Goal: Use online tool/utility: Utilize a website feature to perform a specific function

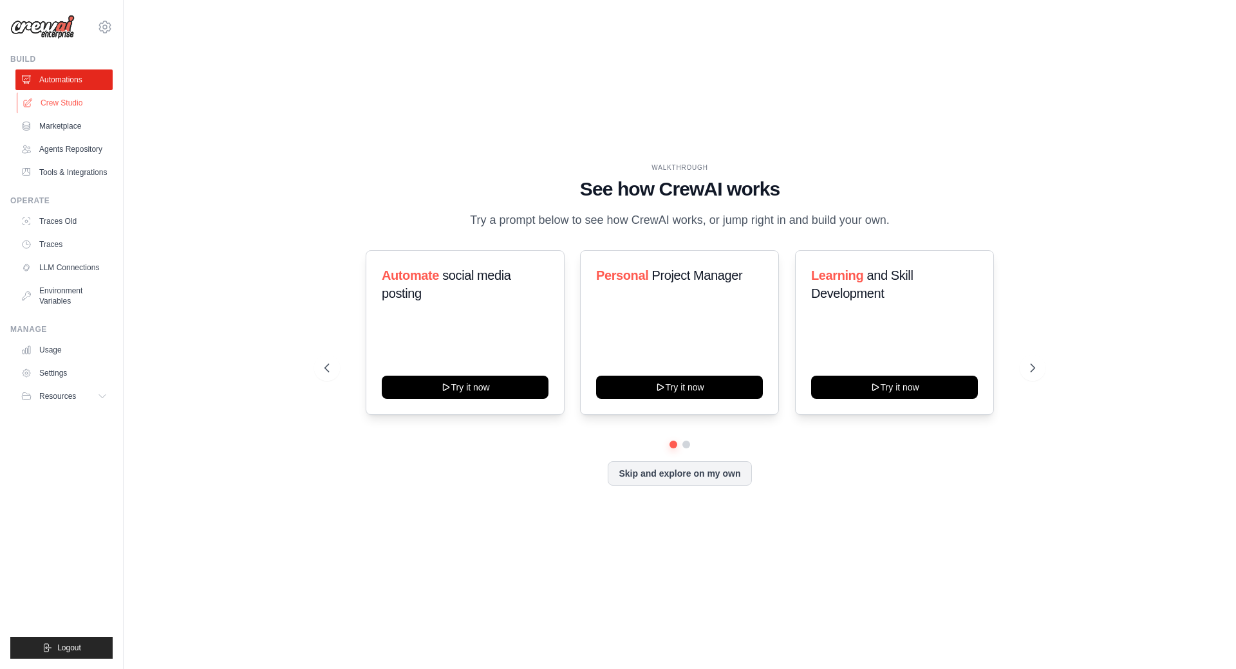
click at [84, 107] on link "Crew Studio" at bounding box center [65, 103] width 97 height 21
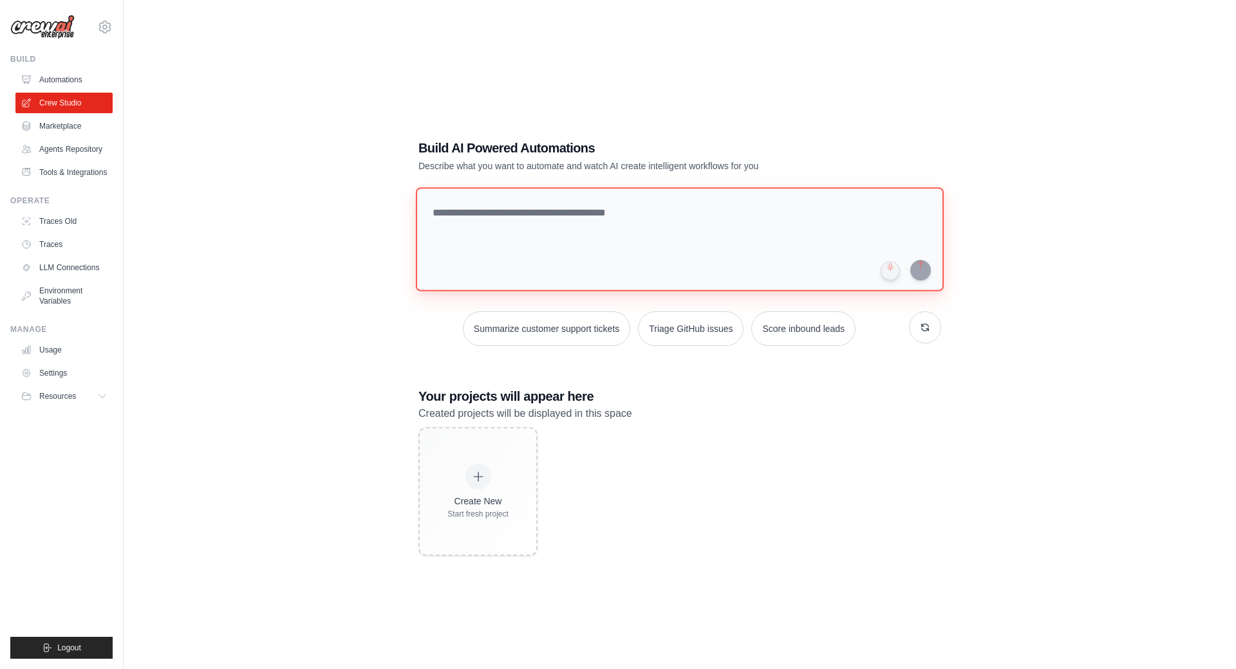
click at [539, 187] on textarea at bounding box center [680, 239] width 528 height 104
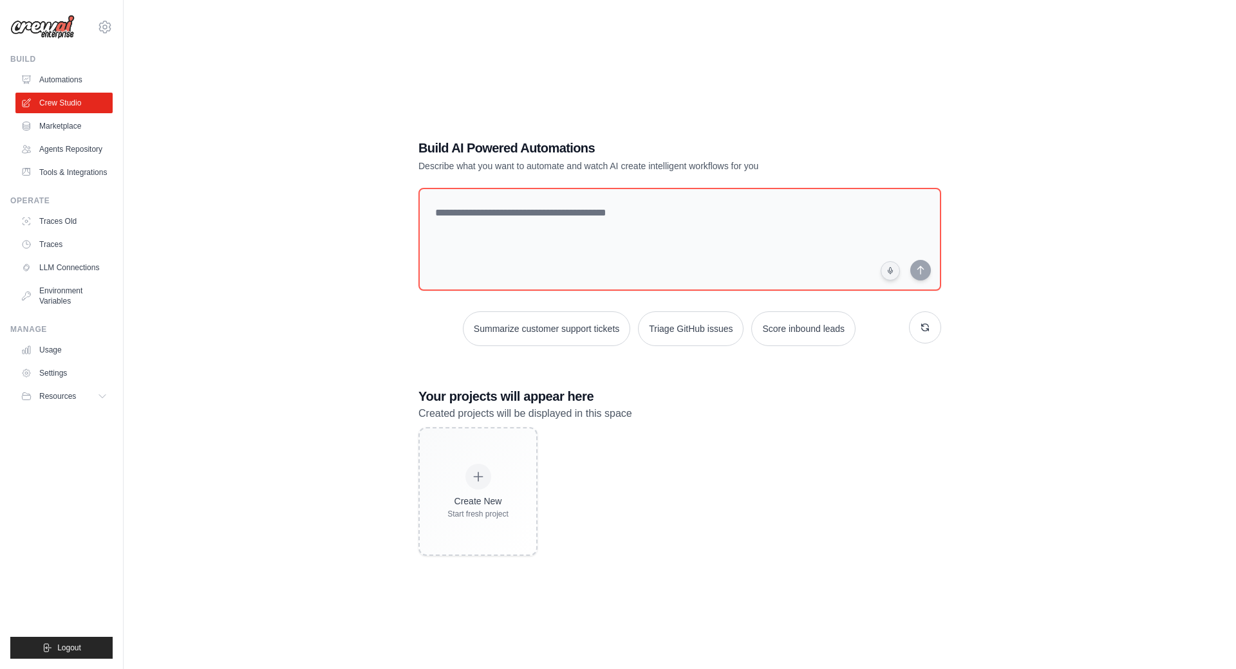
click at [318, 297] on div "Build AI Powered Automations Describe what you want to automate and watch AI cr…" at bounding box center [679, 347] width 1071 height 669
click at [86, 126] on link "Marketplace" at bounding box center [65, 126] width 97 height 21
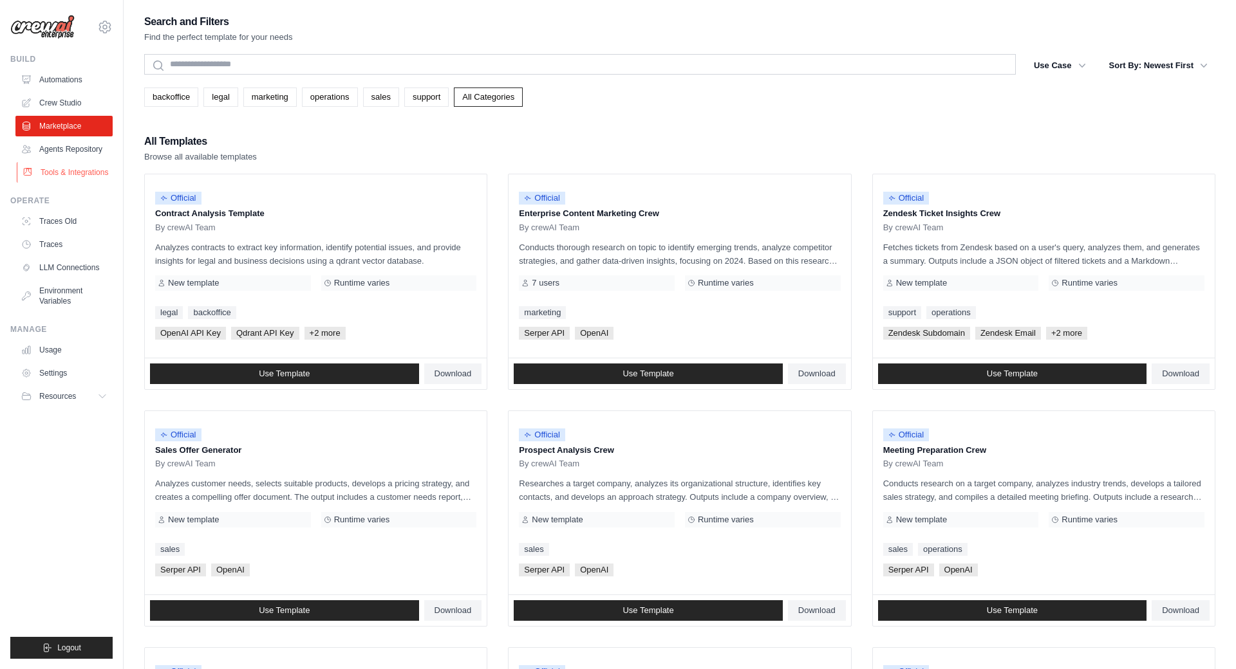
click at [105, 163] on ul "Automations Crew Studio Marketplace Agents Repository Tools & Integrations" at bounding box center [63, 126] width 97 height 113
click at [94, 146] on link "Agents Repository" at bounding box center [65, 149] width 97 height 21
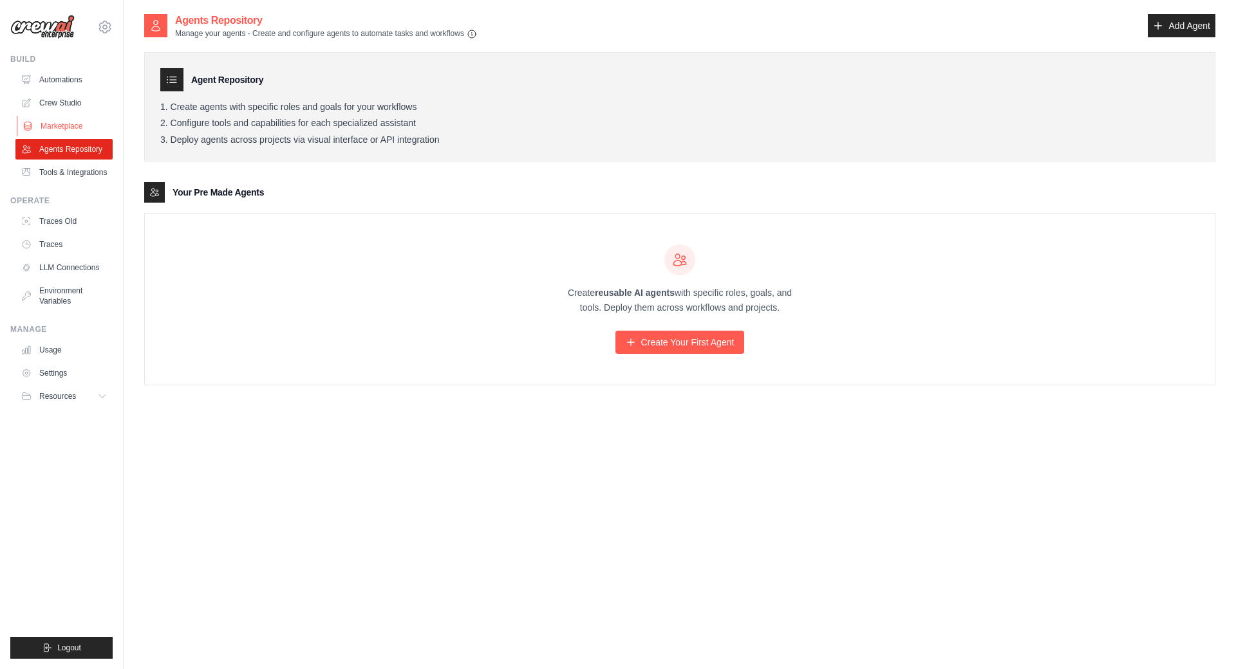
click at [99, 121] on link "Marketplace" at bounding box center [65, 126] width 97 height 21
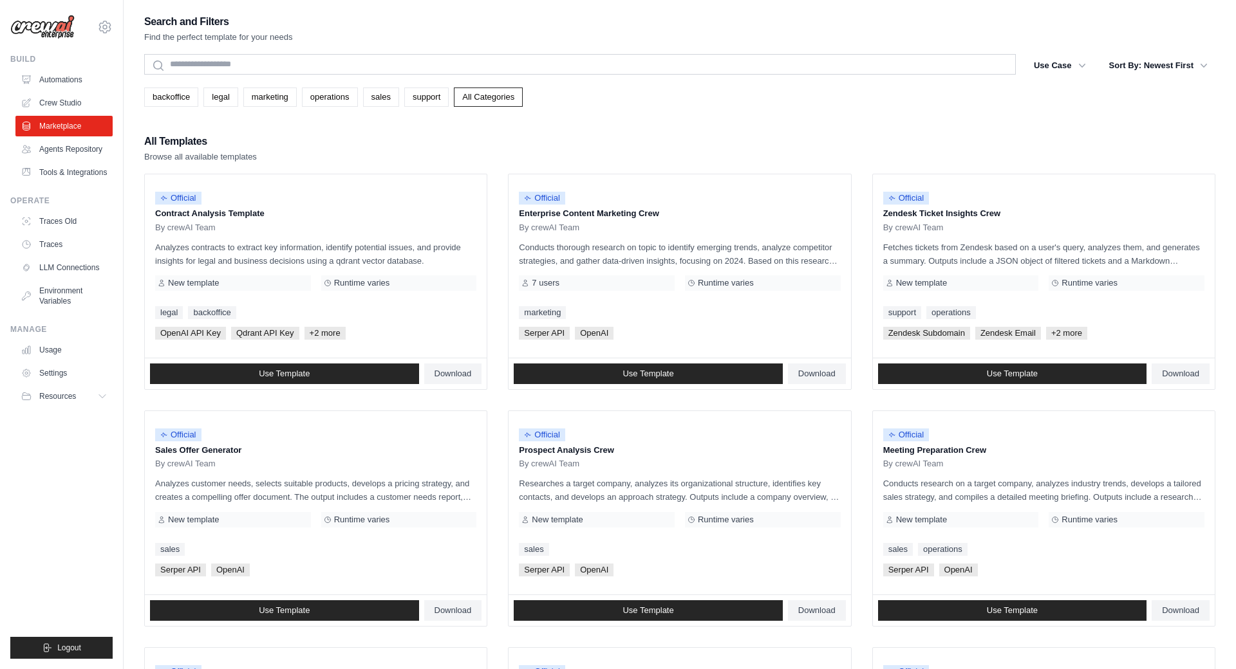
click at [79, 93] on link "Crew Studio" at bounding box center [63, 103] width 97 height 21
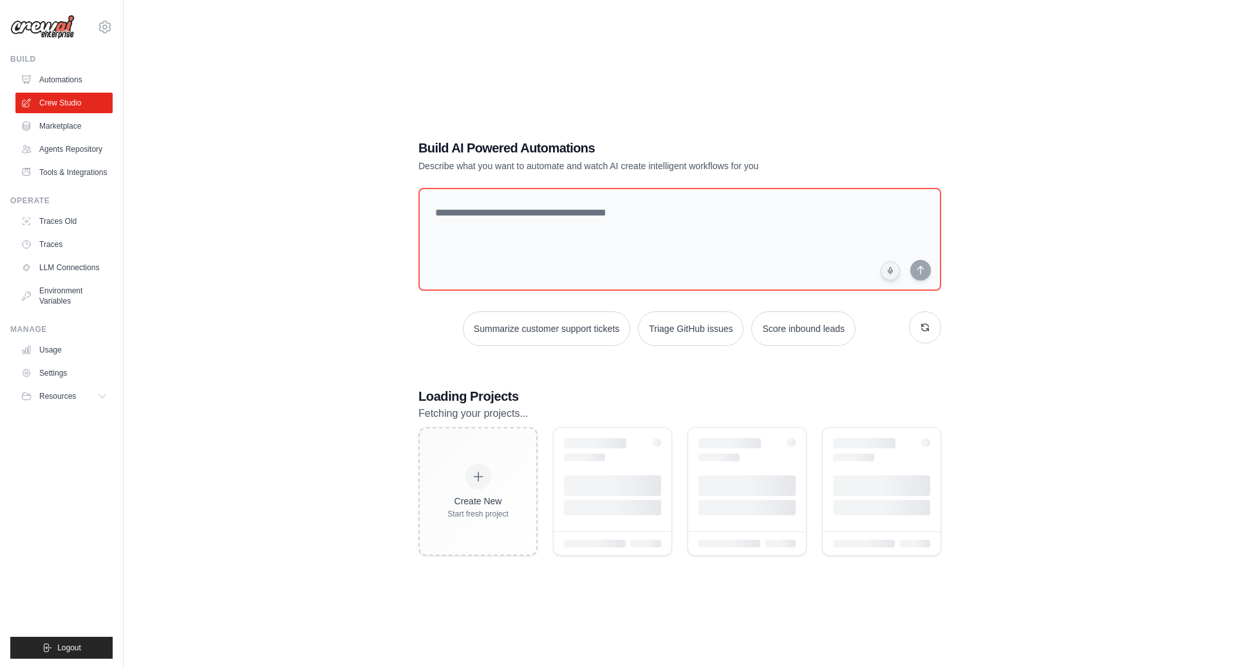
click at [542, 201] on textarea at bounding box center [679, 239] width 523 height 103
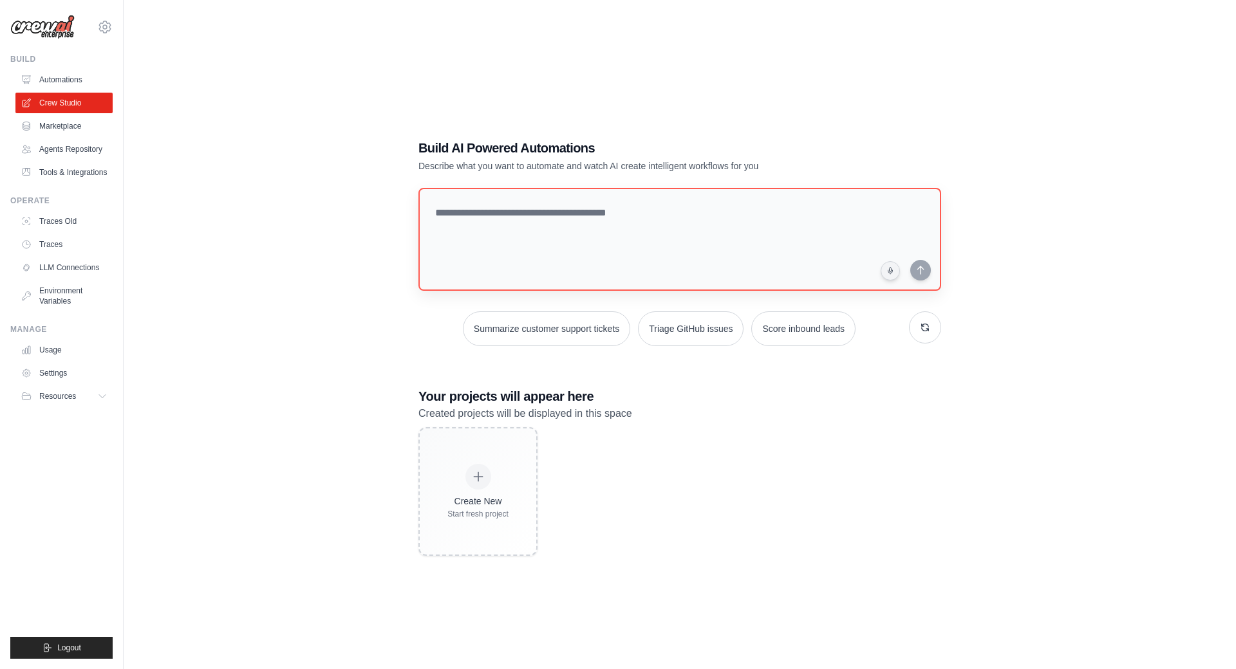
click at [627, 188] on textarea at bounding box center [679, 239] width 523 height 103
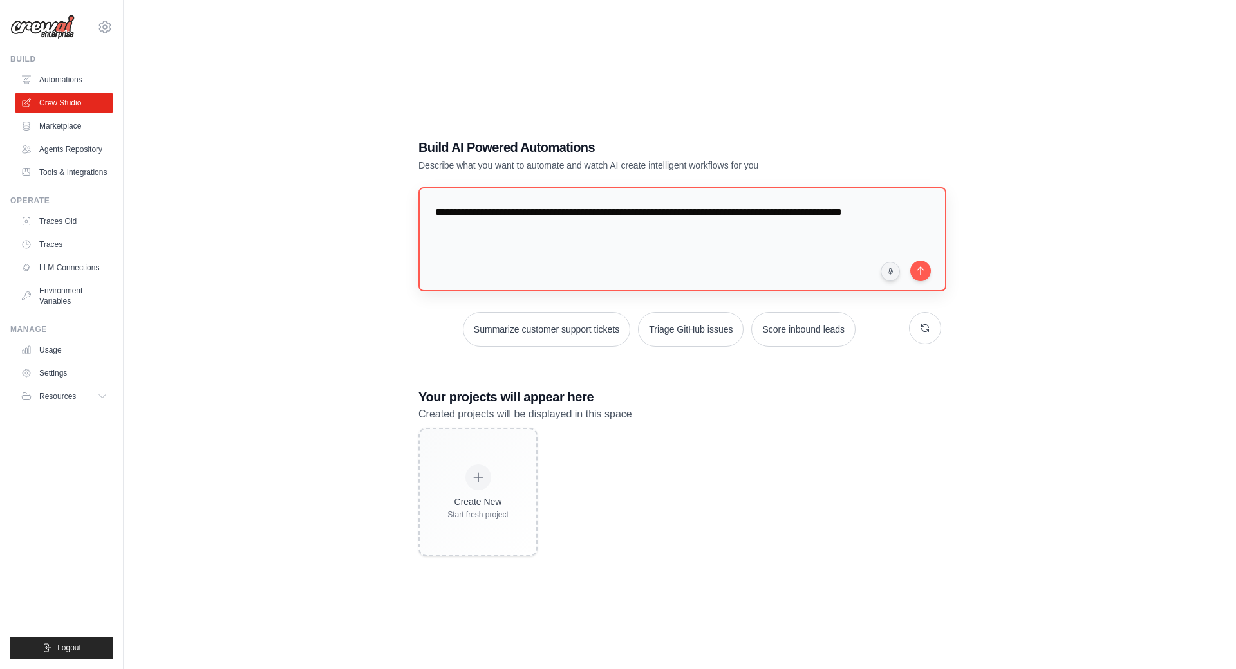
drag, startPoint x: 674, startPoint y: 174, endPoint x: 738, endPoint y: 177, distance: 63.8
click at [738, 187] on textarea "**********" at bounding box center [682, 239] width 528 height 104
click at [877, 187] on textarea "**********" at bounding box center [682, 239] width 528 height 104
type textarea "**********"
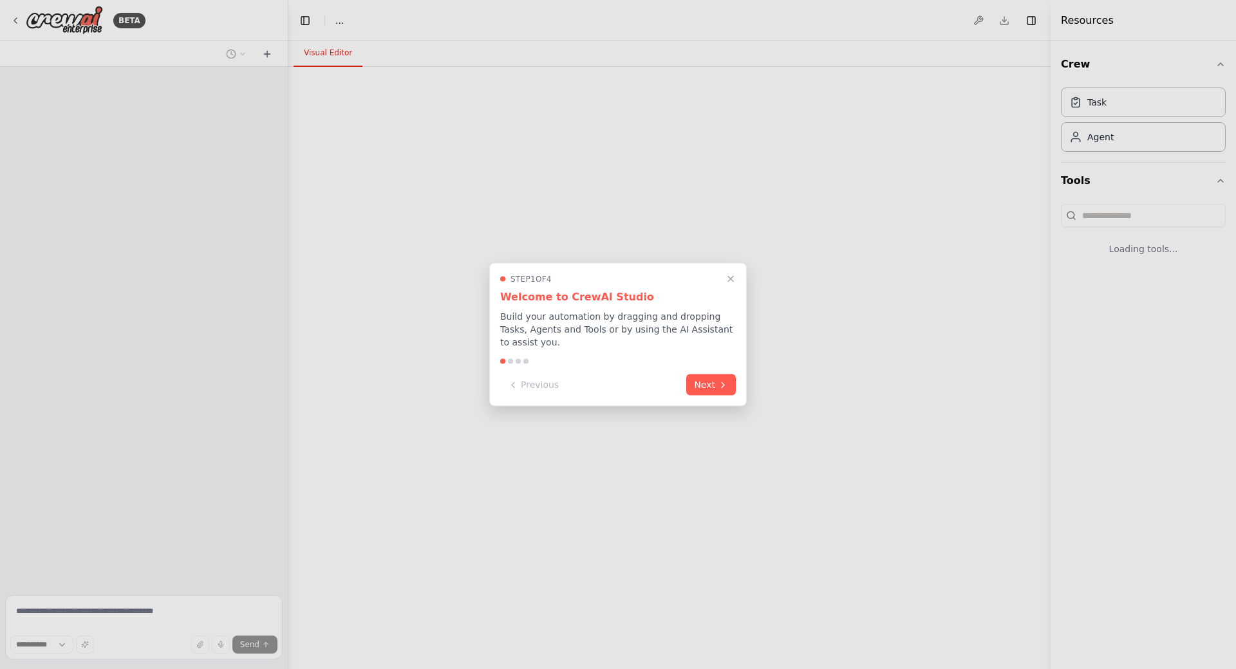
select select "****"
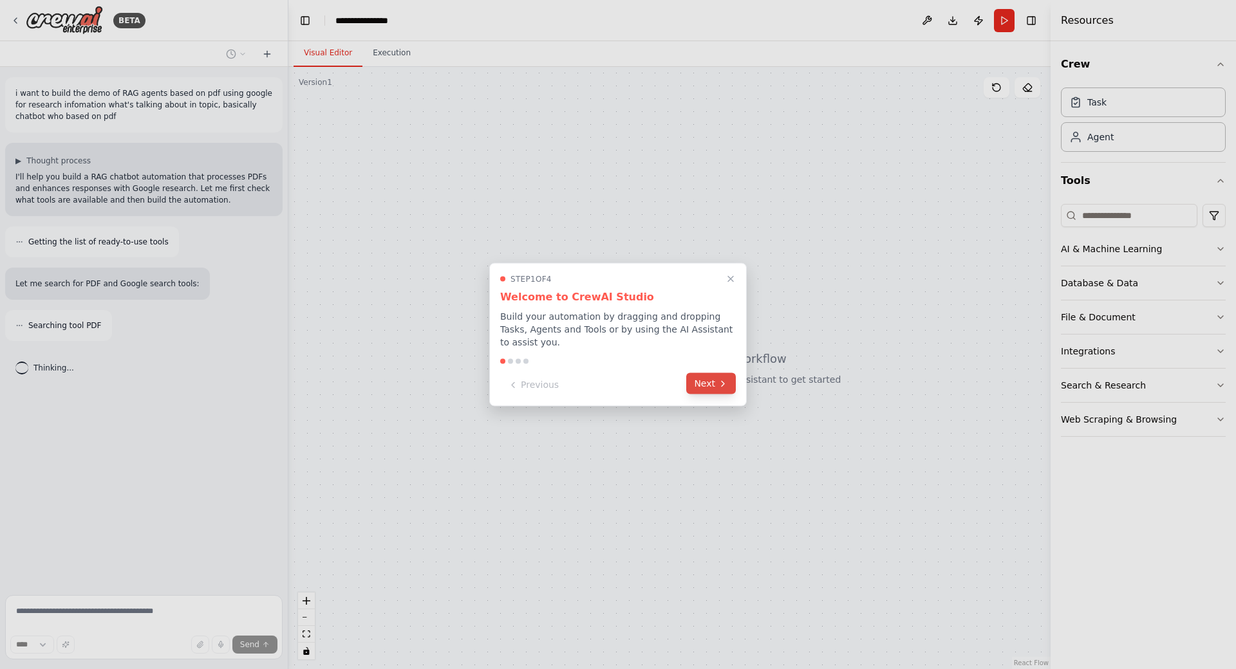
click at [724, 378] on icon at bounding box center [723, 383] width 10 height 10
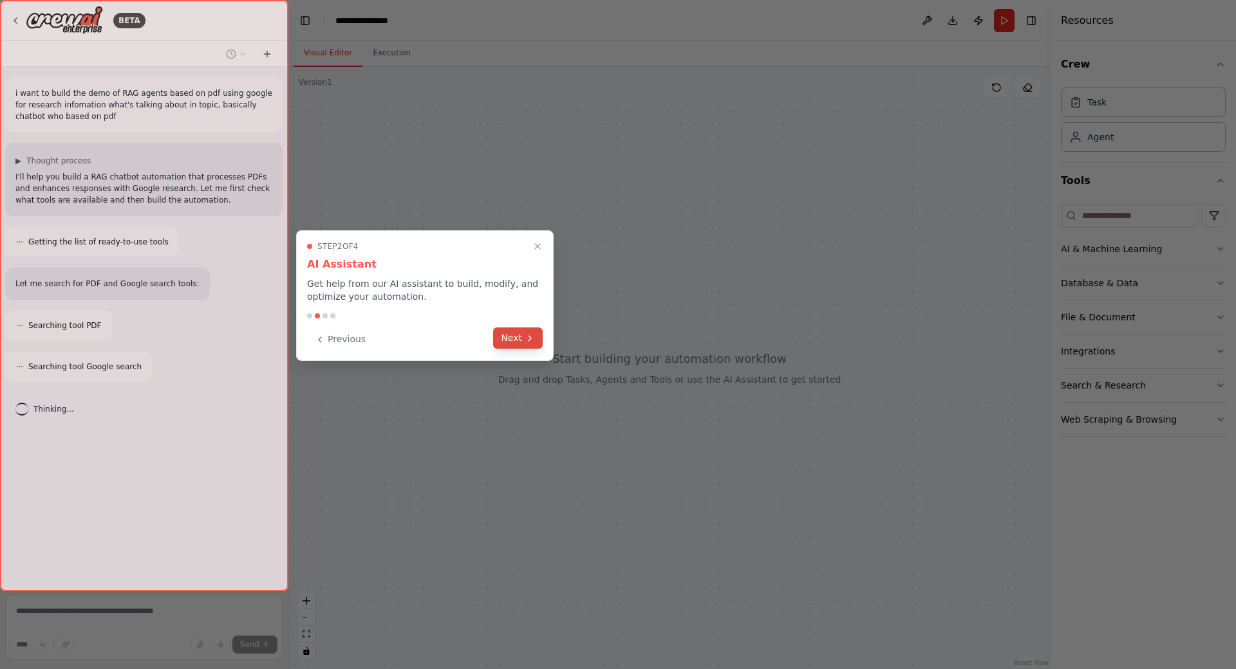
click at [523, 341] on button "Next" at bounding box center [518, 338] width 50 height 21
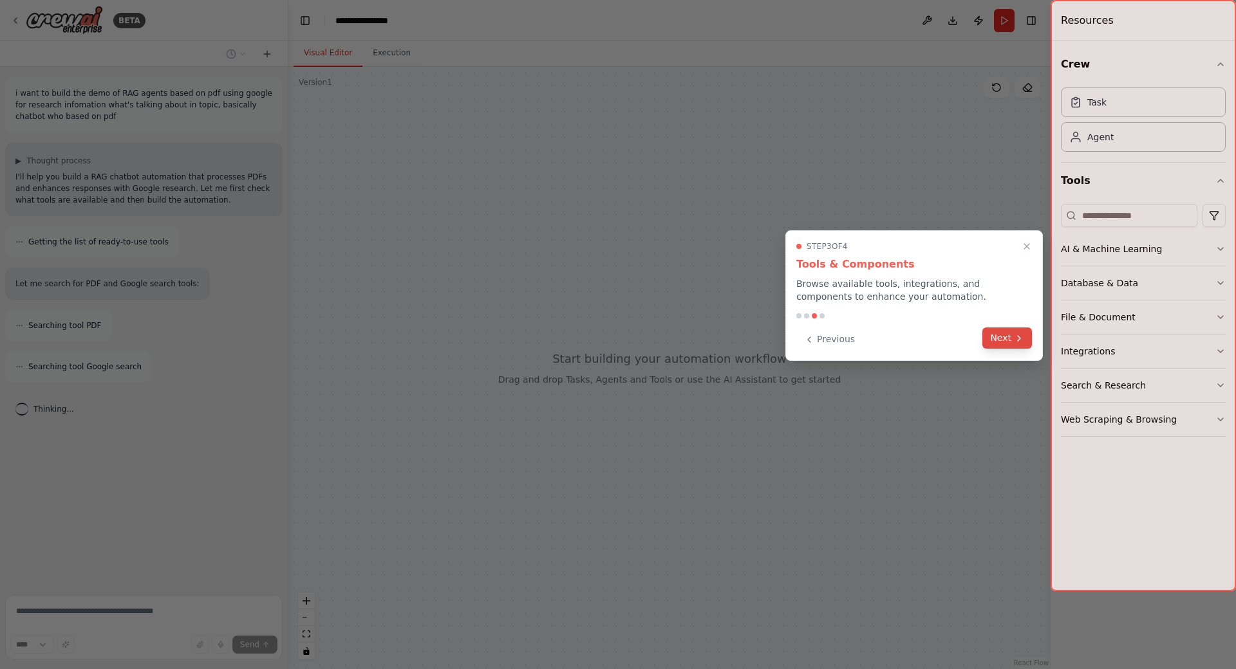
click at [1011, 339] on button "Next" at bounding box center [1007, 338] width 50 height 21
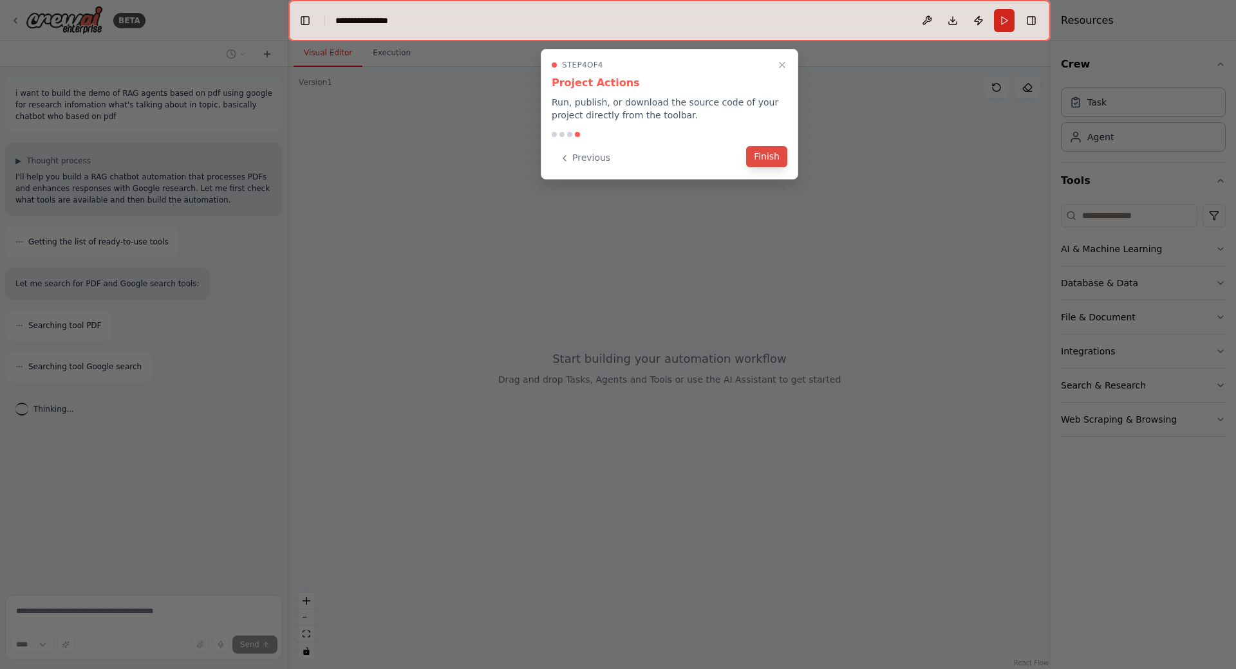
click at [765, 162] on button "Finish" at bounding box center [766, 156] width 41 height 21
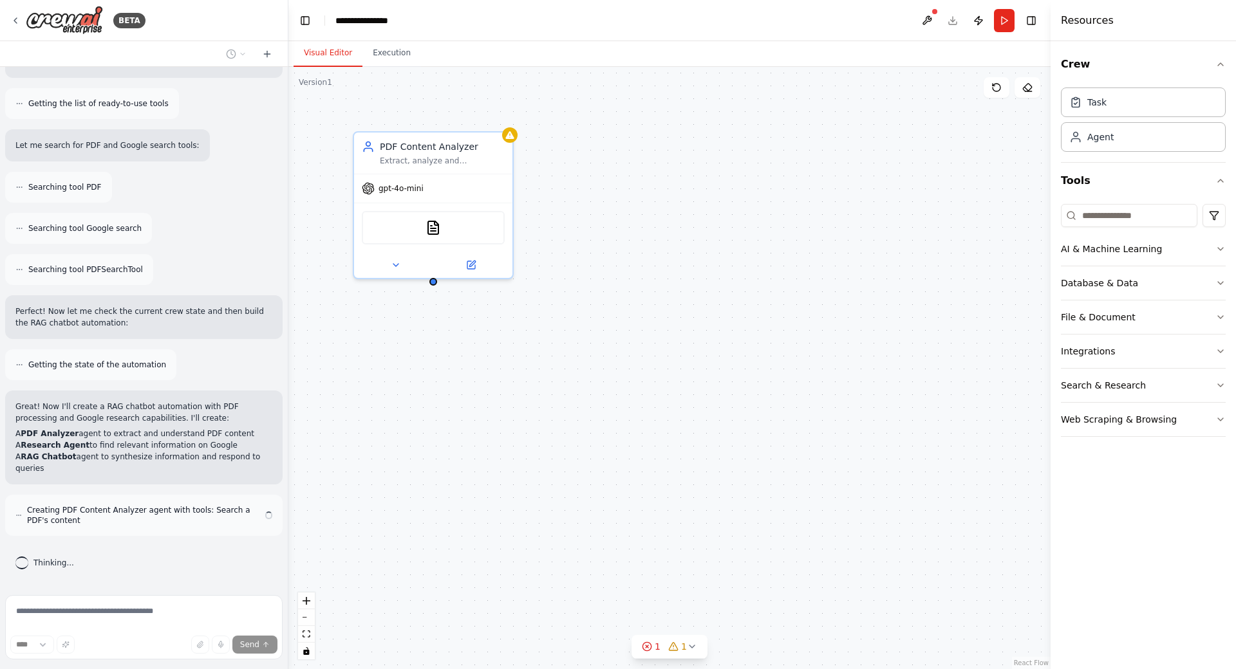
scroll to position [216, 0]
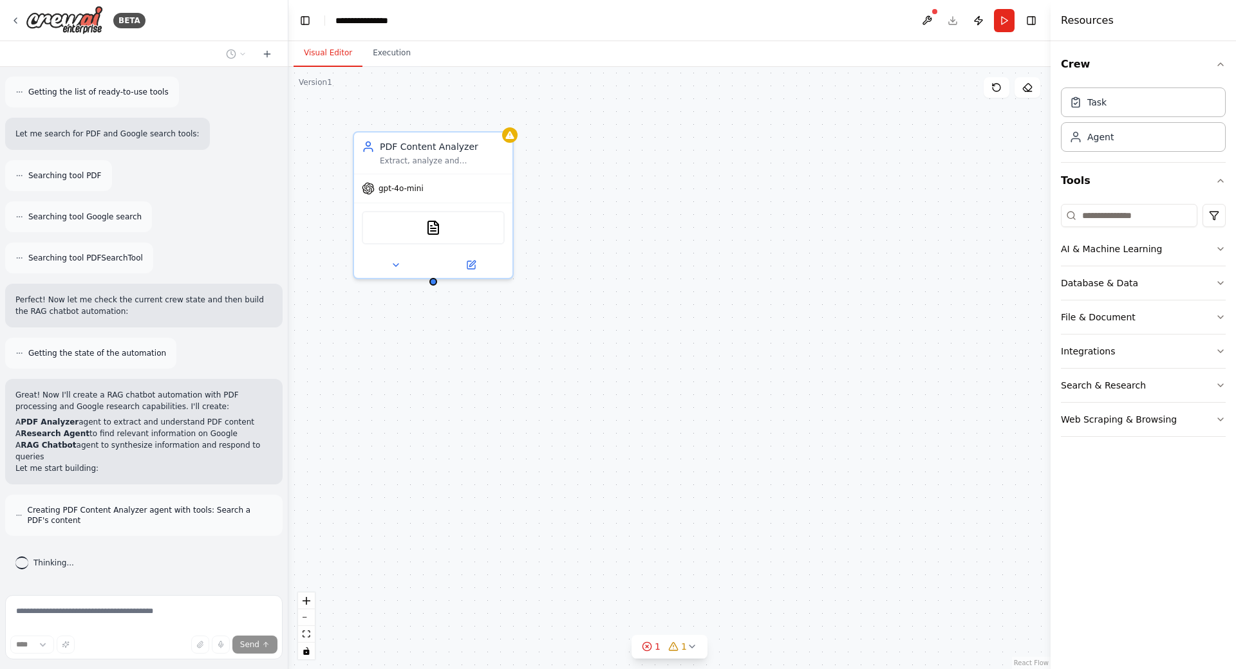
click at [147, 463] on p "Let me start building:" at bounding box center [143, 469] width 257 height 12
click at [130, 440] on li "A RAG Chatbot agent to synthesize information and respond to queries" at bounding box center [143, 451] width 257 height 23
click at [100, 546] on div "Thinking..." at bounding box center [143, 562] width 277 height 33
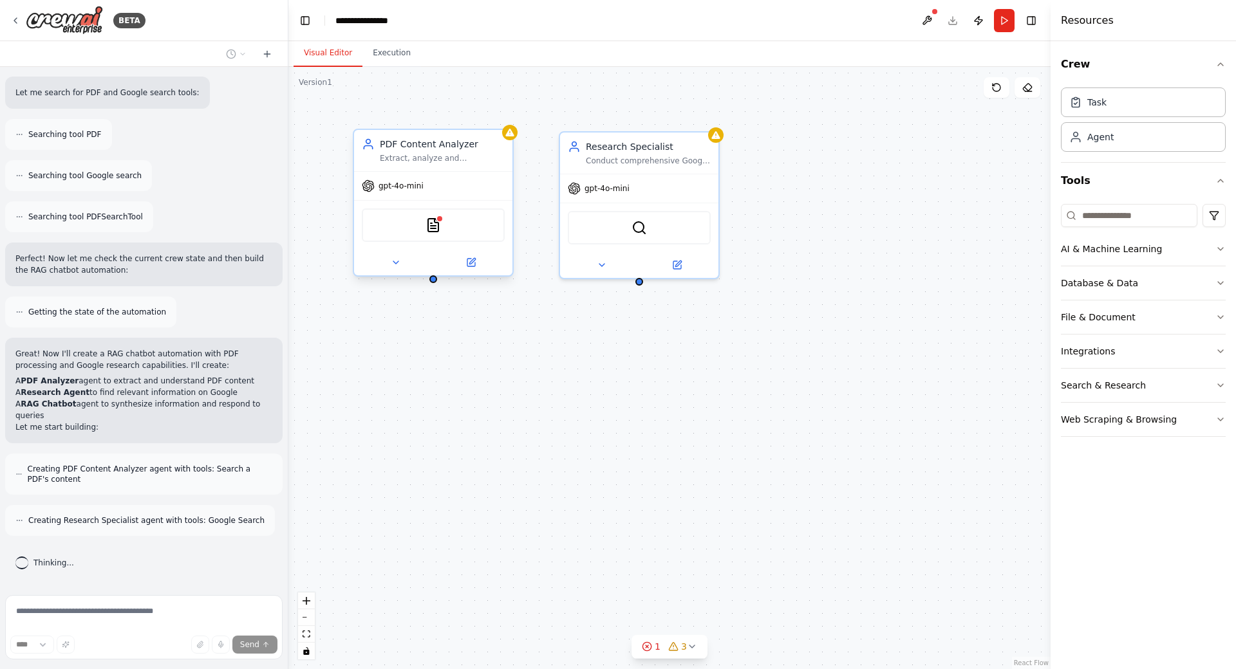
drag, startPoint x: 415, startPoint y: 189, endPoint x: 408, endPoint y: 188, distance: 6.5
click at [409, 188] on span "gpt-4o-mini" at bounding box center [400, 186] width 45 height 10
click at [458, 176] on div "gpt-4o-mini" at bounding box center [433, 186] width 158 height 28
click at [460, 194] on div "gpt-4o-mini" at bounding box center [433, 186] width 158 height 28
click at [459, 354] on div "PDF Content Analyzer Extract, analyze and understand the content from PDF docum…" at bounding box center [669, 368] width 762 height 602
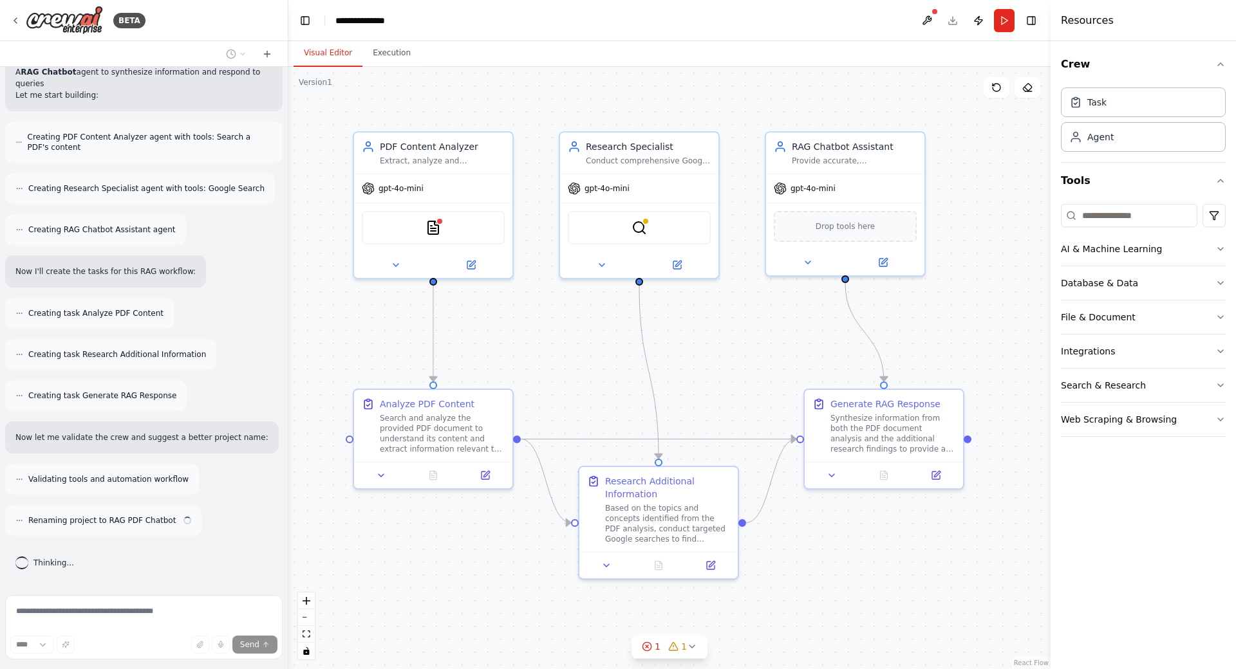
scroll to position [589, 0]
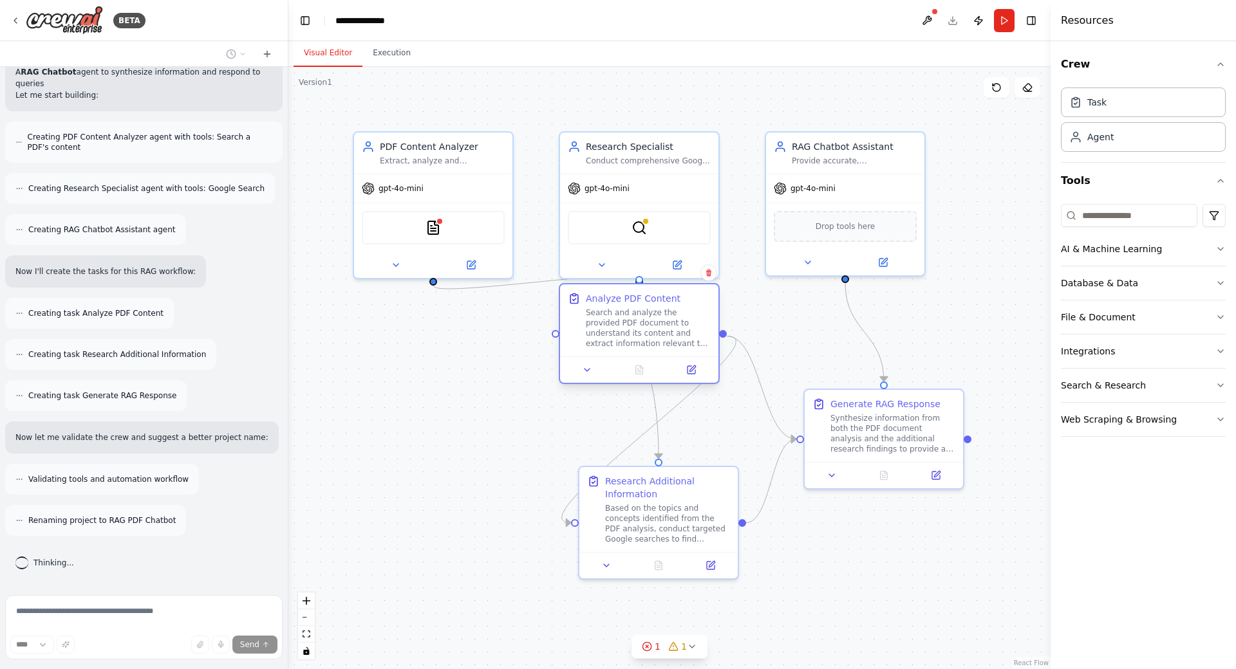
drag, startPoint x: 415, startPoint y: 429, endPoint x: 622, endPoint y: 324, distance: 232.3
click at [622, 324] on div "Search and analyze the provided PDF document to understand its content and extr…" at bounding box center [648, 328] width 125 height 41
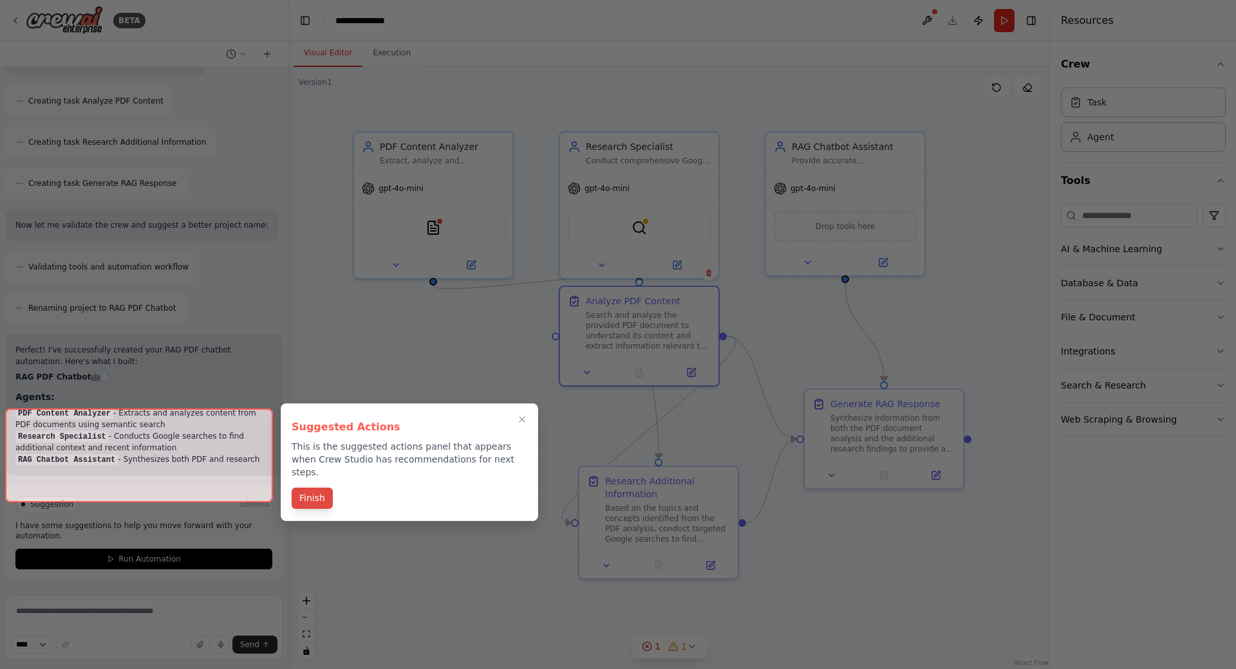
click at [313, 488] on button "Finish" at bounding box center [312, 498] width 41 height 21
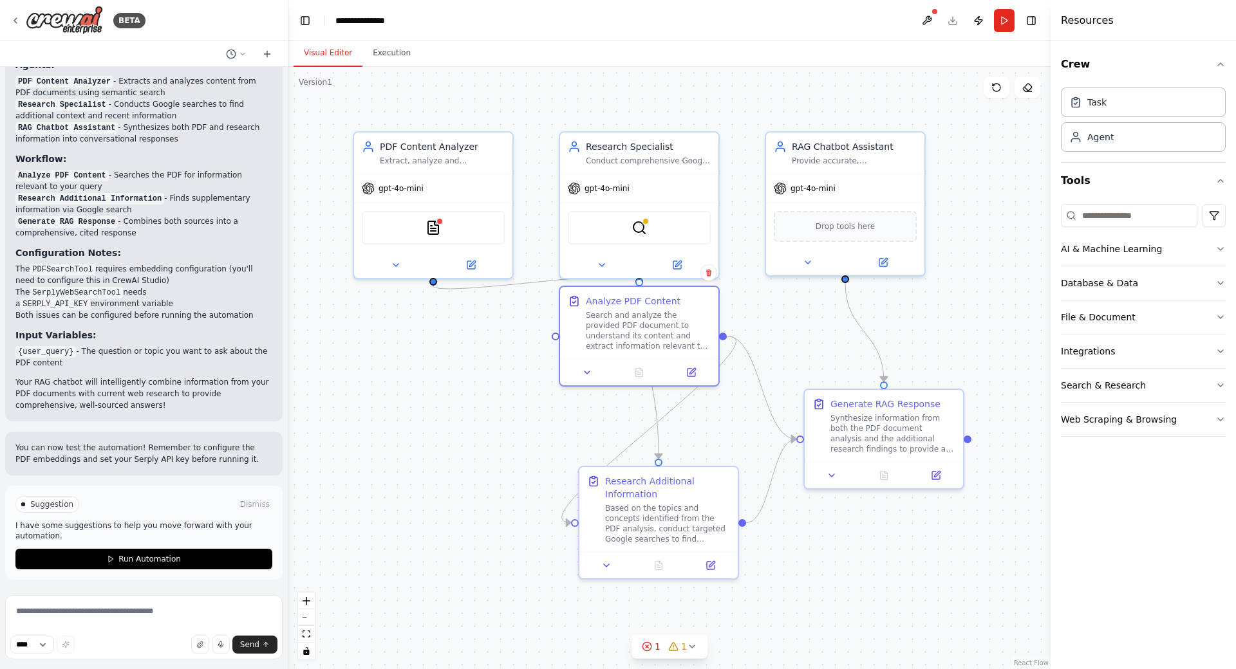
scroll to position [1133, 0]
click at [684, 640] on span "1" at bounding box center [684, 646] width 6 height 13
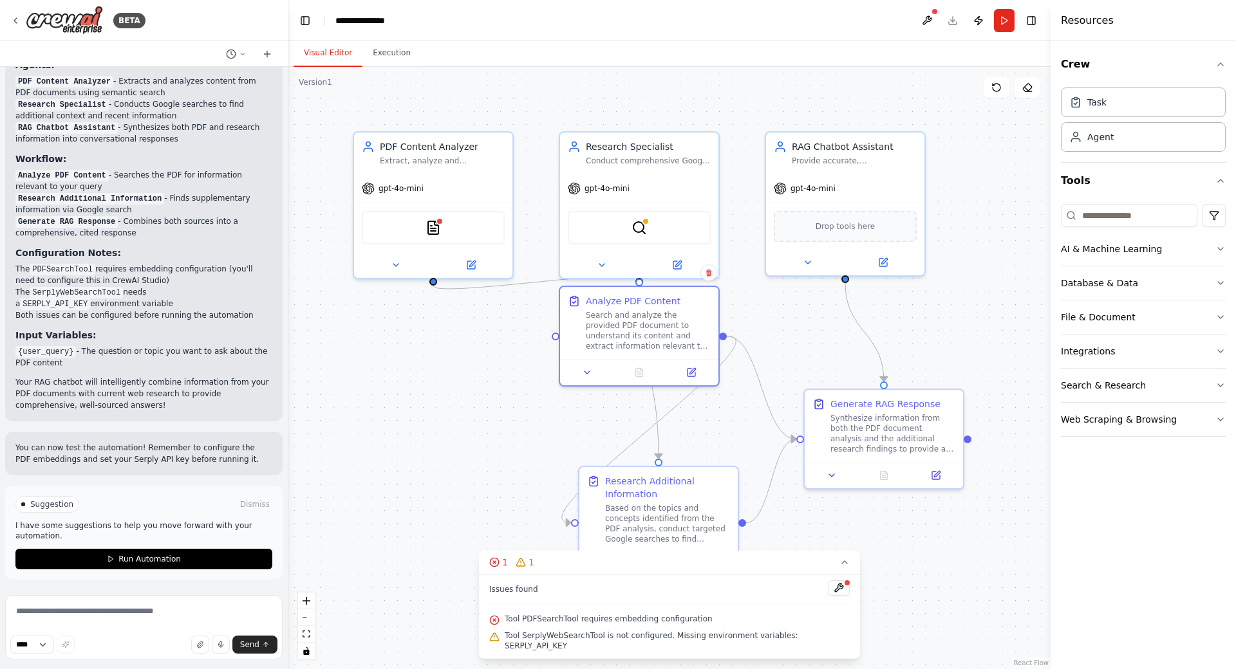
click at [495, 420] on div ".deletable-edge-delete-btn { width: 20px; height: 20px; border: 0px solid #ffff…" at bounding box center [669, 368] width 762 height 602
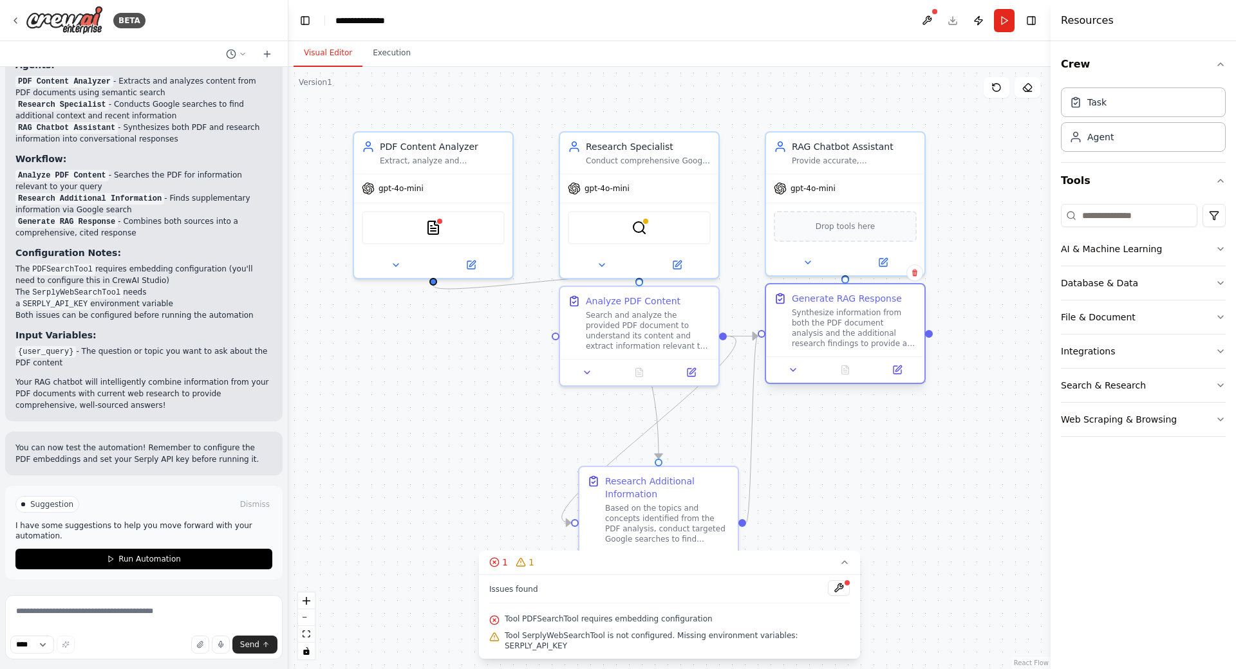
drag, startPoint x: 882, startPoint y: 434, endPoint x: 847, endPoint y: 332, distance: 107.7
click at [847, 332] on div "Synthesize information from both the PDF document analysis and the additional r…" at bounding box center [854, 328] width 125 height 41
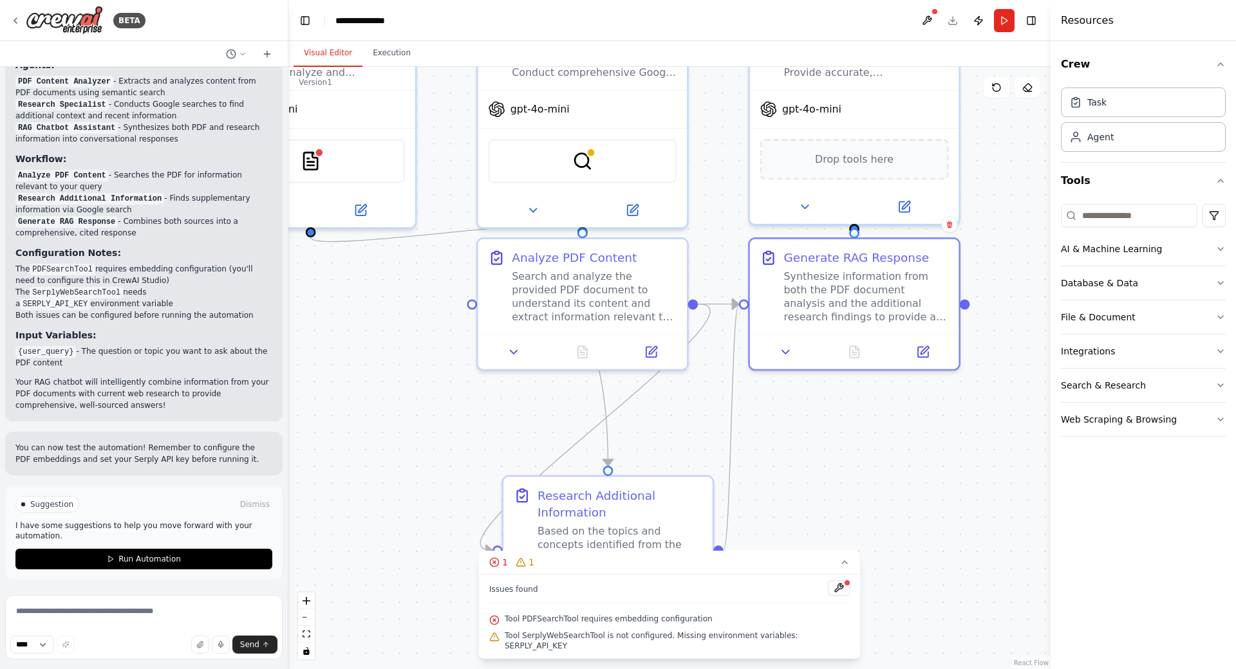
drag, startPoint x: 792, startPoint y: 441, endPoint x: 785, endPoint y: 393, distance: 48.2
drag, startPoint x: 785, startPoint y: 393, endPoint x: 765, endPoint y: 425, distance: 37.9
click at [765, 425] on div ".deletable-edge-delete-btn { width: 20px; height: 20px; border: 0px solid #ffff…" at bounding box center [669, 368] width 762 height 602
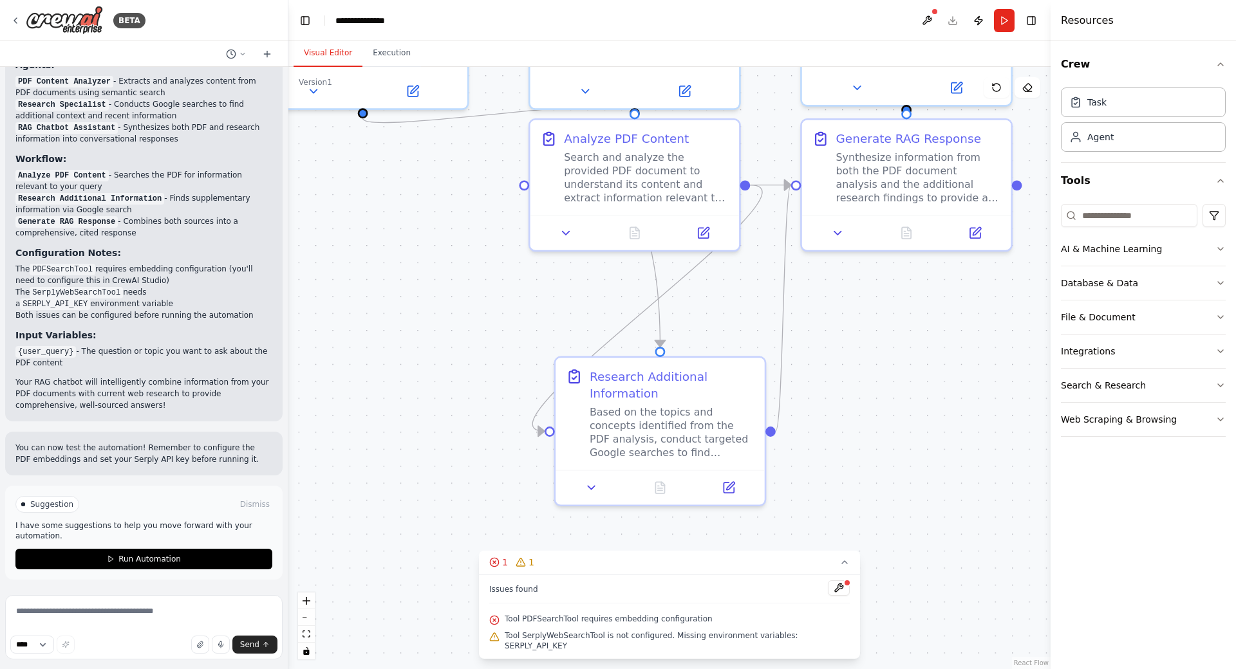
drag, startPoint x: 765, startPoint y: 425, endPoint x: 818, endPoint y: 306, distance: 131.1
click at [818, 306] on div ".deletable-edge-delete-btn { width: 20px; height: 20px; border: 0px solid #ffff…" at bounding box center [669, 368] width 762 height 602
click at [871, 340] on div ".deletable-edge-delete-btn { width: 20px; height: 20px; border: 0px solid #ffff…" at bounding box center [669, 368] width 762 height 602
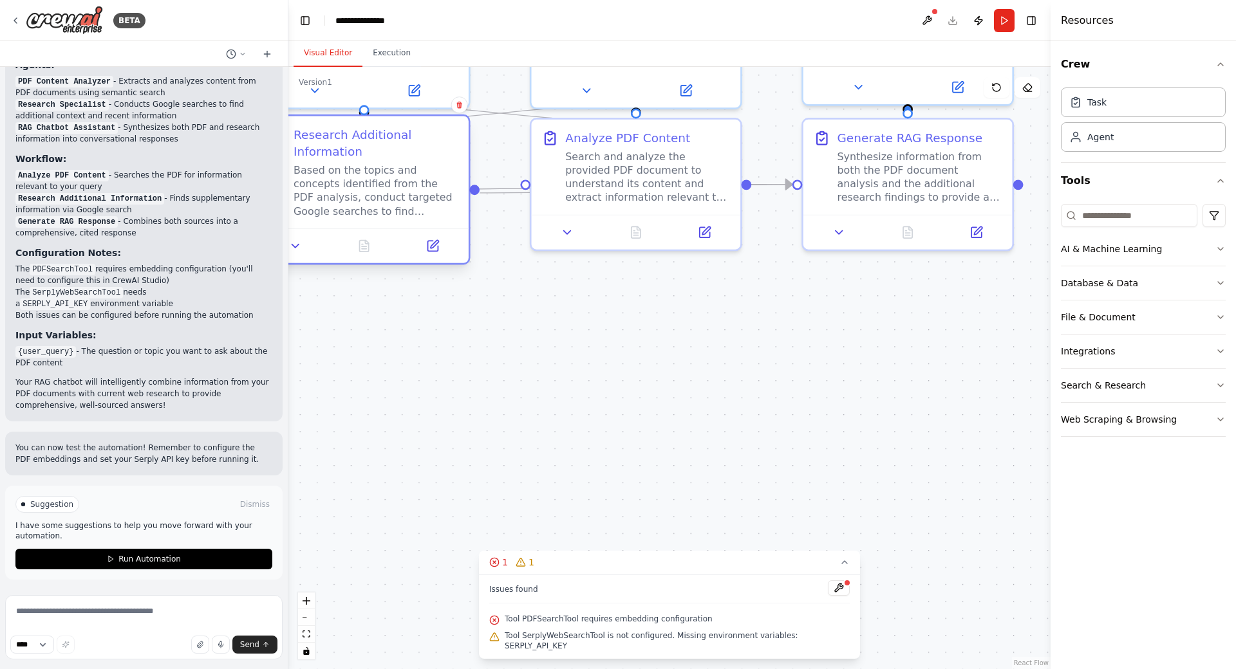
drag, startPoint x: 690, startPoint y: 417, endPoint x: 411, endPoint y: 185, distance: 362.9
click at [411, 185] on div "Based on the topics and concepts identified from the PDF analysis, conduct targ…" at bounding box center [376, 190] width 165 height 54
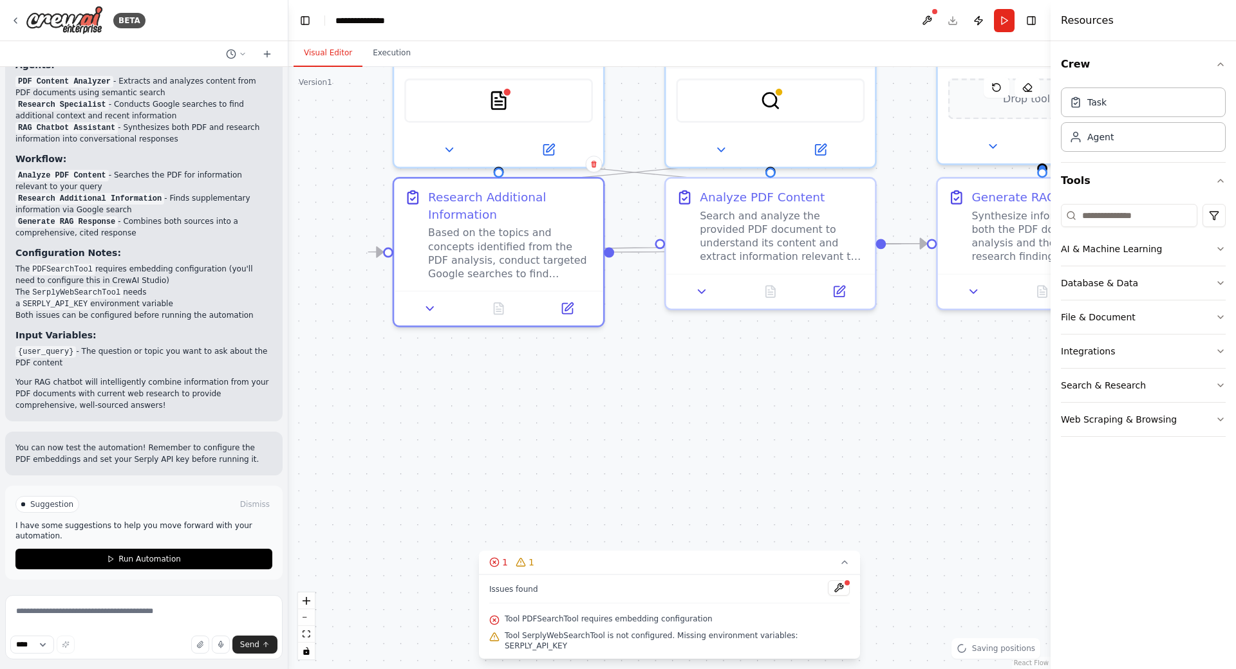
drag, startPoint x: 561, startPoint y: 359, endPoint x: 695, endPoint y: 418, distance: 147.0
click at [695, 418] on div ".deletable-edge-delete-btn { width: 20px; height: 20px; border: 0px solid #ffff…" at bounding box center [669, 368] width 762 height 602
click at [828, 581] on button at bounding box center [839, 588] width 22 height 15
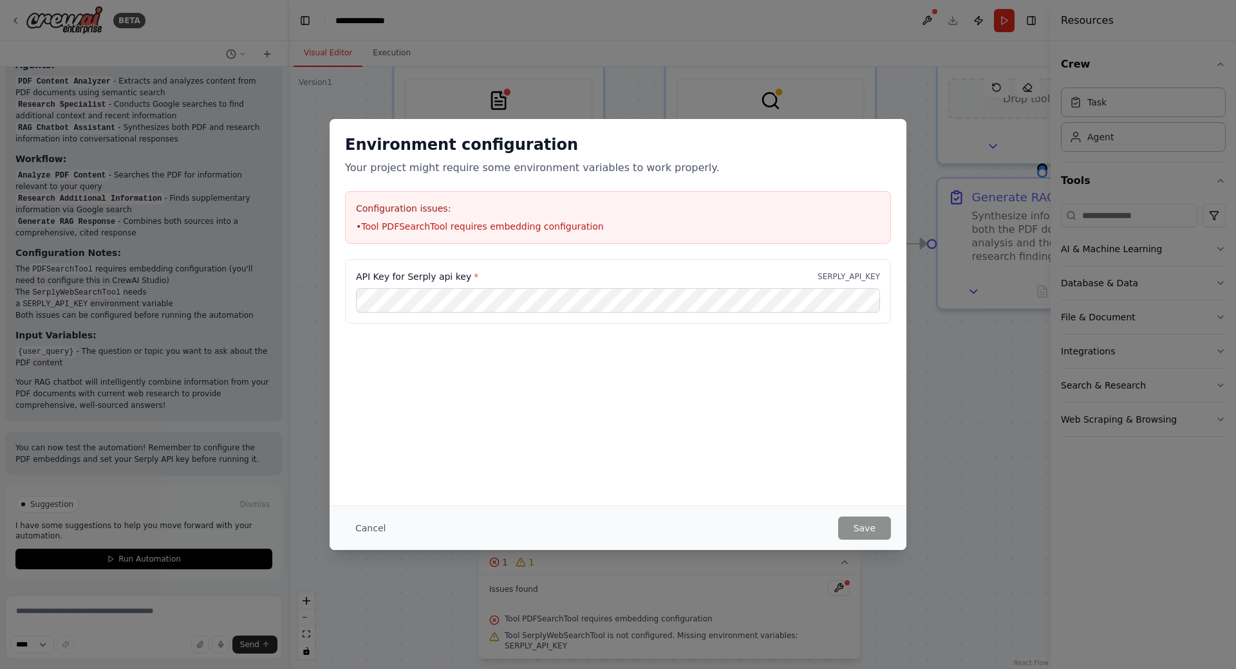
click at [444, 220] on li "• Tool PDFSearchTool requires embedding configuration" at bounding box center [618, 226] width 524 height 13
click at [258, 281] on div "Environment configuration Your project might require some environment variables…" at bounding box center [618, 334] width 1236 height 669
drag, startPoint x: 956, startPoint y: 225, endPoint x: 935, endPoint y: 207, distance: 28.8
click at [944, 214] on div "Environment configuration Your project might require some environment variables…" at bounding box center [618, 334] width 1236 height 669
click at [594, 135] on h2 "Environment configuration" at bounding box center [618, 145] width 546 height 21
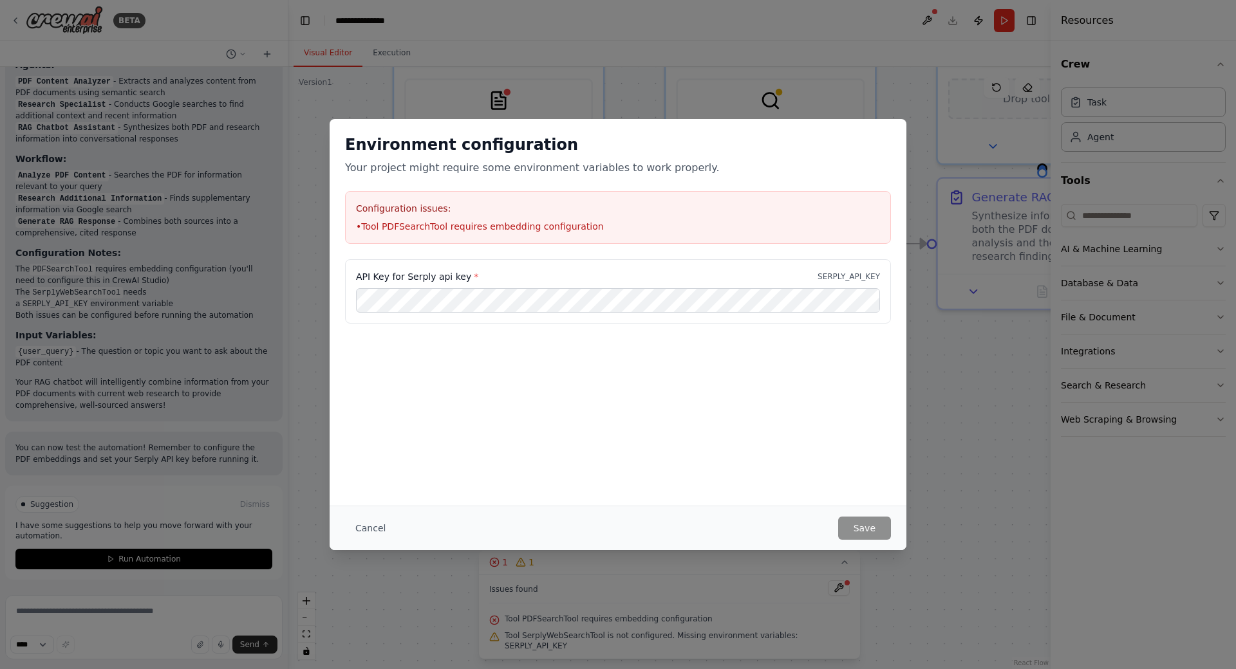
click at [577, 63] on div "Environment configuration Your project might require some environment variables…" at bounding box center [618, 334] width 1236 height 669
click at [572, 51] on div "Environment configuration Your project might require some environment variables…" at bounding box center [618, 334] width 1236 height 669
click at [360, 517] on button "Cancel" at bounding box center [370, 528] width 51 height 23
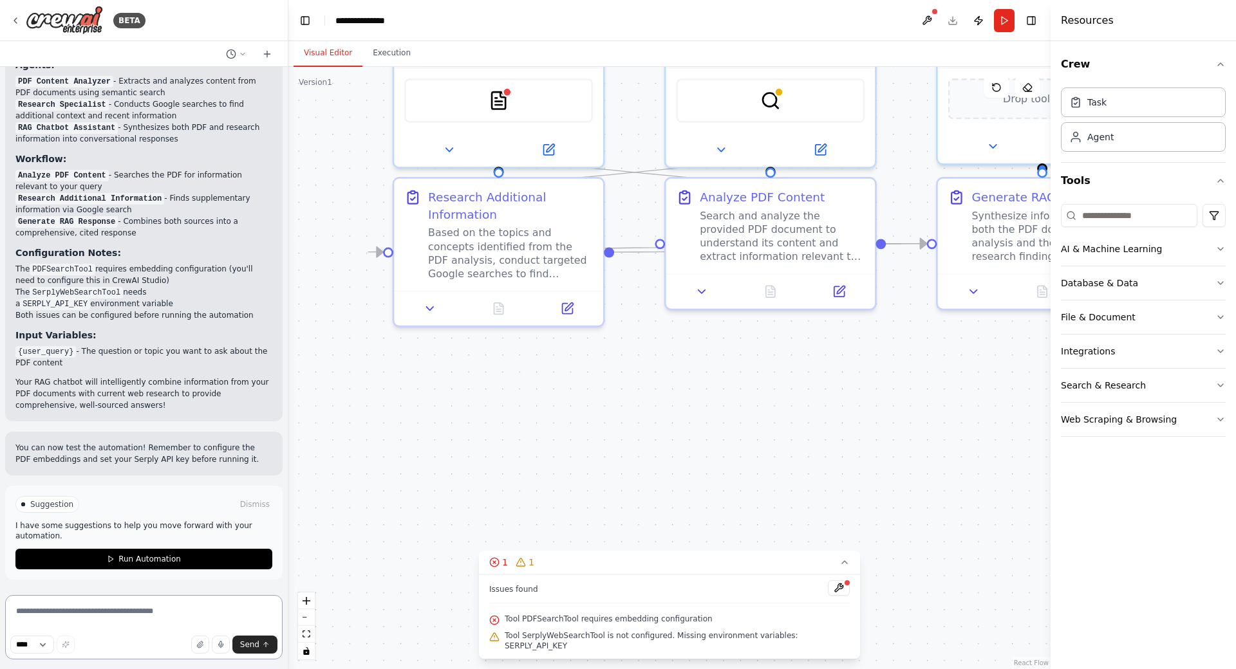
click at [126, 595] on textarea at bounding box center [143, 627] width 277 height 64
click at [145, 554] on span "Run Automation" at bounding box center [149, 559] width 62 height 10
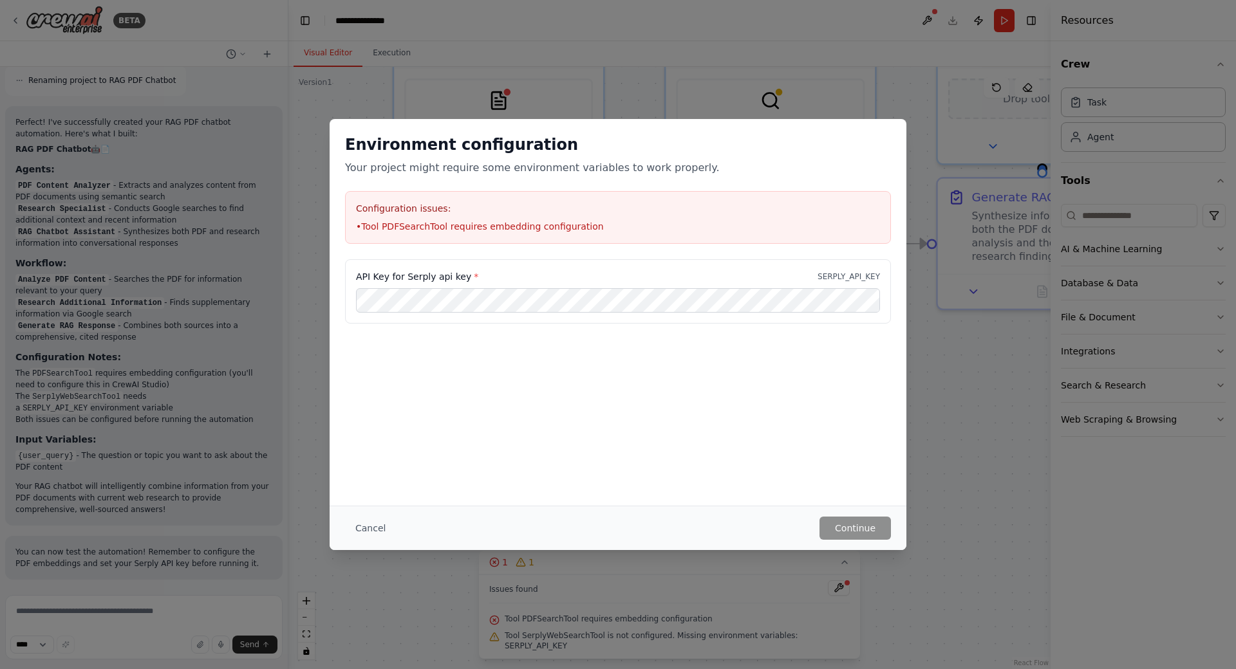
click at [451, 220] on li "• Tool PDFSearchTool requires embedding configuration" at bounding box center [618, 226] width 524 height 13
click at [957, 330] on div "Environment configuration Your project might require some environment variables…" at bounding box center [618, 334] width 1236 height 669
click at [349, 517] on button "Cancel" at bounding box center [370, 528] width 51 height 23
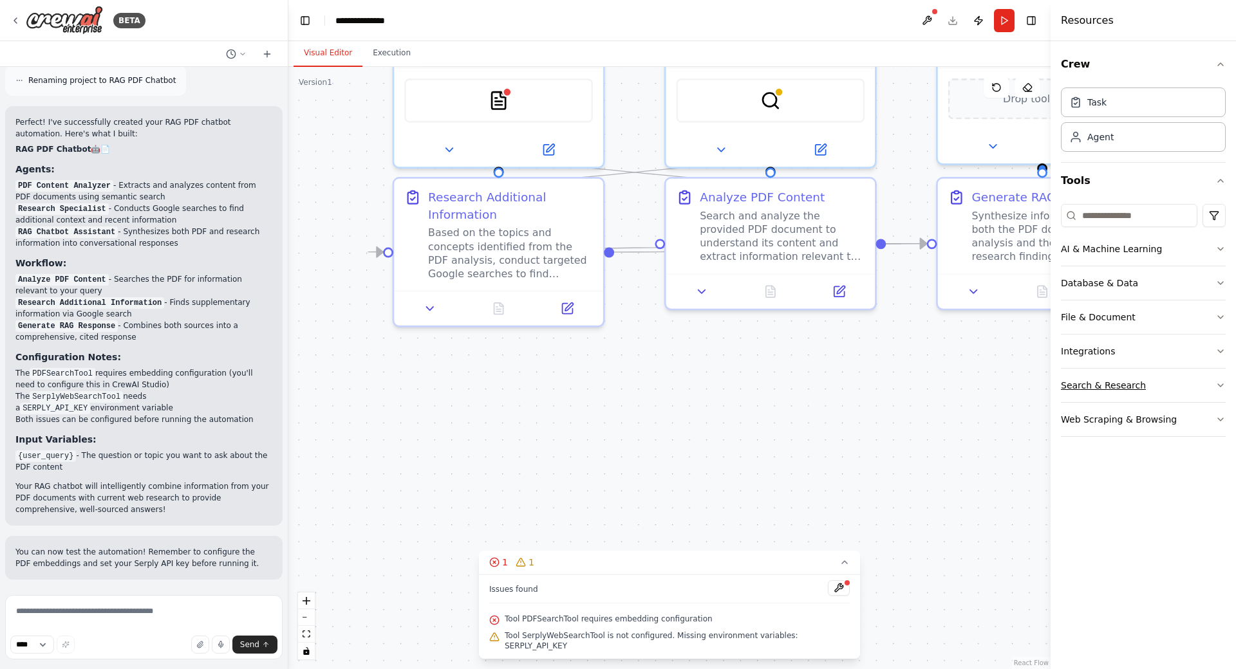
click at [1187, 388] on button "Search & Research" at bounding box center [1143, 385] width 165 height 33
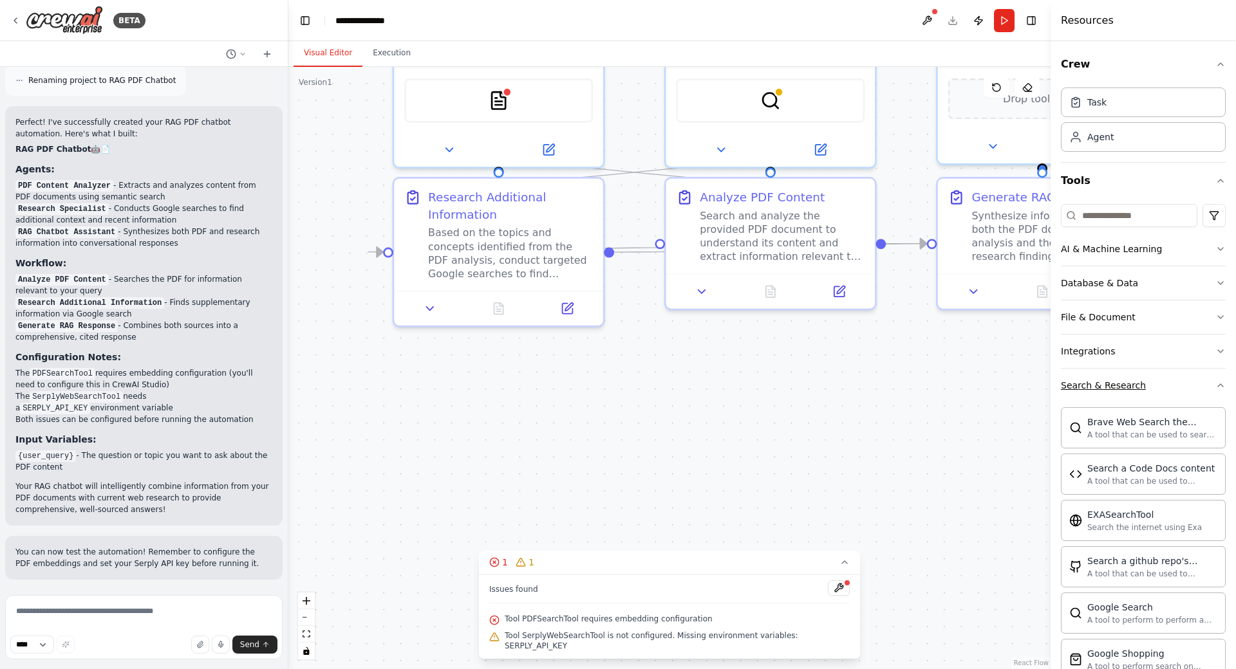
click at [1187, 385] on button "Search & Research" at bounding box center [1143, 385] width 165 height 33
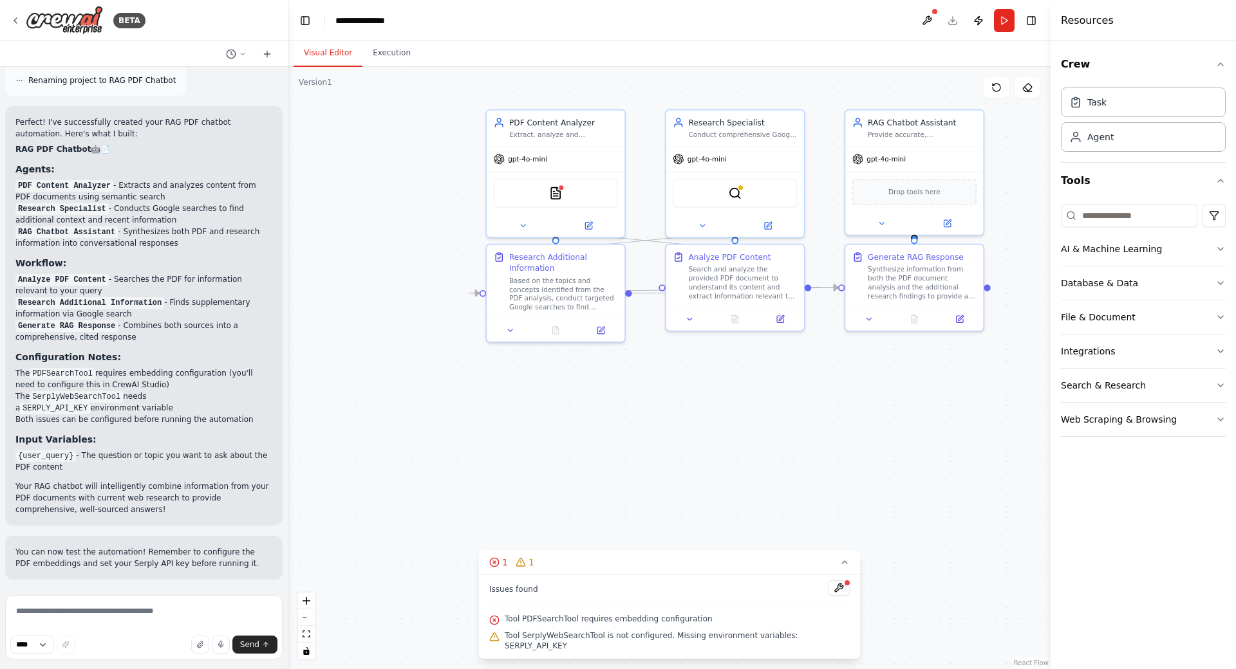
drag, startPoint x: 687, startPoint y: 370, endPoint x: 689, endPoint y: 413, distance: 42.5
drag, startPoint x: 689, startPoint y: 413, endPoint x: 668, endPoint y: 396, distance: 26.1
click at [669, 396] on div ".deletable-edge-delete-btn { width: 20px; height: 20px; border: 0px solid #ffff…" at bounding box center [669, 368] width 762 height 602
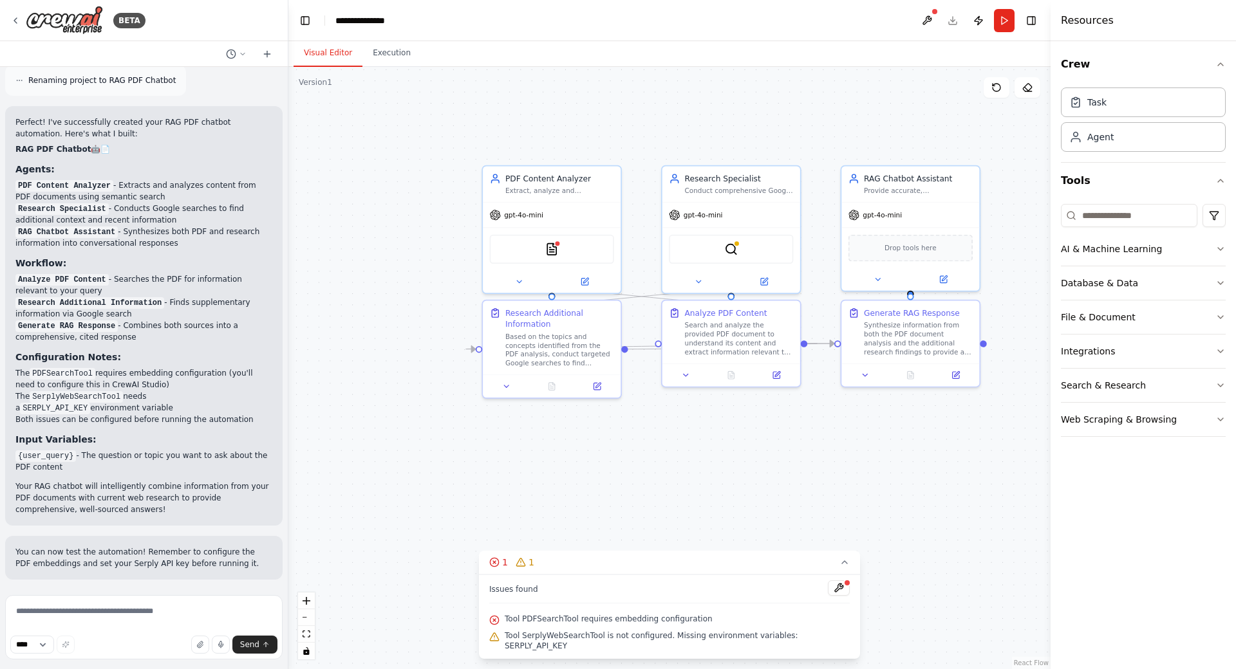
drag, startPoint x: 675, startPoint y: 384, endPoint x: 671, endPoint y: 440, distance: 56.1
click at [671, 440] on div ".deletable-edge-delete-btn { width: 20px; height: 20px; border: 0px solid #ffff…" at bounding box center [669, 368] width 762 height 602
click at [600, 382] on icon at bounding box center [597, 382] width 5 height 5
click at [654, 414] on div ".deletable-edge-delete-btn { width: 20px; height: 20px; border: 0px solid #ffff…" at bounding box center [669, 368] width 762 height 602
click at [528, 220] on div "gpt-4o-mini" at bounding box center [552, 213] width 138 height 24
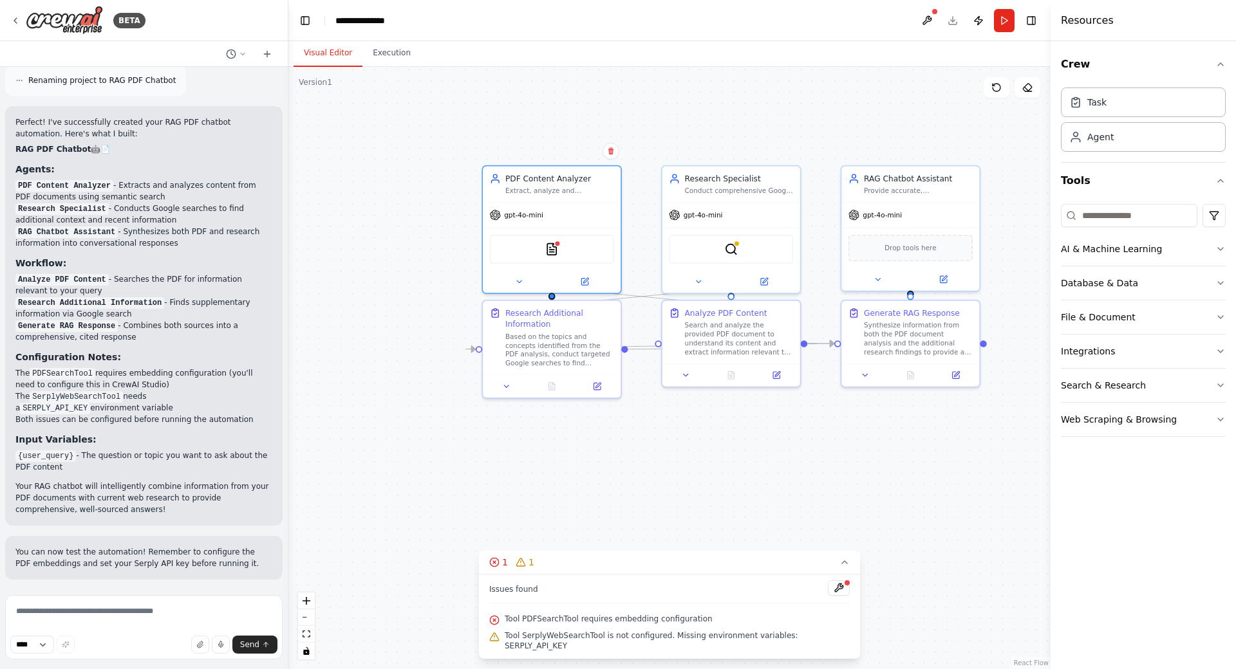
click at [536, 89] on div ".deletable-edge-delete-btn { width: 20px; height: 20px; border: 0px solid #ffff…" at bounding box center [669, 368] width 762 height 602
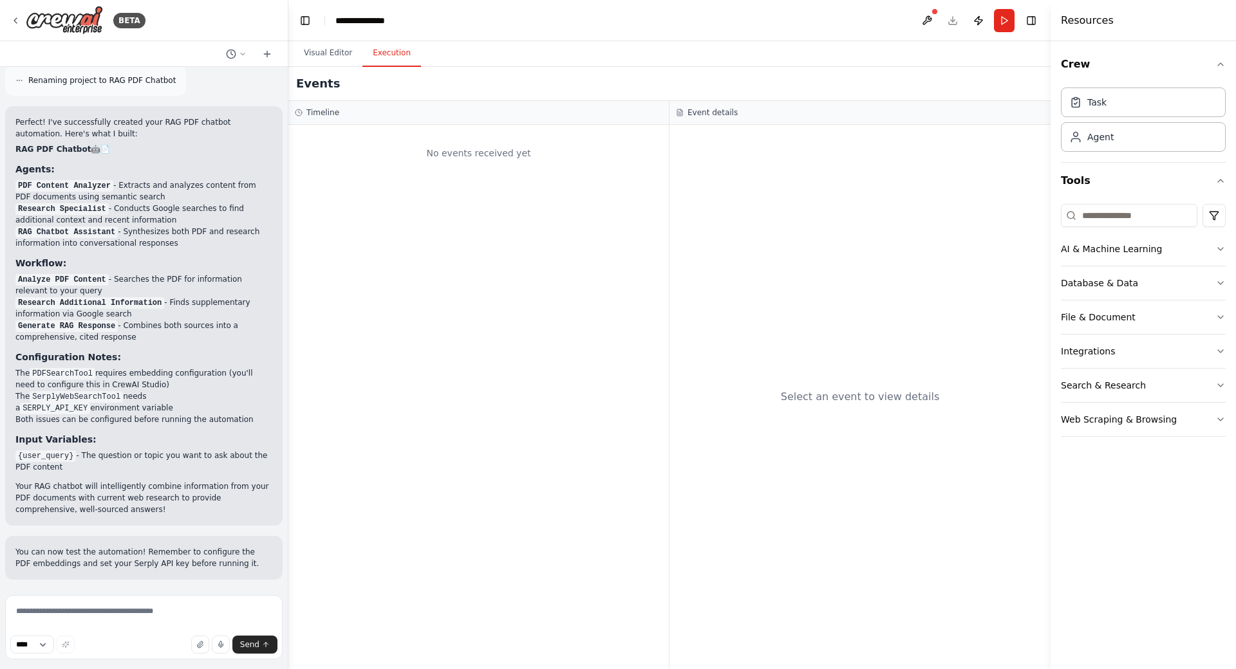
click at [387, 59] on button "Execution" at bounding box center [391, 53] width 59 height 27
click at [334, 55] on button "Visual Editor" at bounding box center [328, 53] width 69 height 27
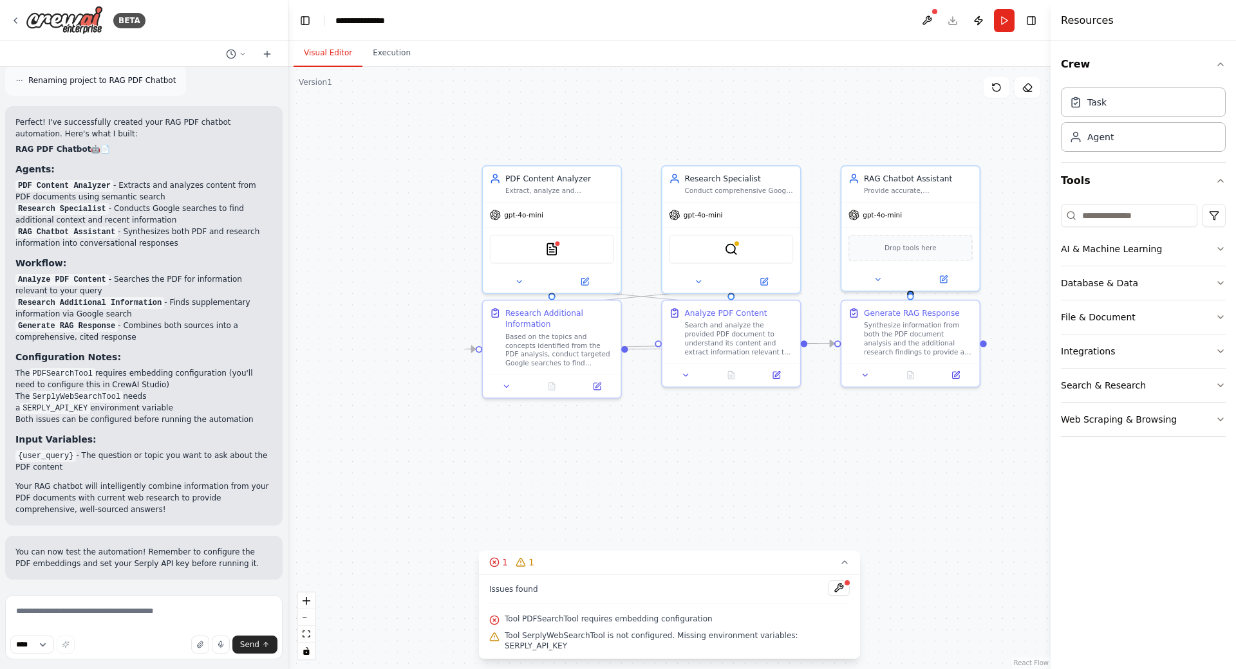
click at [1003, 35] on header "**********" at bounding box center [669, 20] width 762 height 41
click at [1008, 30] on button "Run" at bounding box center [1004, 20] width 21 height 23
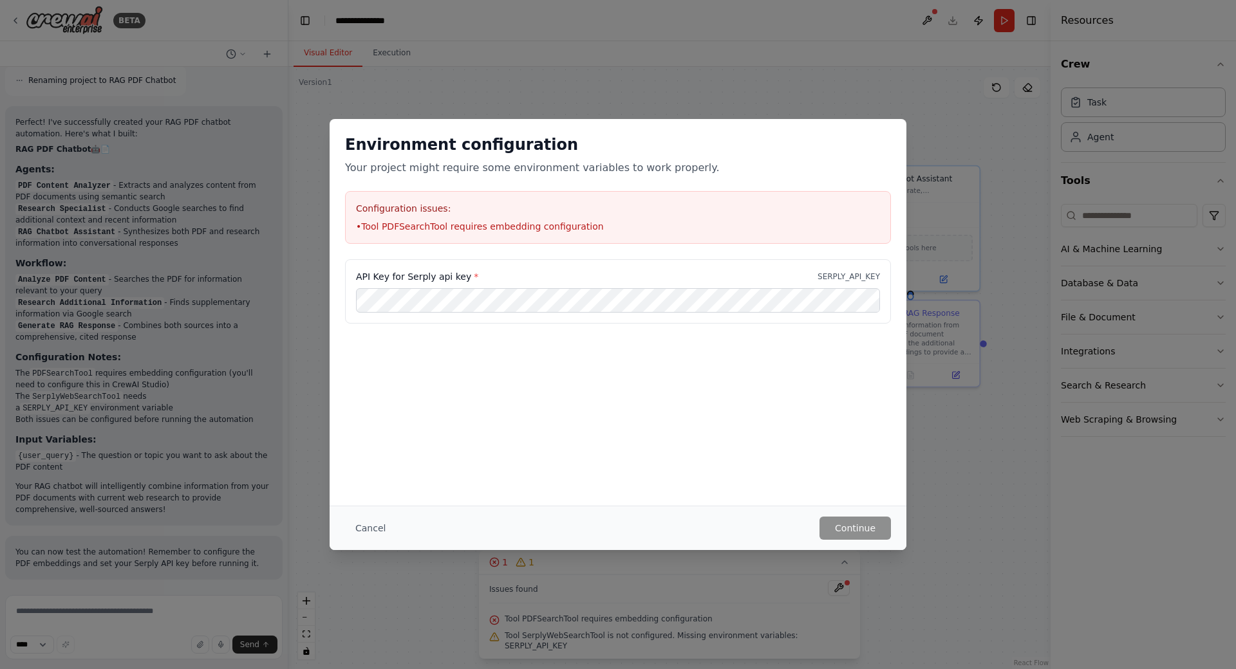
click at [917, 88] on div "Environment configuration Your project might require some environment variables…" at bounding box center [618, 334] width 1236 height 669
click at [367, 517] on button "Cancel" at bounding box center [370, 528] width 51 height 23
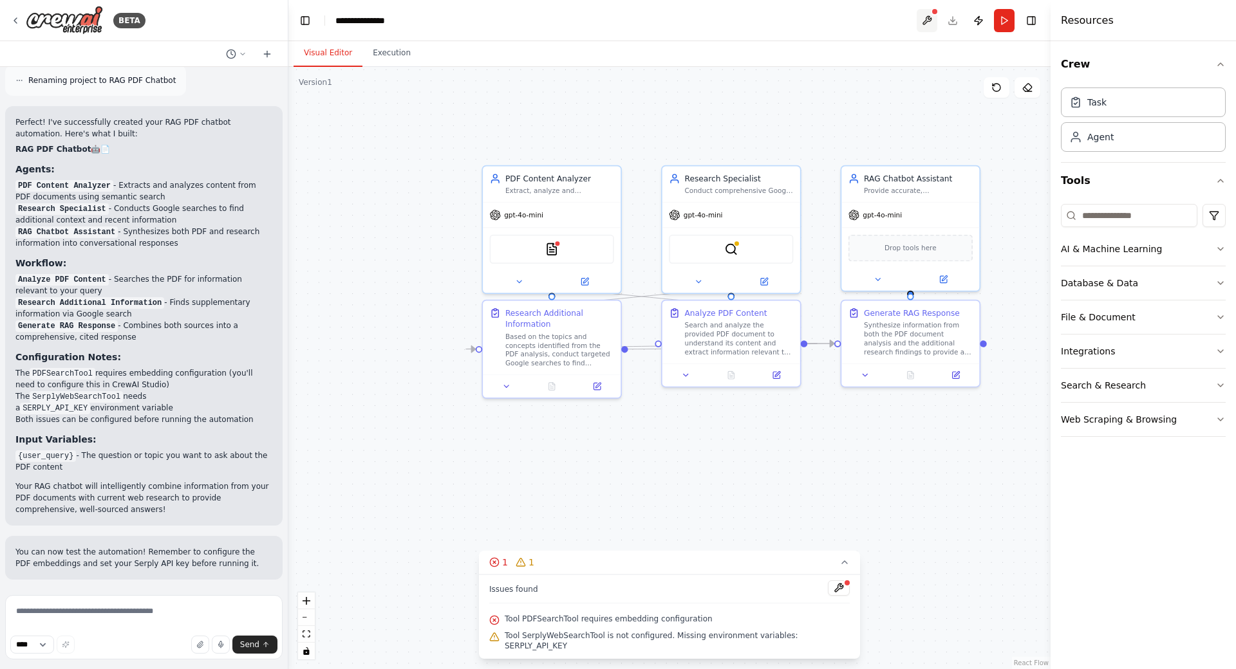
click at [922, 19] on button at bounding box center [927, 20] width 21 height 23
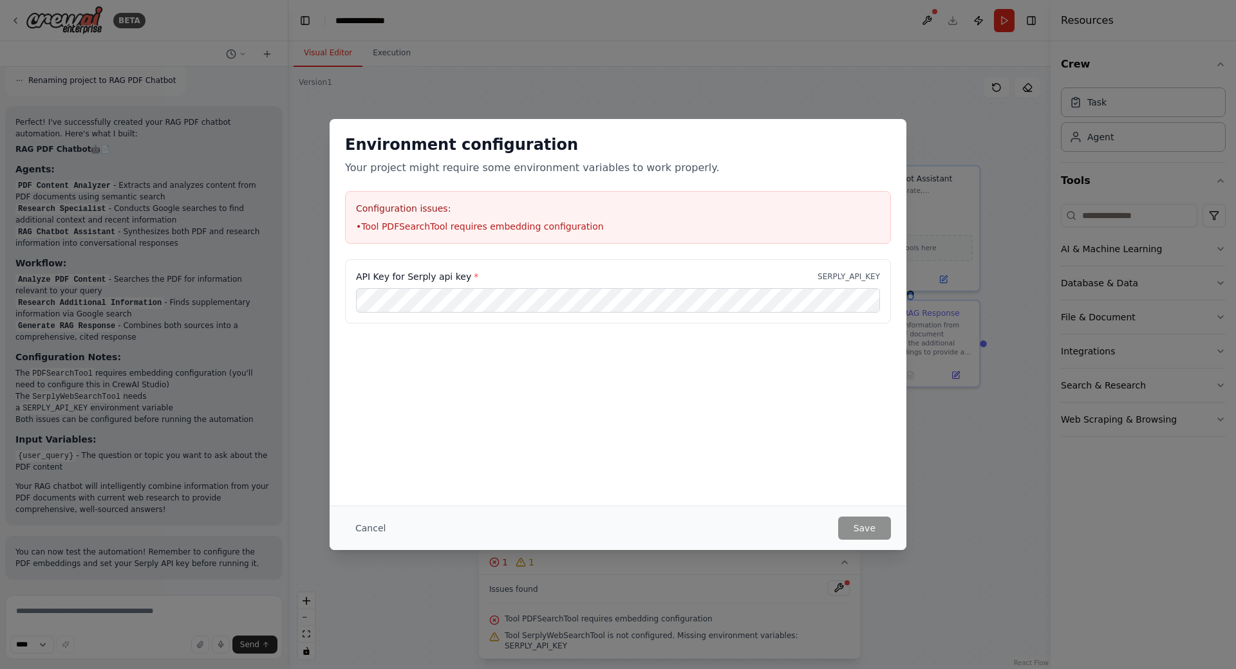
click at [830, 64] on div "Environment configuration Your project might require some environment variables…" at bounding box center [618, 334] width 1236 height 669
click at [375, 517] on button "Cancel" at bounding box center [370, 528] width 51 height 23
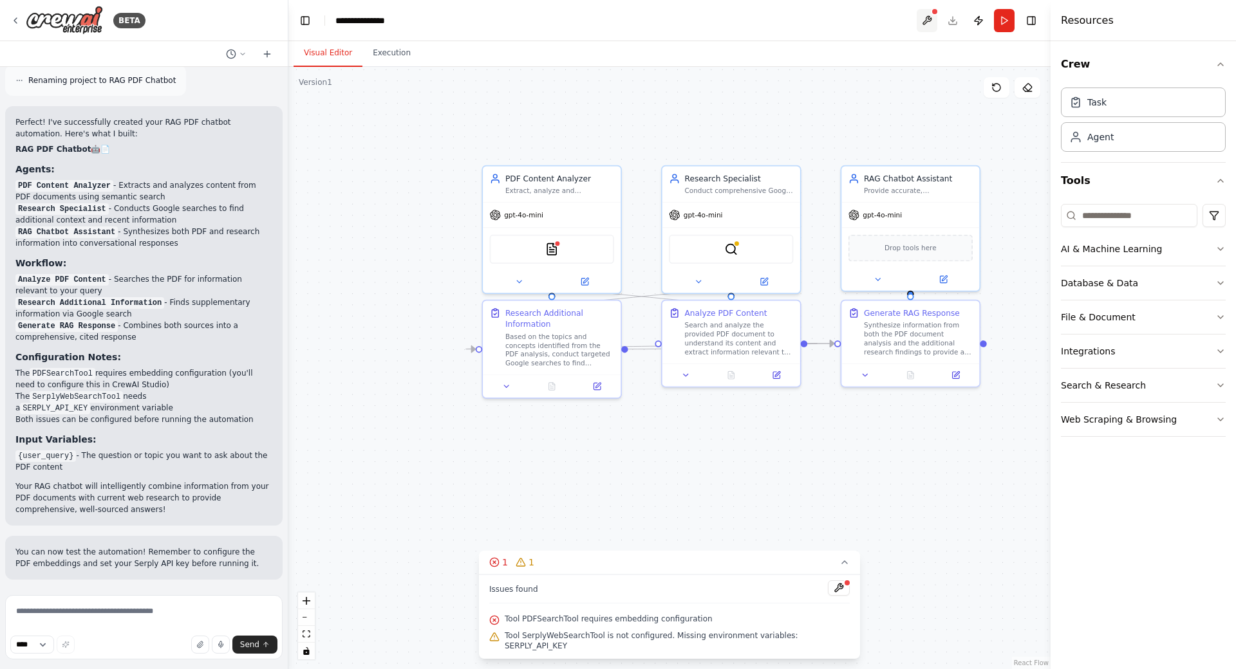
click at [927, 26] on button at bounding box center [927, 20] width 21 height 23
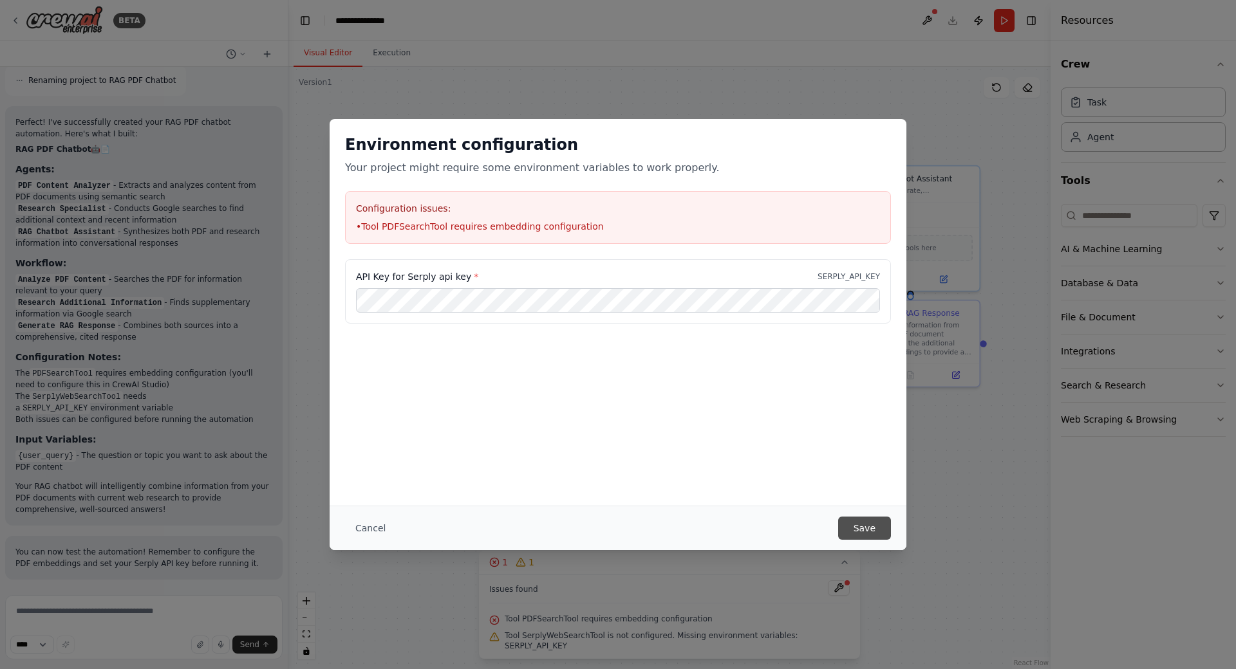
click at [862, 517] on button "Save" at bounding box center [864, 528] width 53 height 23
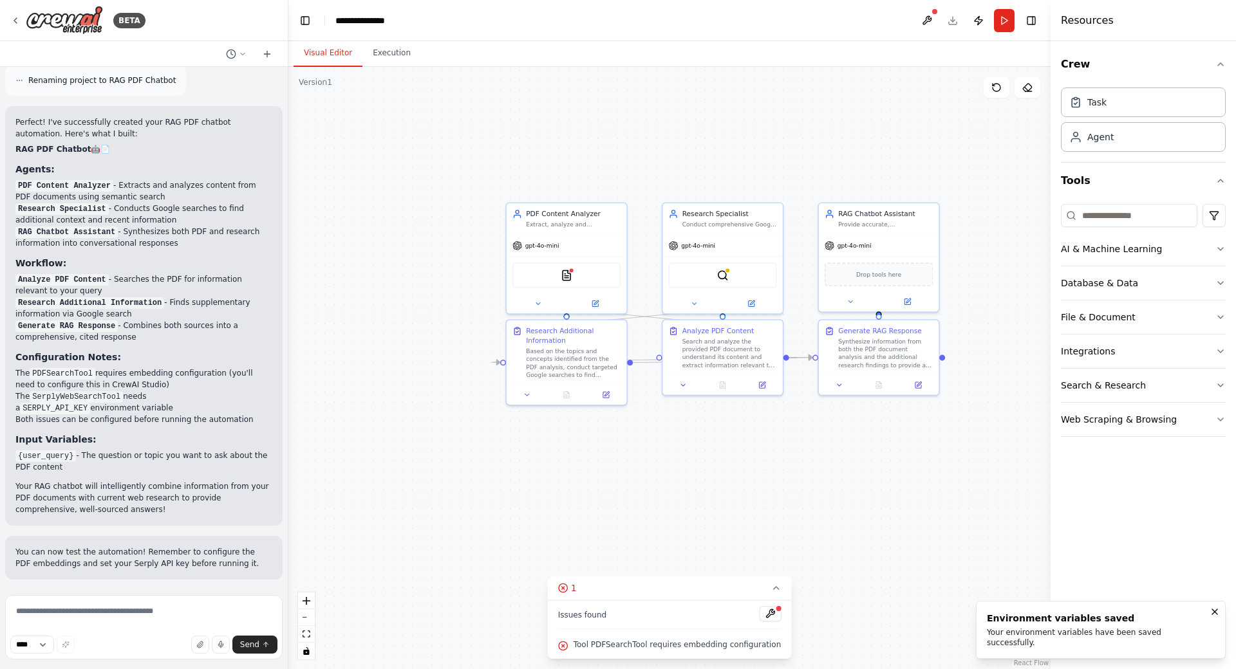
click at [759, 606] on button at bounding box center [770, 613] width 22 height 15
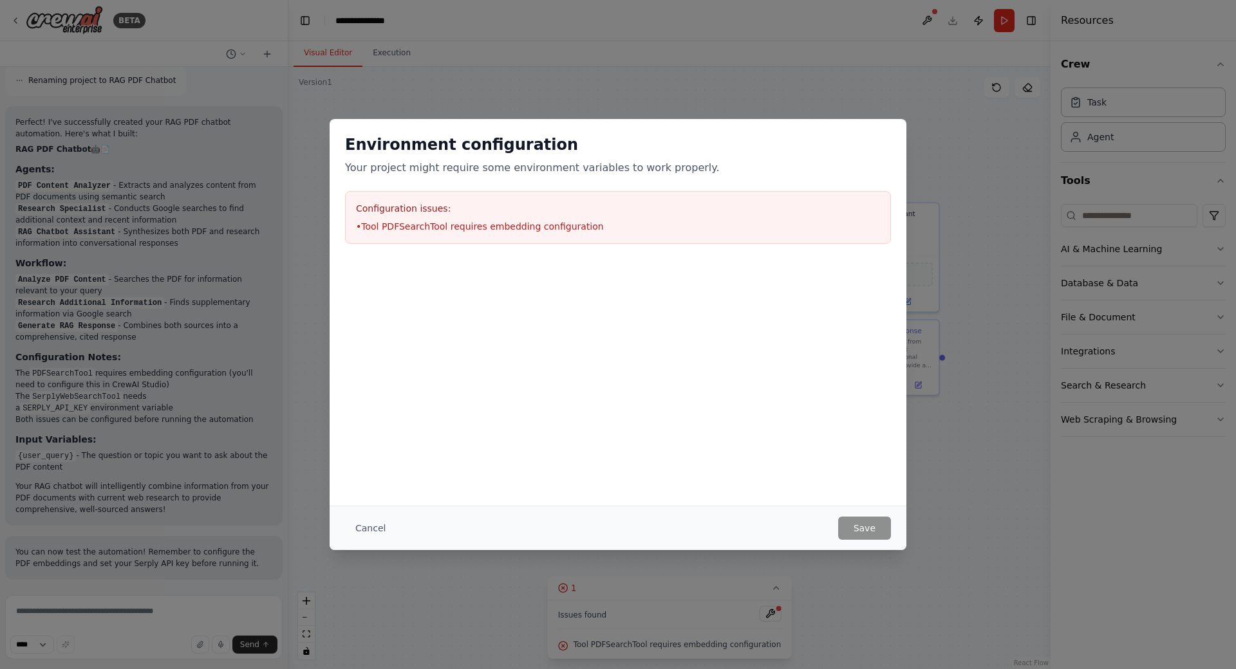
click at [957, 442] on div "Environment configuration Your project might require some environment variables…" at bounding box center [618, 334] width 1236 height 669
click at [373, 517] on button "Cancel" at bounding box center [370, 528] width 51 height 23
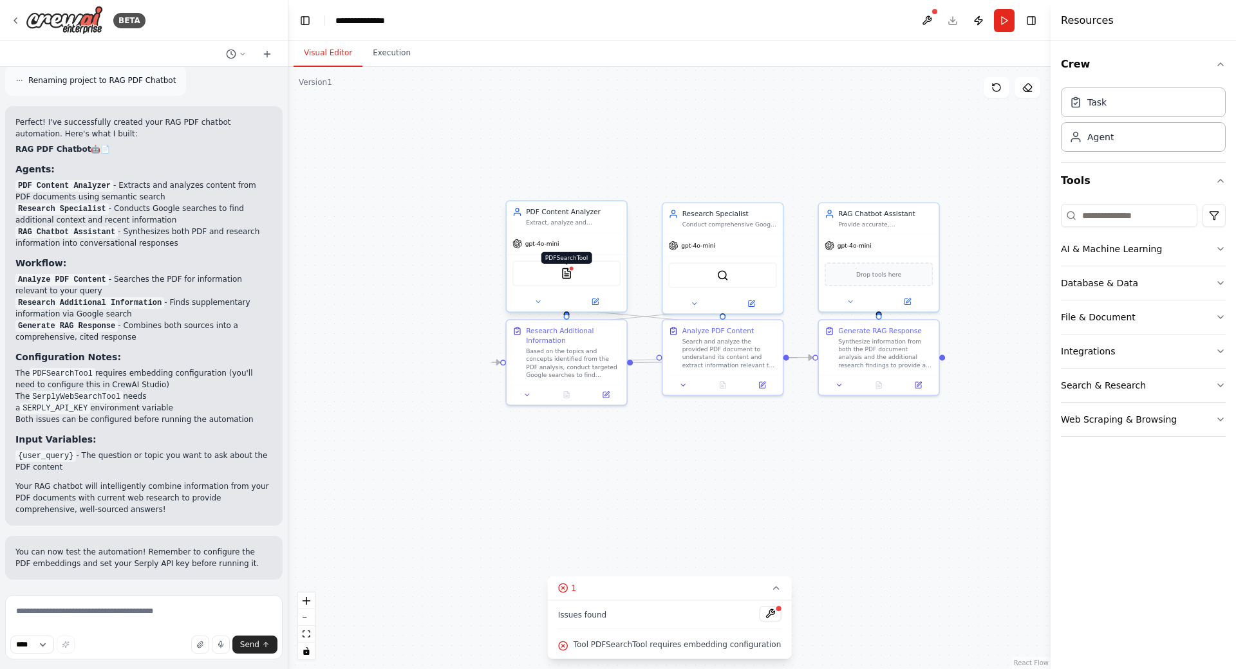
click at [568, 279] on img at bounding box center [567, 274] width 12 height 12
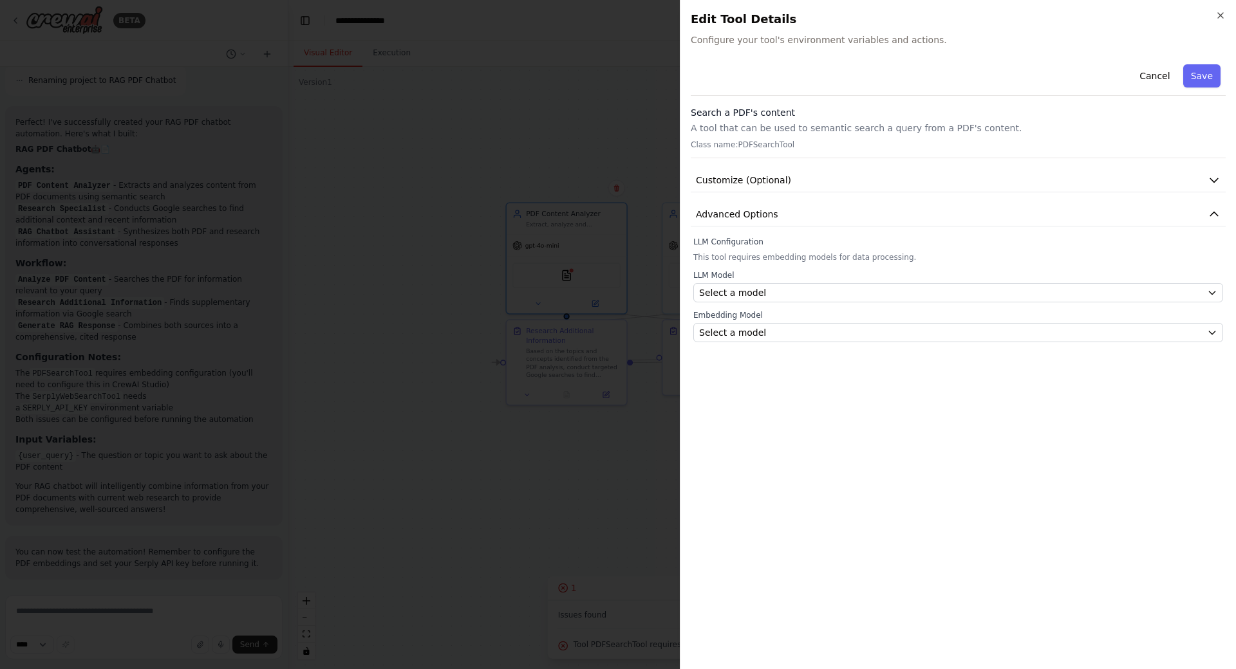
click at [854, 86] on div "Cancel Save" at bounding box center [958, 77] width 535 height 37
click at [837, 65] on div "Cancel Save" at bounding box center [958, 77] width 535 height 37
click at [769, 293] on div "Select a model" at bounding box center [950, 292] width 503 height 13
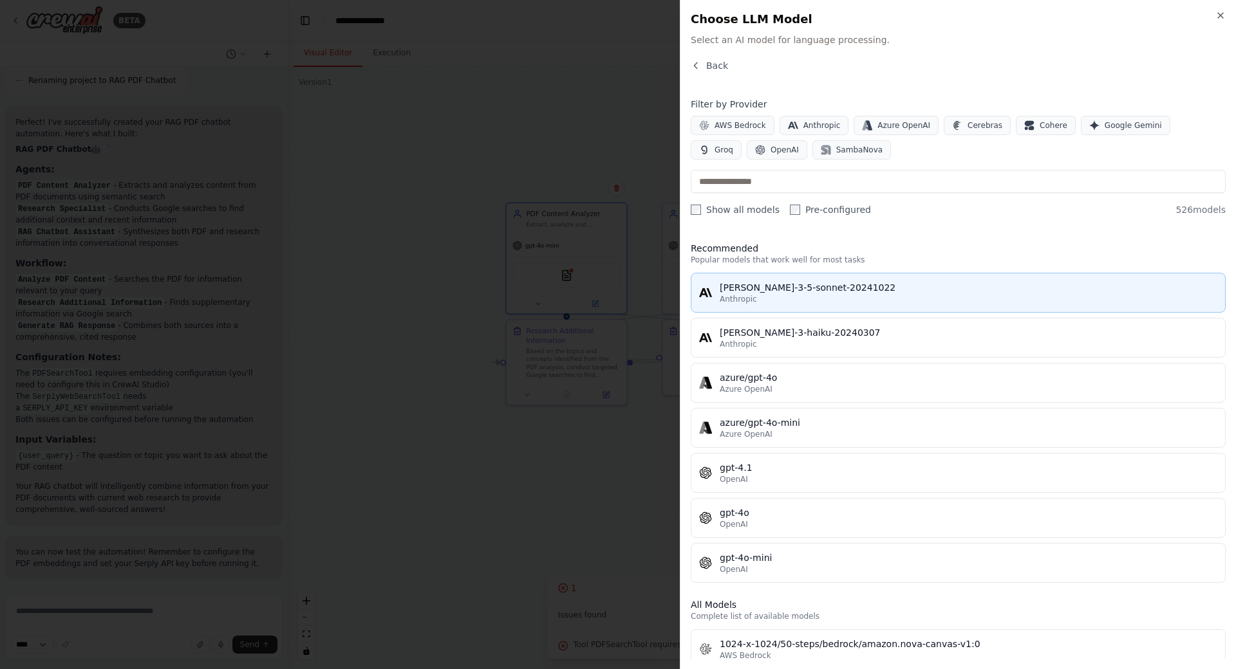
click at [808, 302] on div "Anthropic" at bounding box center [969, 299] width 498 height 10
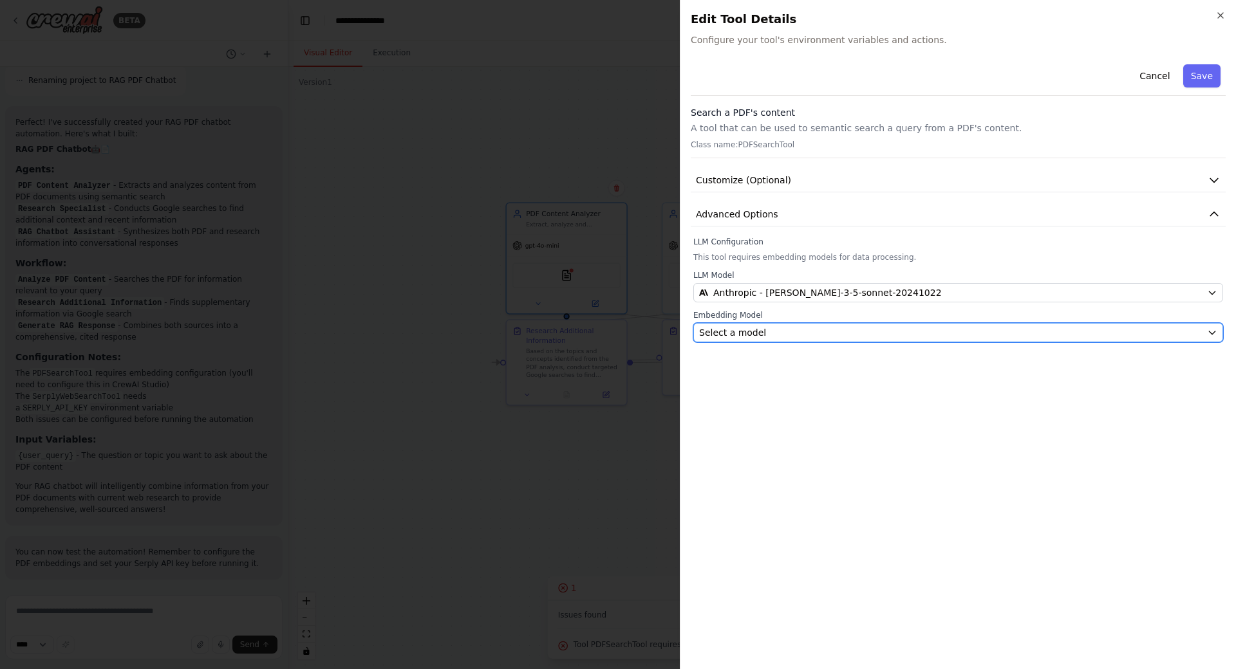
click at [753, 336] on span "Select a model" at bounding box center [732, 332] width 67 height 13
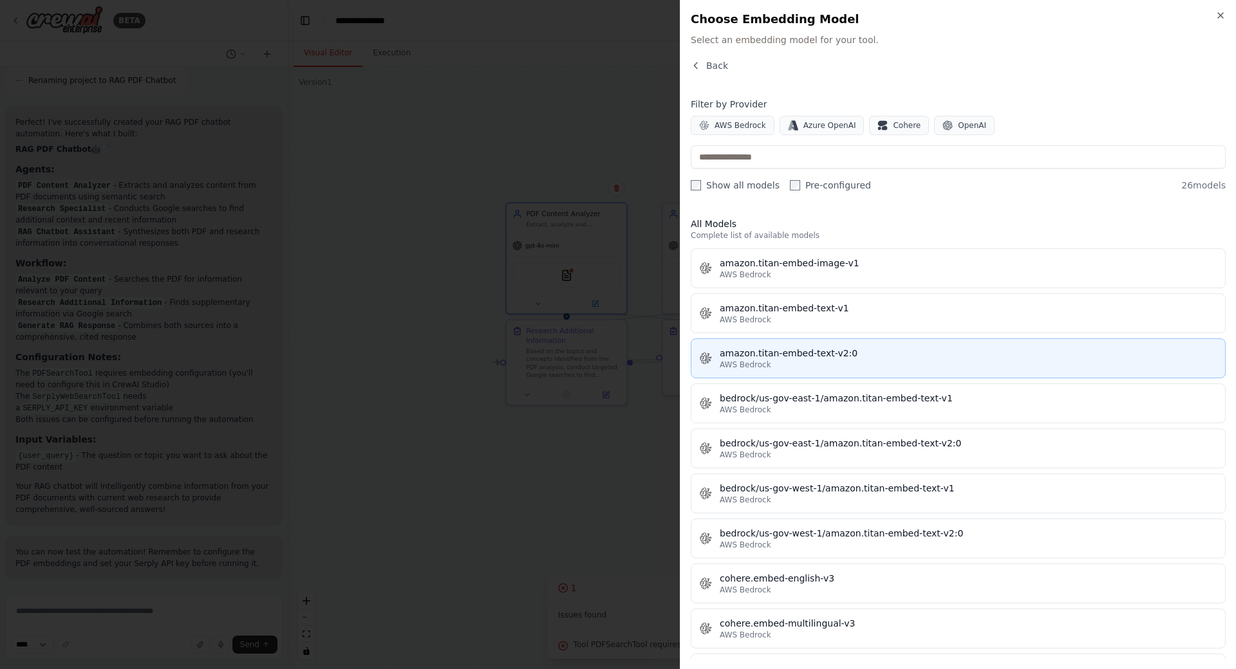
click at [819, 375] on button "amazon.titan-embed-text-v2:0 AWS Bedrock" at bounding box center [958, 359] width 535 height 40
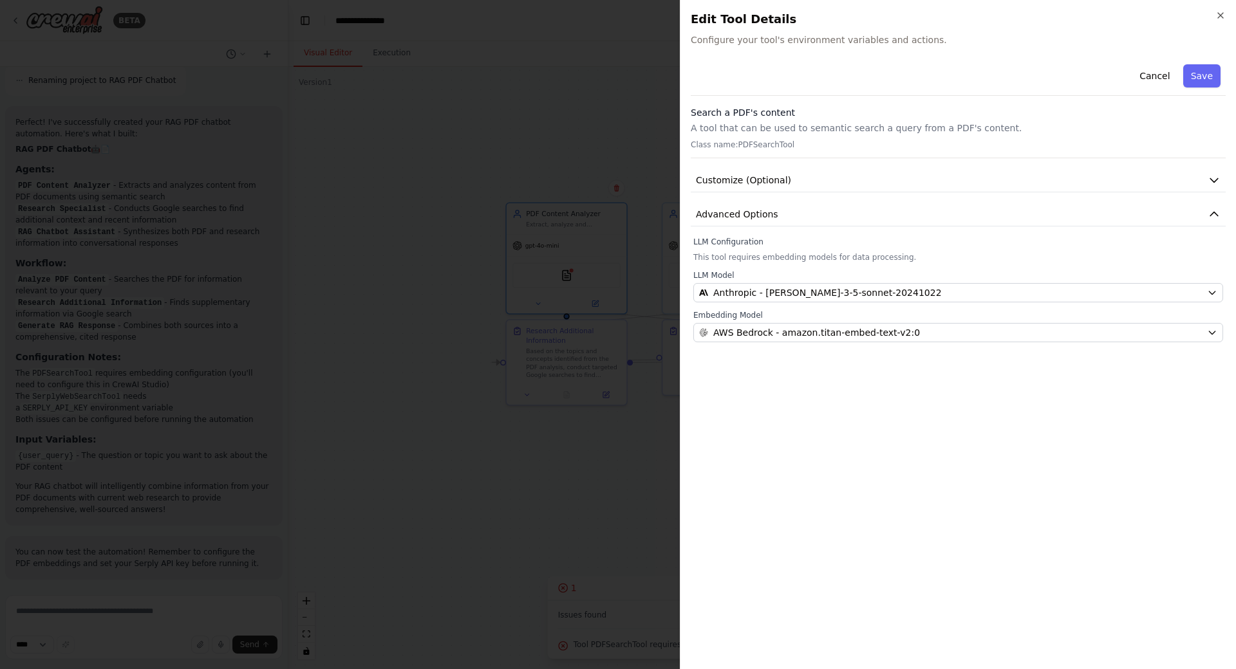
click at [790, 34] on span "Configure your tool's environment variables and actions." at bounding box center [958, 39] width 535 height 13
click at [791, 39] on span "Configure your tool's environment variables and actions." at bounding box center [958, 39] width 535 height 13
click at [846, 48] on div "Close Edit Tool Details Configure your tool's environment variables and actions…" at bounding box center [958, 334] width 556 height 669
click at [852, 34] on span "Configure your tool's environment variables and actions." at bounding box center [958, 39] width 535 height 13
click at [762, 134] on p "A tool that can be used to semantic search a query from a PDF's content." at bounding box center [958, 128] width 535 height 13
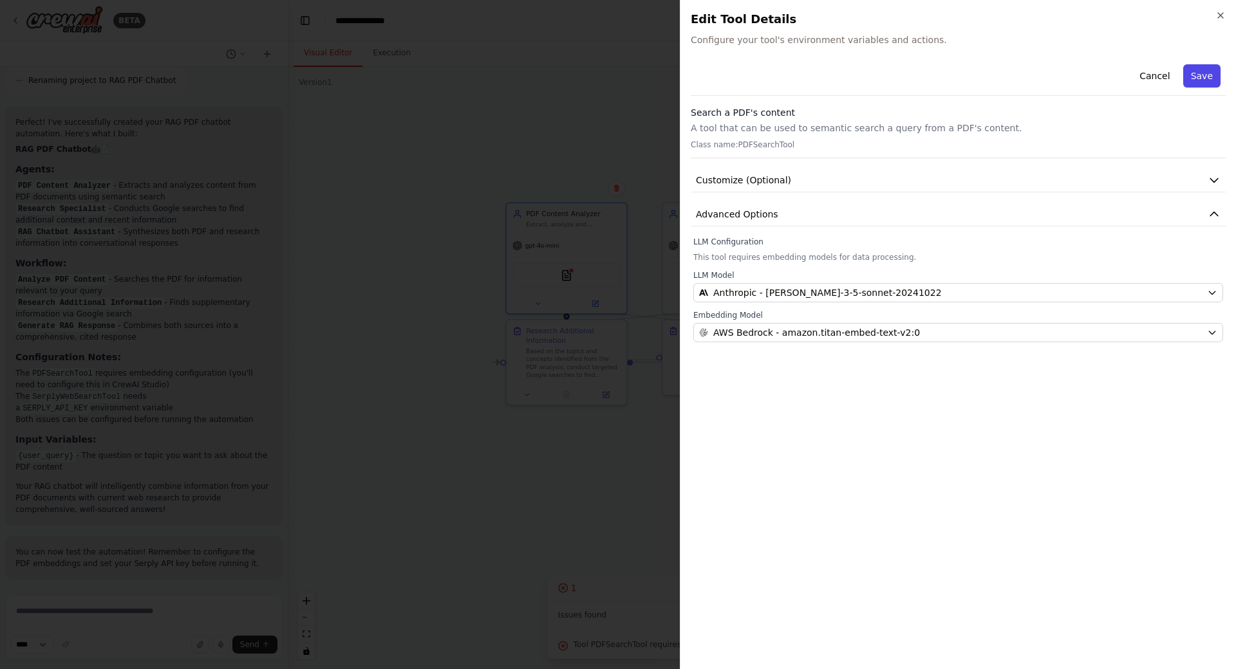
click at [1197, 79] on button "Save" at bounding box center [1201, 75] width 37 height 23
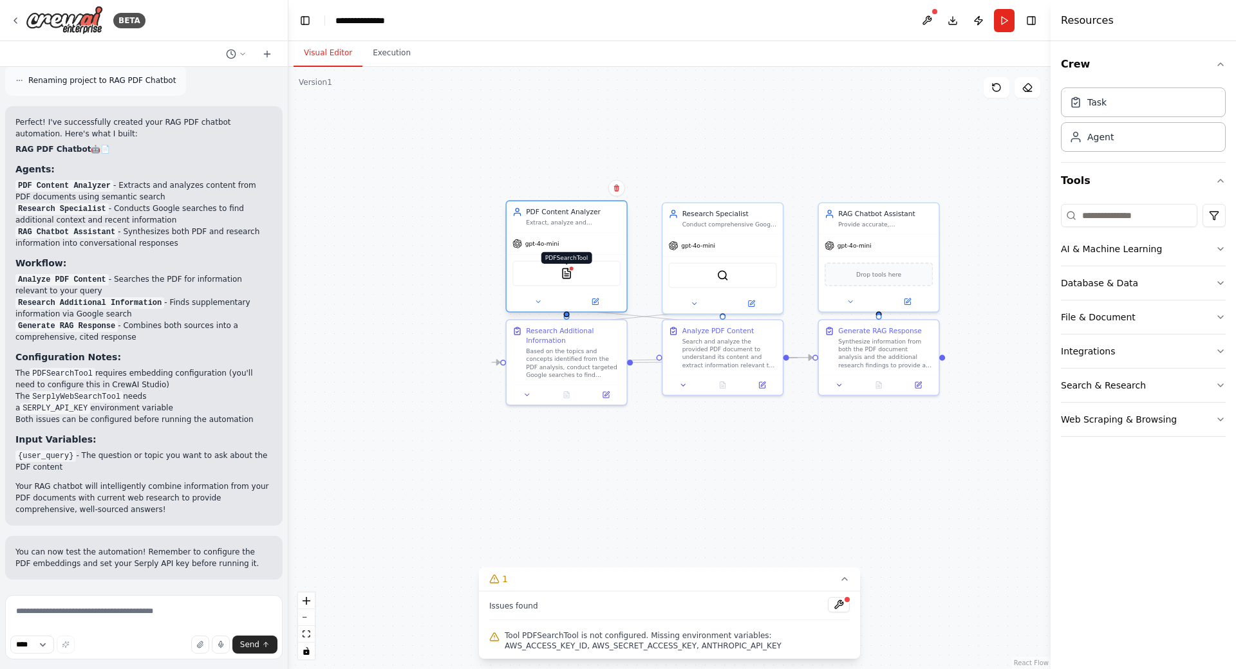
click at [571, 279] on img at bounding box center [567, 274] width 12 height 12
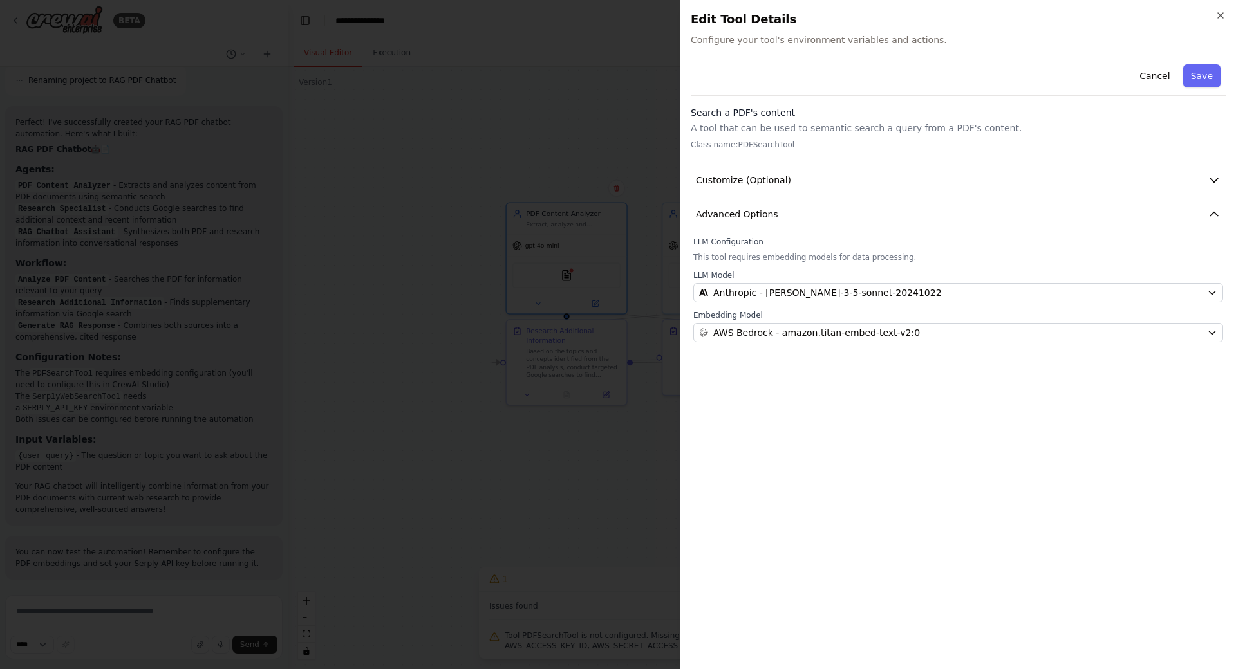
click at [760, 259] on p "This tool requires embedding models for data processing." at bounding box center [958, 257] width 530 height 10
click at [756, 253] on p "This tool requires embedding models for data processing." at bounding box center [958, 257] width 530 height 10
click at [749, 216] on span "Advanced Options" at bounding box center [737, 214] width 82 height 13
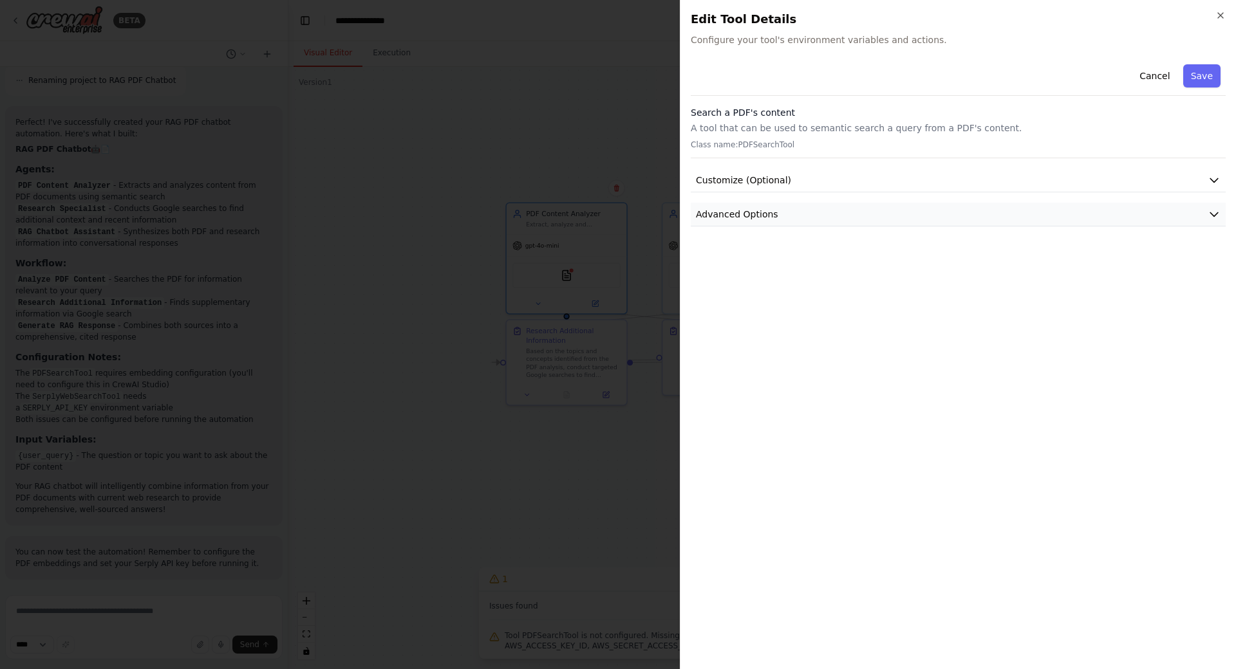
click at [749, 216] on span "Advanced Options" at bounding box center [737, 214] width 82 height 13
click at [749, 180] on span "Customize (Optional)" at bounding box center [743, 180] width 95 height 13
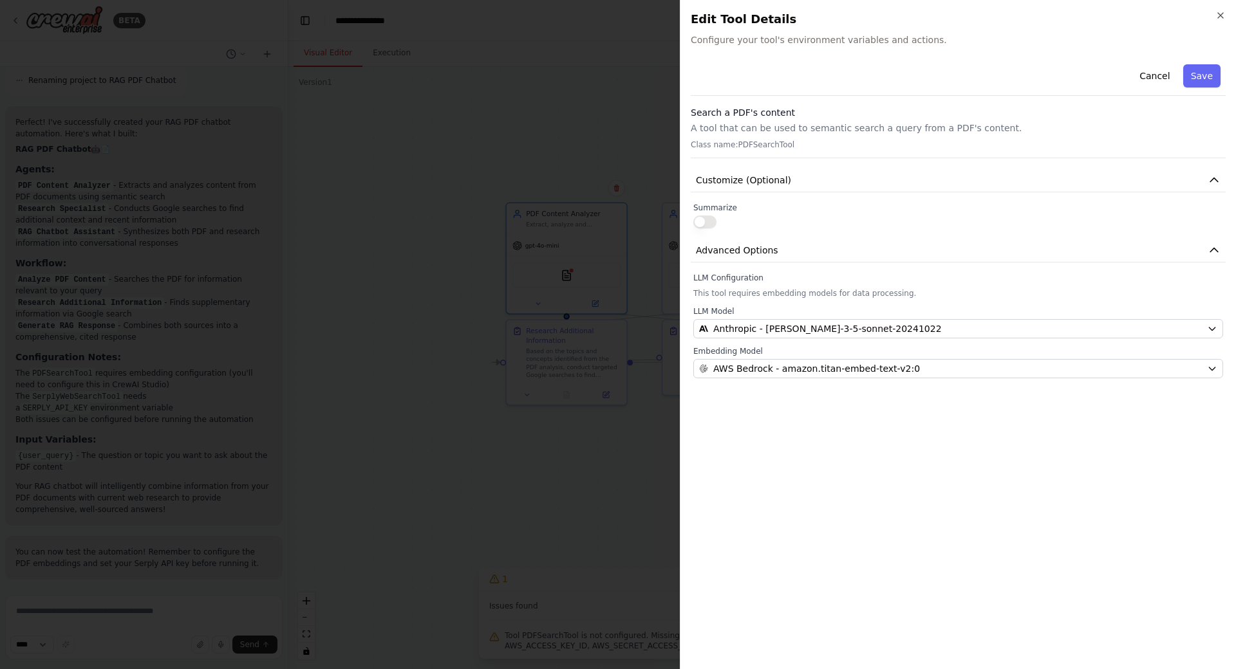
click at [723, 220] on div at bounding box center [958, 222] width 530 height 13
click at [721, 229] on div "Cancel Save Search a PDF's content A tool that can be used to semantic search a…" at bounding box center [958, 218] width 535 height 319
click at [719, 207] on label "Summarize" at bounding box center [958, 208] width 530 height 10
click at [733, 178] on span "Customize (Optional)" at bounding box center [743, 180] width 95 height 13
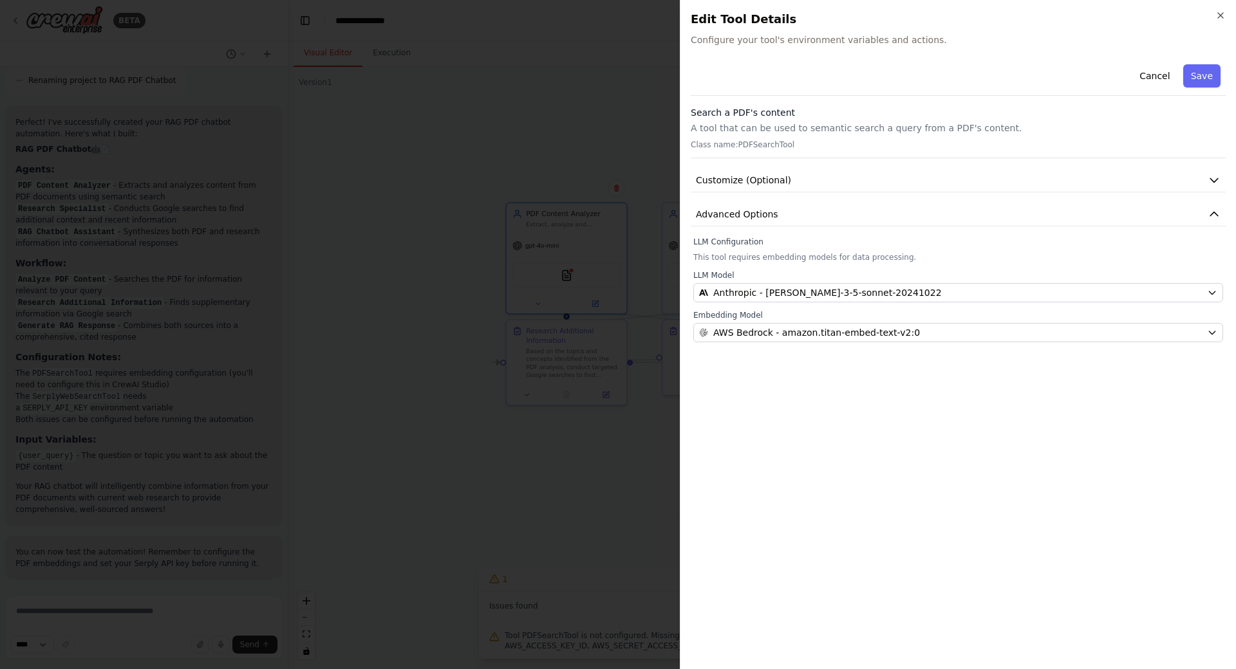
click at [761, 126] on p "A tool that can be used to semantic search a query from a PDF's content." at bounding box center [958, 128] width 535 height 13
click at [758, 61] on div "Cancel Save" at bounding box center [958, 77] width 535 height 37
click at [1207, 77] on button "Save" at bounding box center [1201, 75] width 37 height 23
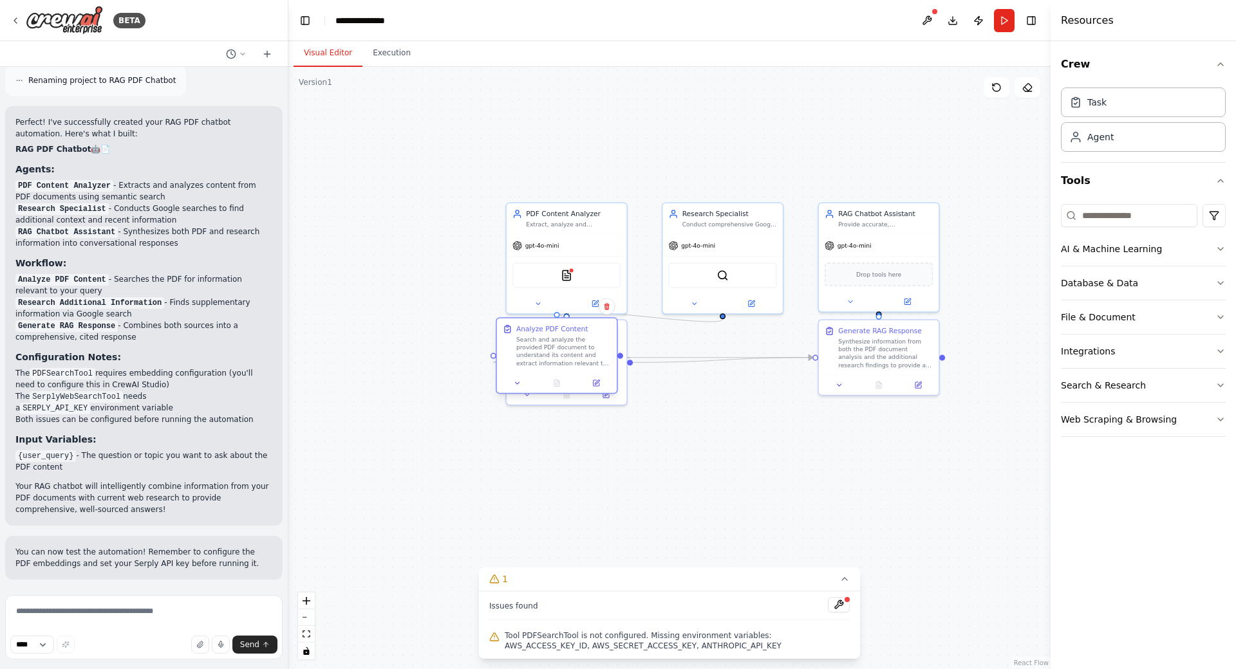
drag, startPoint x: 716, startPoint y: 376, endPoint x: 553, endPoint y: 381, distance: 162.9
click at [553, 381] on div "Analyze PDF Content Search and analyze the provided PDF document to understand …" at bounding box center [557, 355] width 122 height 77
drag, startPoint x: 539, startPoint y: 366, endPoint x: 540, endPoint y: 359, distance: 7.8
click at [507, 371] on div "Search and analyze the provided PDF document to understand its content and extr…" at bounding box center [554, 371] width 95 height 32
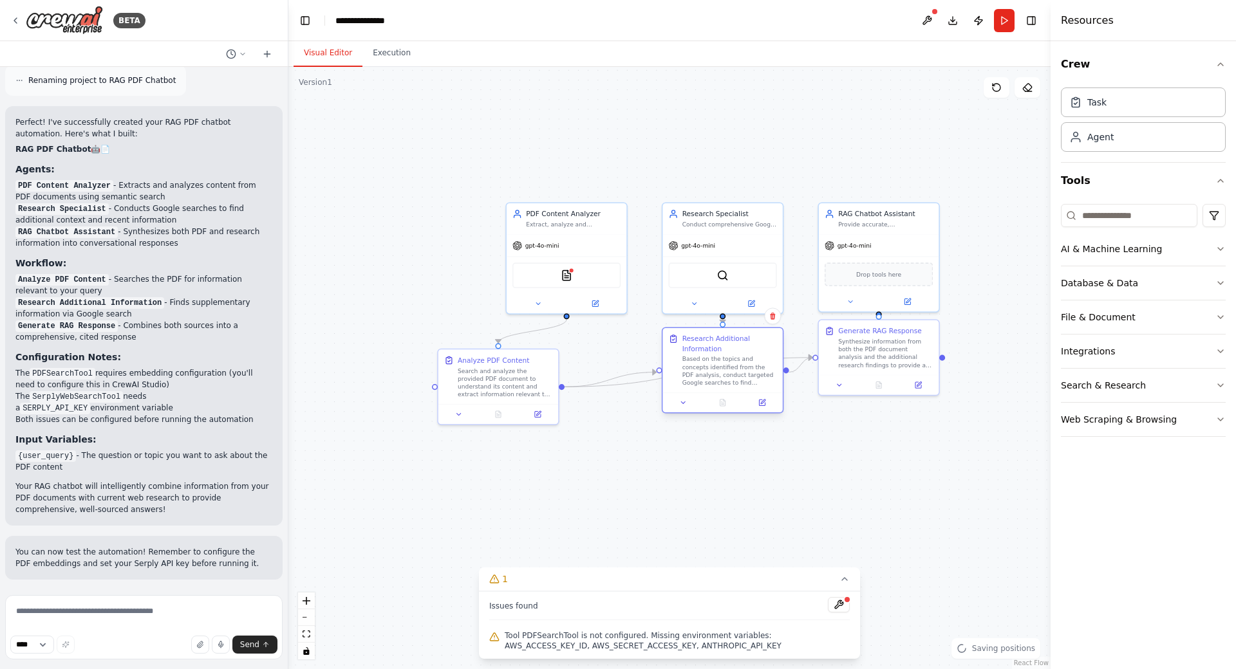
drag, startPoint x: 616, startPoint y: 355, endPoint x: 751, endPoint y: 353, distance: 135.2
click at [751, 353] on div "Research Additional Information Based on the topics and concepts identified fro…" at bounding box center [729, 360] width 95 height 53
drag, startPoint x: 723, startPoint y: 354, endPoint x: 725, endPoint y: 347, distance: 7.2
click at [725, 347] on div "Research Additional Information Based on the topics and concepts identified fro…" at bounding box center [729, 350] width 95 height 53
click at [709, 365] on div "Based on the topics and concepts identified from the PDF analysis, conduct targ…" at bounding box center [729, 362] width 95 height 32
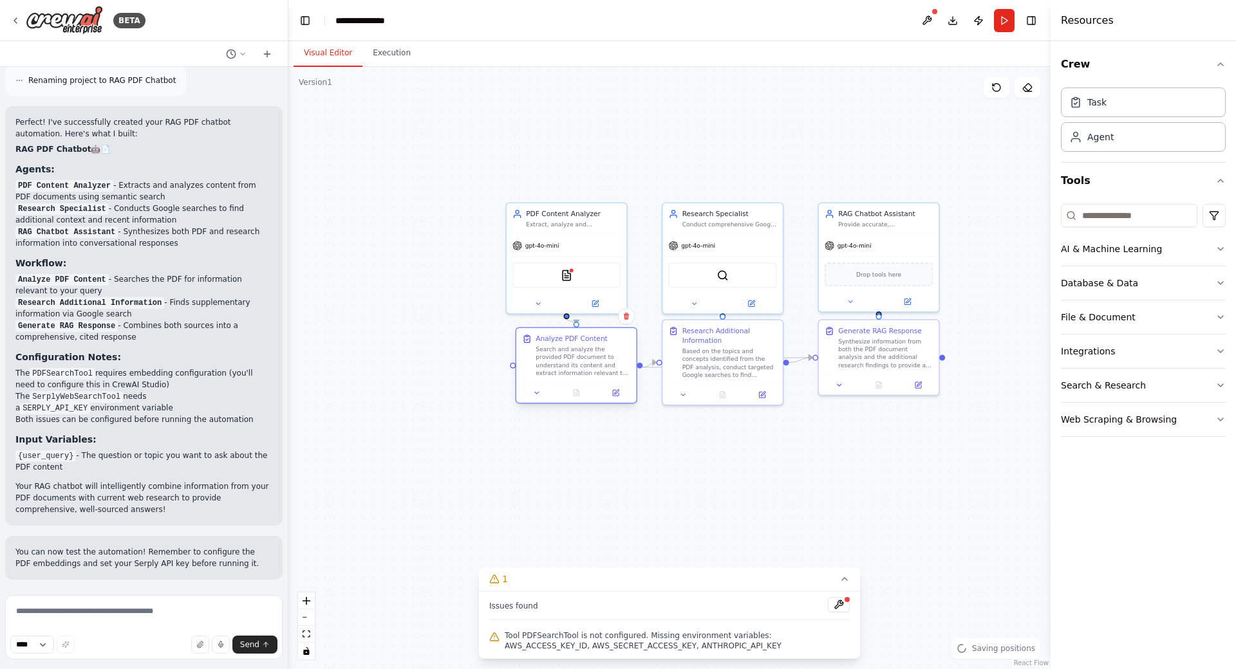
drag, startPoint x: 485, startPoint y: 393, endPoint x: 559, endPoint y: 368, distance: 77.6
click at [559, 368] on div "Analyze PDF Content Search and analyze the provided PDF document to understand …" at bounding box center [576, 355] width 120 height 55
click at [559, 371] on div "Analyze PDF Content Search and analyze the provided PDF document to understand …" at bounding box center [567, 346] width 120 height 55
click at [856, 433] on div ".deletable-edge-delete-btn { width: 20px; height: 20px; border: 0px solid #ffff…" at bounding box center [669, 368] width 762 height 602
click at [740, 378] on div "Research Additional Information Based on the topics and concepts identified fro…" at bounding box center [723, 360] width 122 height 86
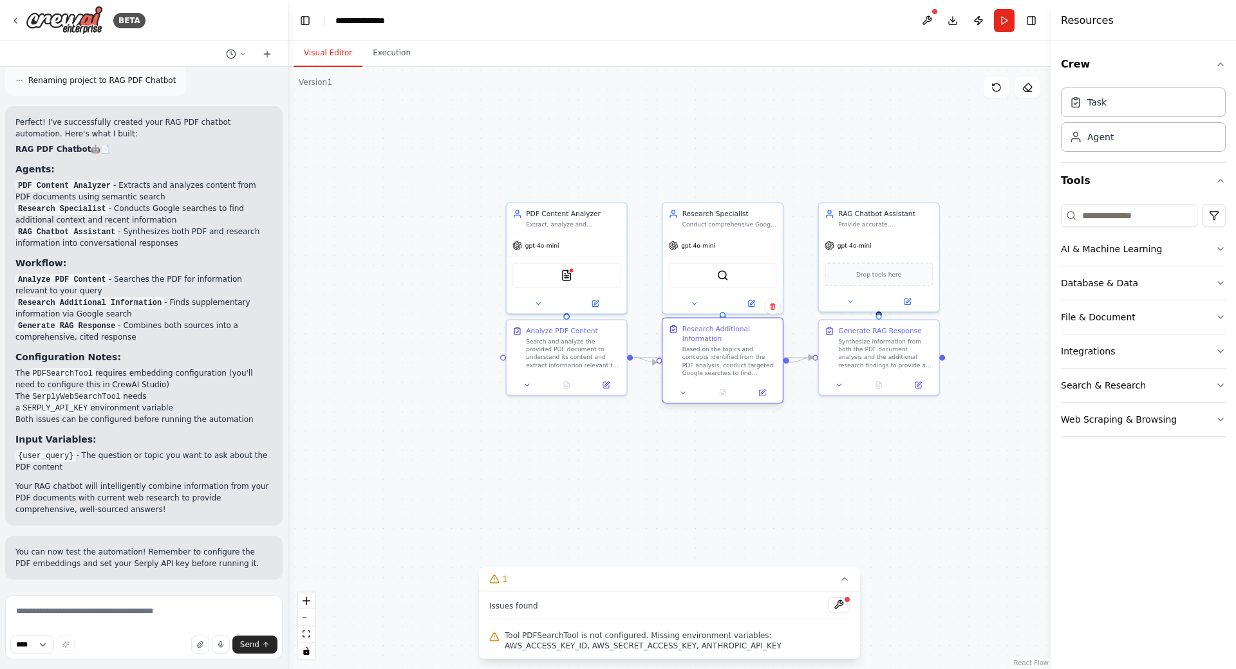
click at [734, 368] on div "Based on the topics and concepts identified from the PDF analysis, conduct targ…" at bounding box center [729, 362] width 95 height 32
drag, startPoint x: 734, startPoint y: 368, endPoint x: 734, endPoint y: 342, distance: 26.4
click at [735, 346] on div "Based on the topics and concepts identified from the PDF analysis, conduct targ…" at bounding box center [729, 362] width 95 height 32
drag, startPoint x: 725, startPoint y: 347, endPoint x: 724, endPoint y: 376, distance: 29.0
click at [724, 376] on div "Based on the topics and concepts identified from the PDF analysis, conduct targ…" at bounding box center [729, 362] width 95 height 32
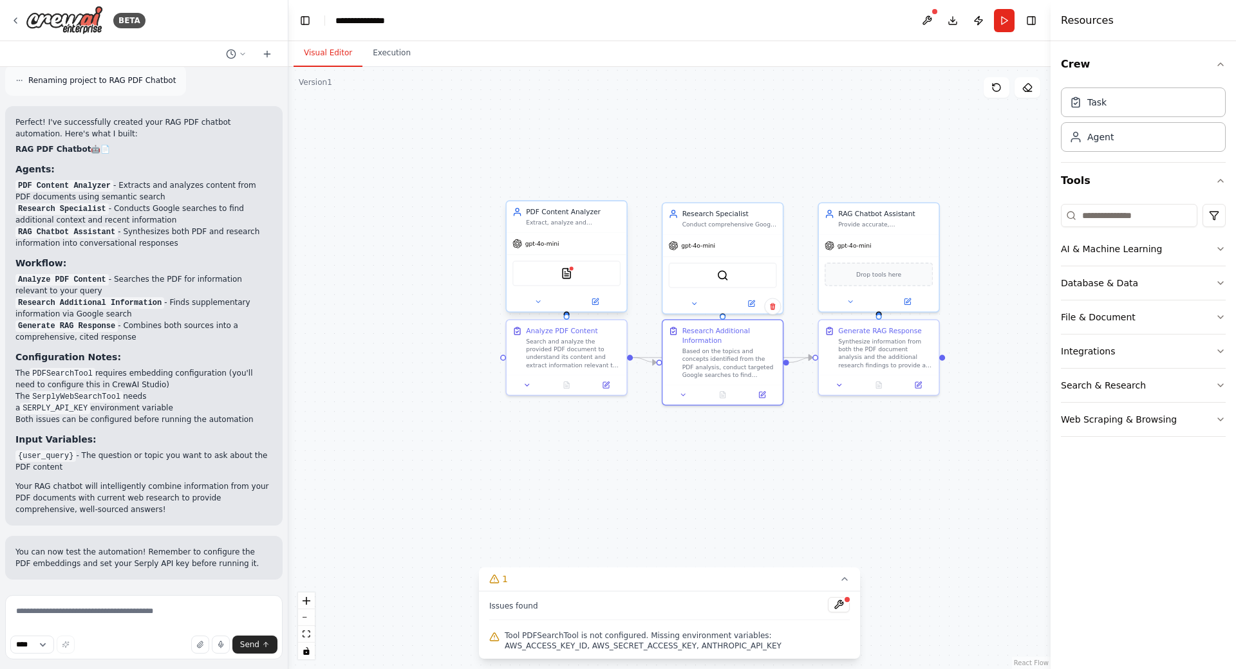
click at [566, 269] on img at bounding box center [567, 274] width 12 height 12
drag, startPoint x: 588, startPoint y: 246, endPoint x: 588, endPoint y: 257, distance: 11.6
click at [588, 257] on div "gpt-4o-mini" at bounding box center [567, 253] width 120 height 21
click at [581, 251] on div "gpt-4o-mini" at bounding box center [567, 253] width 120 height 21
click at [580, 248] on div "gpt-4o-mini" at bounding box center [567, 253] width 120 height 21
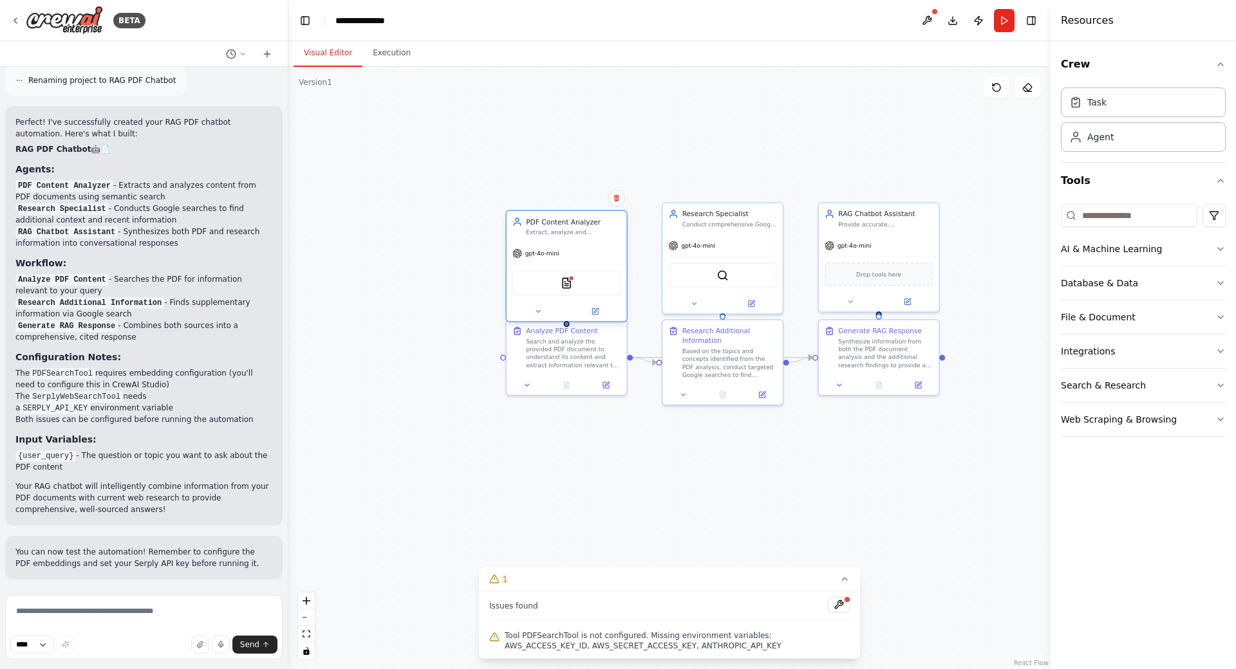
click at [556, 257] on span "gpt-4o-mini" at bounding box center [542, 254] width 34 height 8
click at [567, 287] on img at bounding box center [567, 283] width 12 height 12
click at [597, 315] on icon at bounding box center [595, 312] width 6 height 6
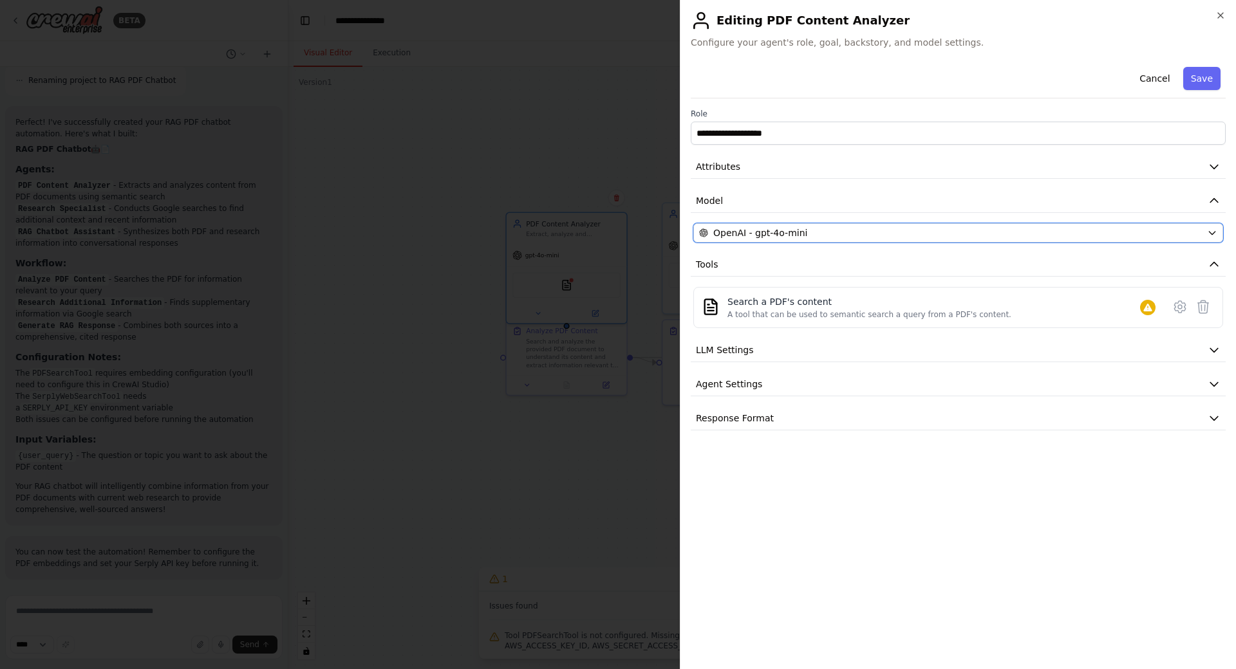
click at [871, 234] on div "OpenAI - gpt-4o-mini" at bounding box center [950, 233] width 503 height 13
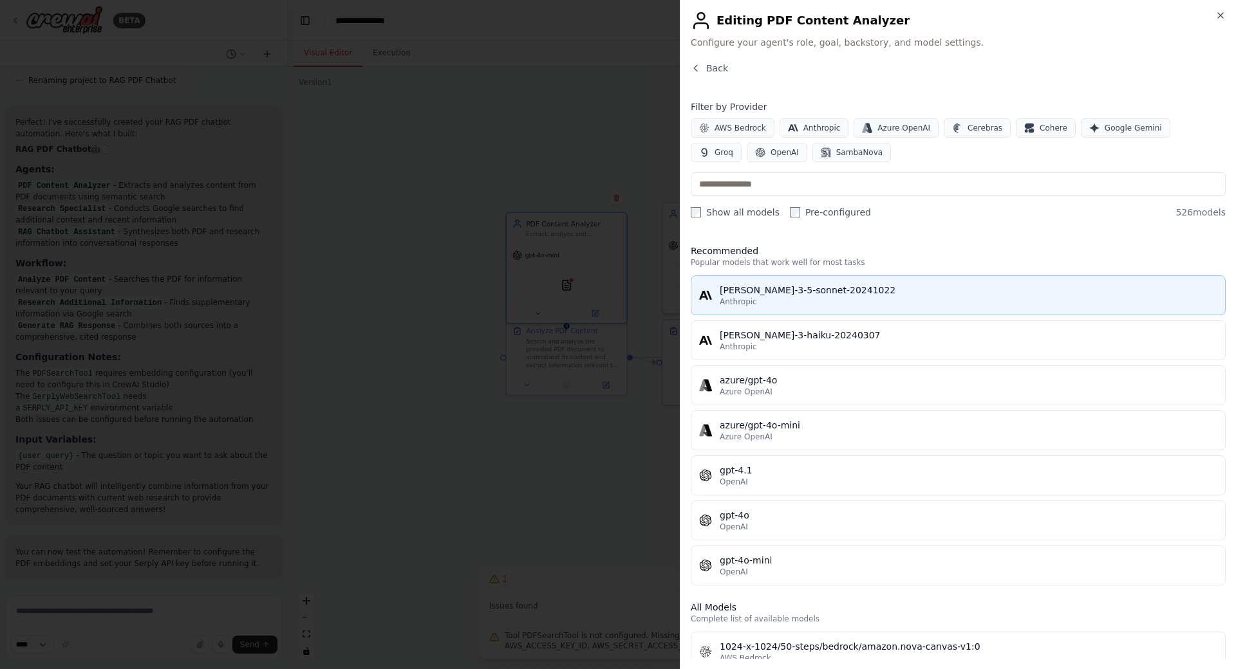
click at [788, 300] on div "Anthropic" at bounding box center [969, 302] width 498 height 10
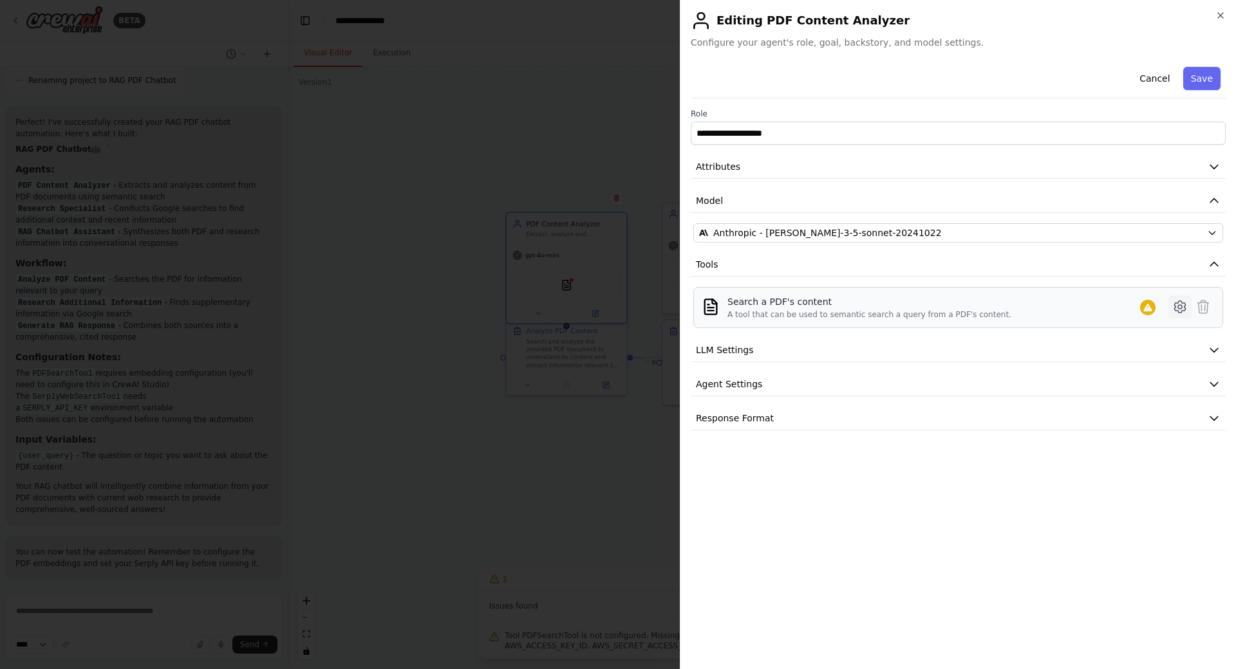
click at [1171, 310] on button at bounding box center [1179, 306] width 23 height 23
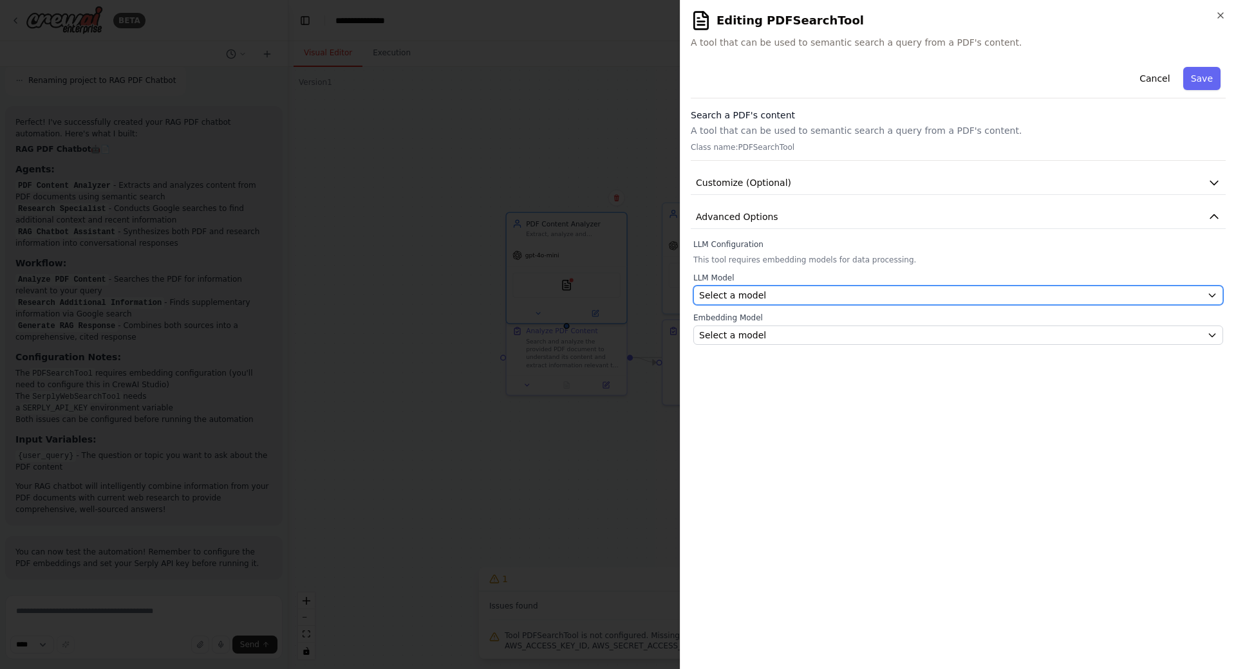
click at [863, 296] on div "Select a model" at bounding box center [950, 295] width 503 height 13
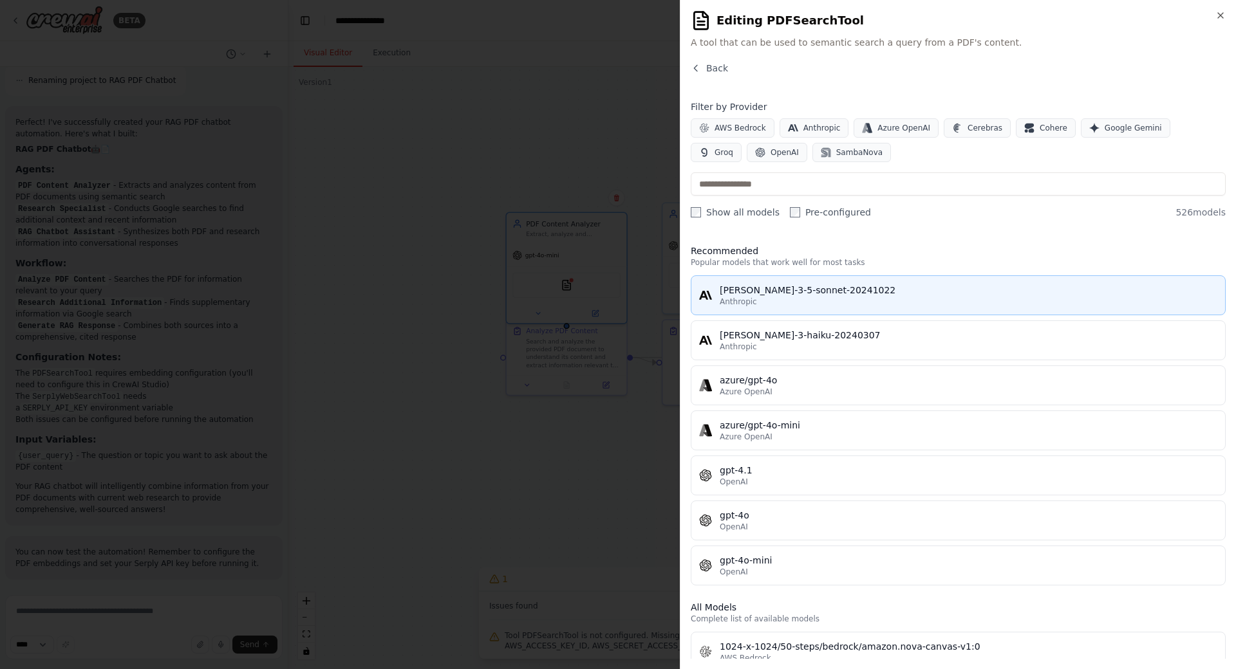
click at [856, 304] on div "Anthropic" at bounding box center [969, 302] width 498 height 10
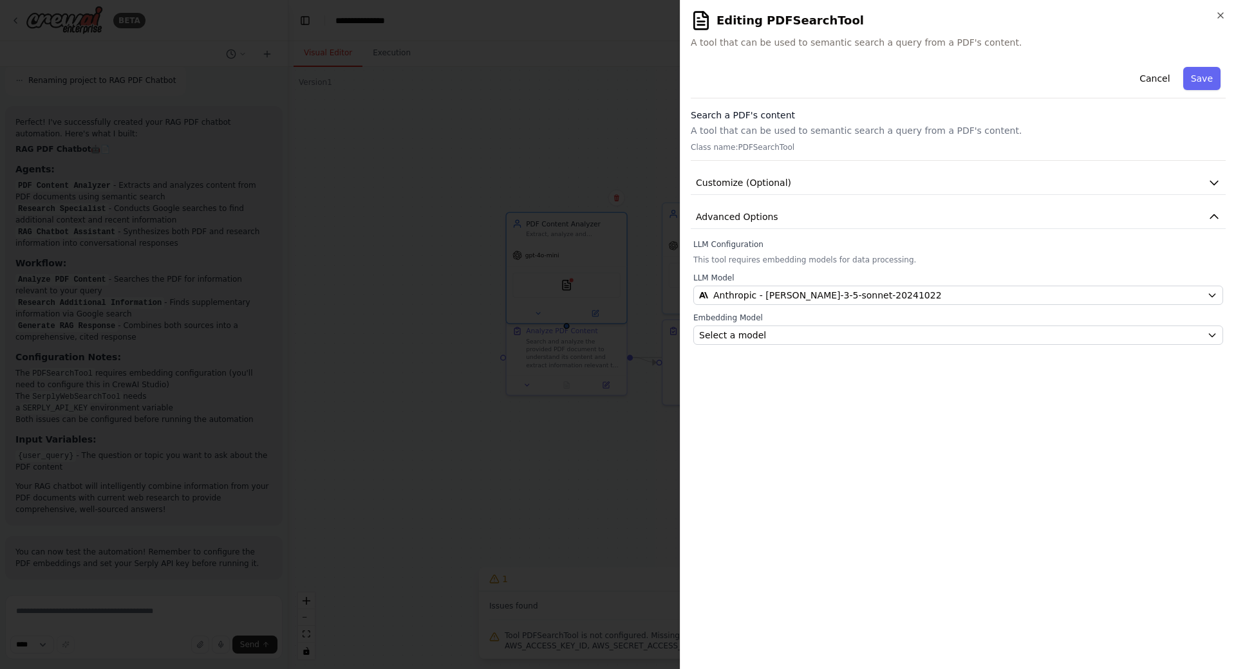
click at [835, 324] on div "Embedding Model Select a model" at bounding box center [958, 329] width 530 height 32
click at [830, 346] on div "**********" at bounding box center [958, 360] width 535 height 597
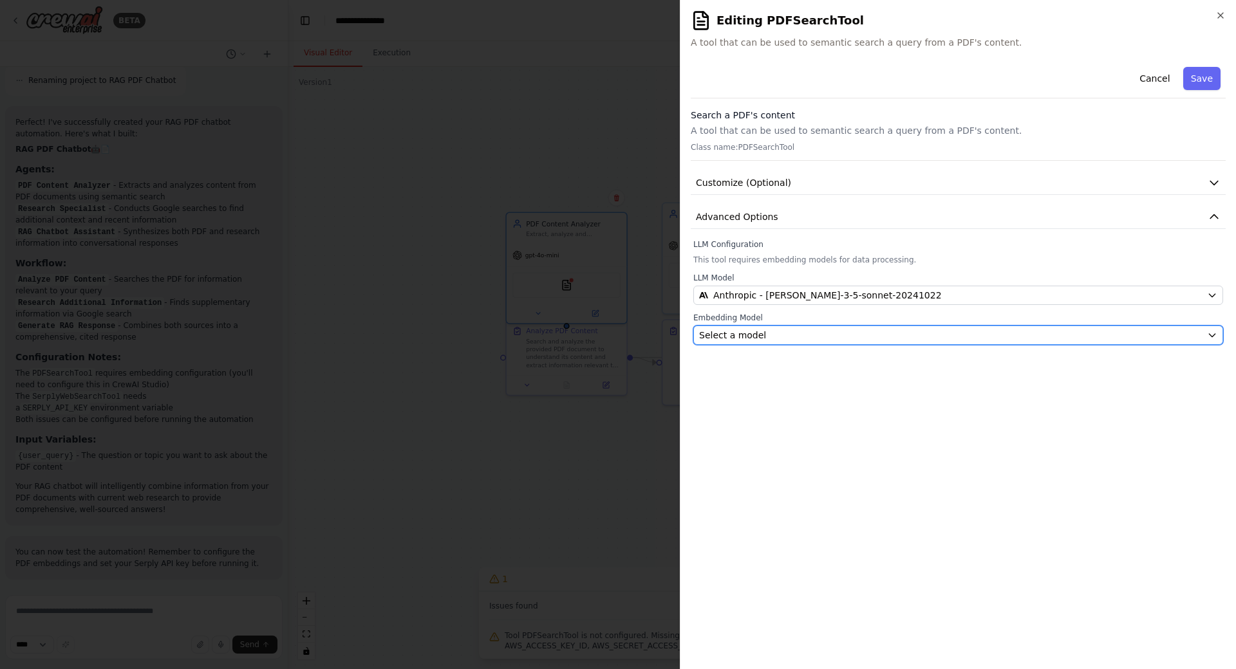
click at [828, 341] on div "Select a model" at bounding box center [950, 335] width 503 height 13
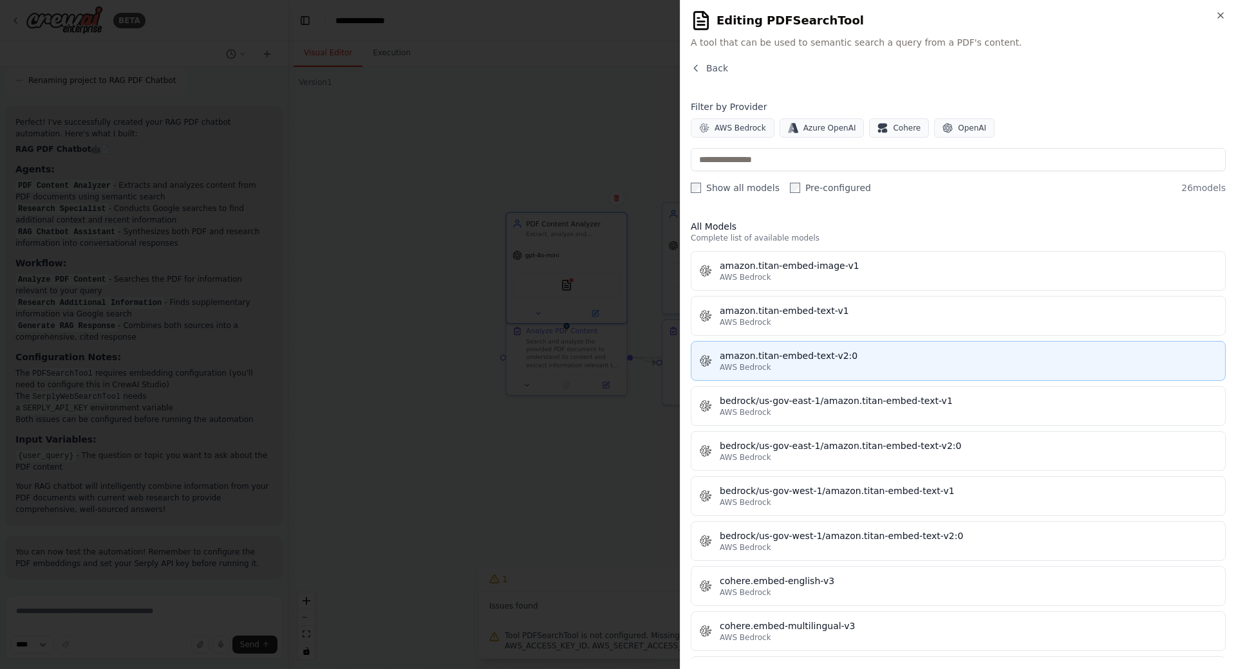
click at [834, 367] on div "AWS Bedrock" at bounding box center [969, 367] width 498 height 10
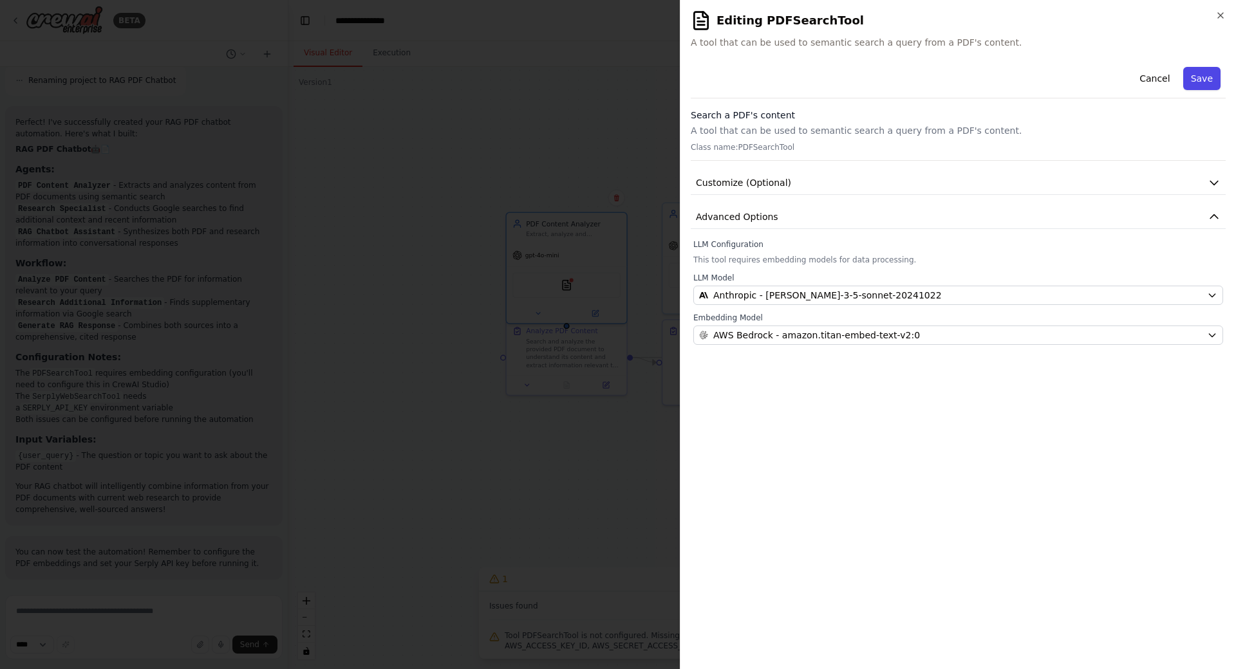
click at [1202, 79] on button "Save" at bounding box center [1201, 78] width 37 height 23
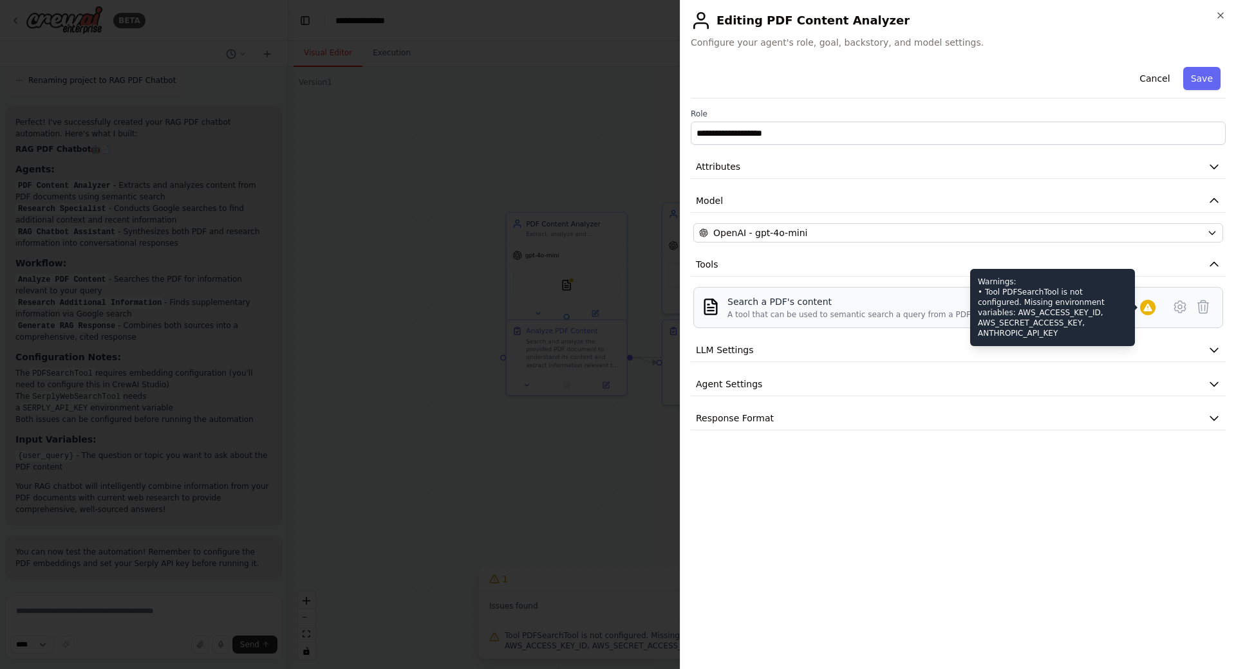
click at [1146, 306] on icon at bounding box center [1147, 308] width 8 height 8
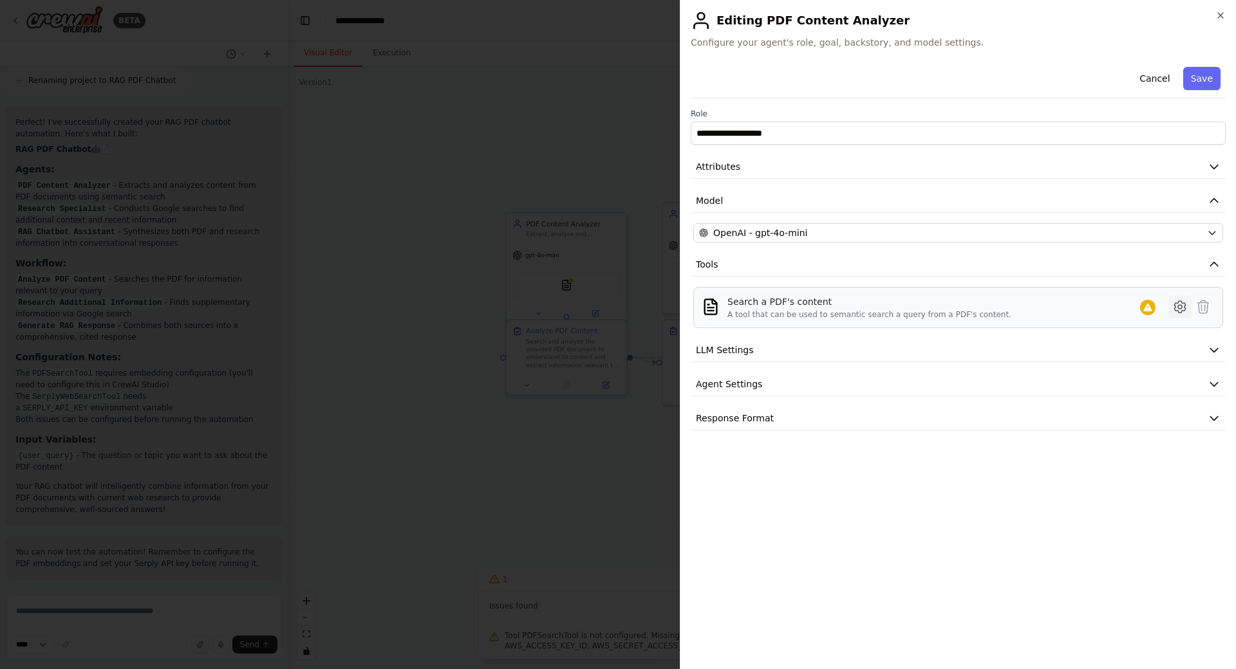
click at [1179, 310] on icon at bounding box center [1179, 306] width 15 height 15
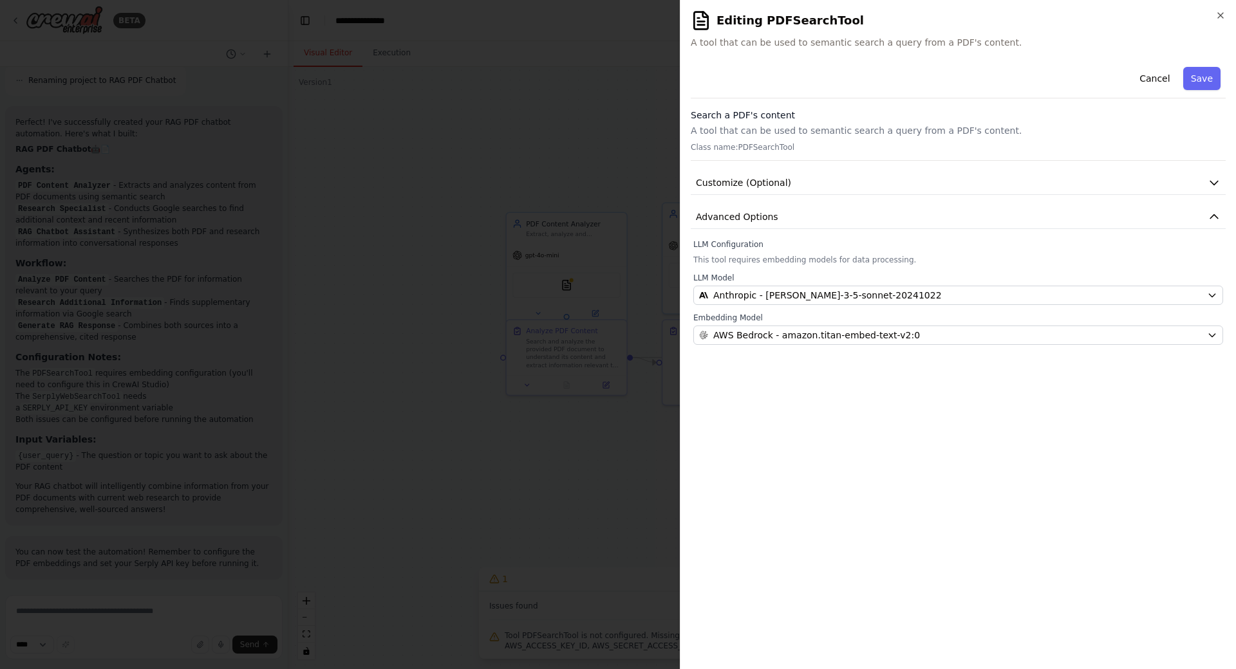
drag, startPoint x: 798, startPoint y: 265, endPoint x: 781, endPoint y: 258, distance: 18.2
click at [791, 266] on div "LLM Configuration This tool requires embedding models for data processing. LLM …" at bounding box center [958, 292] width 530 height 106
click at [768, 248] on label "LLM Configuration" at bounding box center [958, 244] width 530 height 10
click at [768, 256] on p "This tool requires embedding models for data processing." at bounding box center [958, 260] width 530 height 10
click at [767, 256] on p "This tool requires embedding models for data processing." at bounding box center [958, 260] width 530 height 10
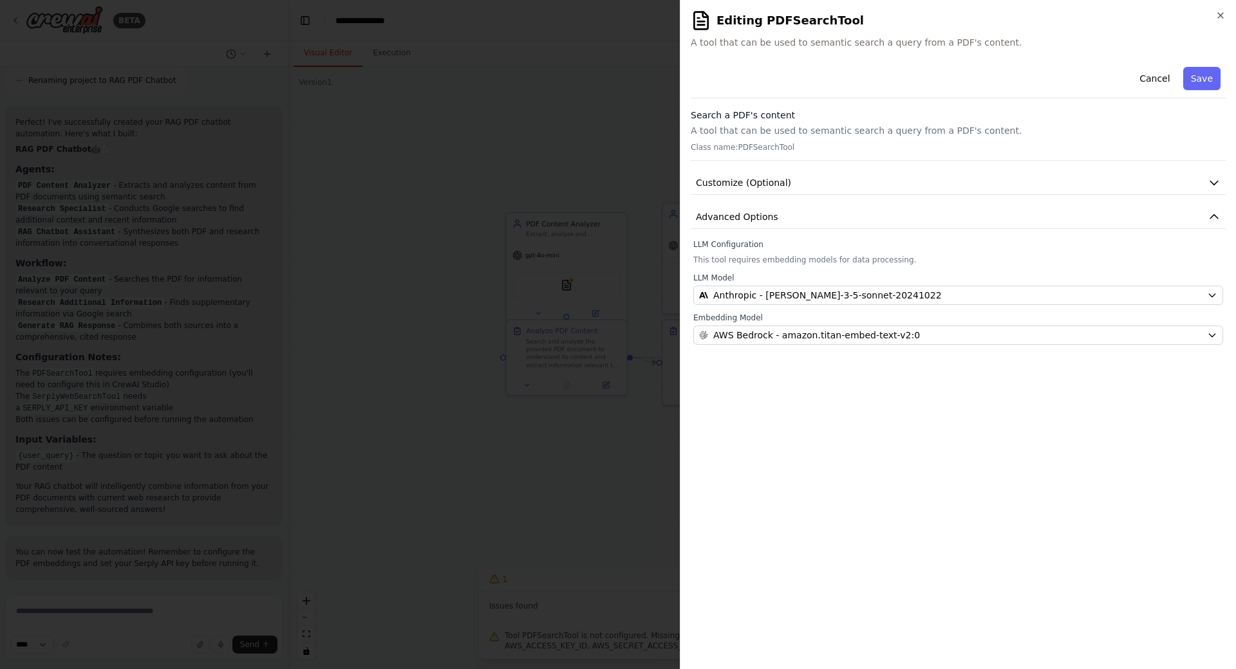
click at [756, 237] on div "Cancel Save Search a PDF's content A tool that can be used to semantic search a…" at bounding box center [958, 203] width 535 height 283
click at [743, 218] on span "Advanced Options" at bounding box center [737, 216] width 82 height 13
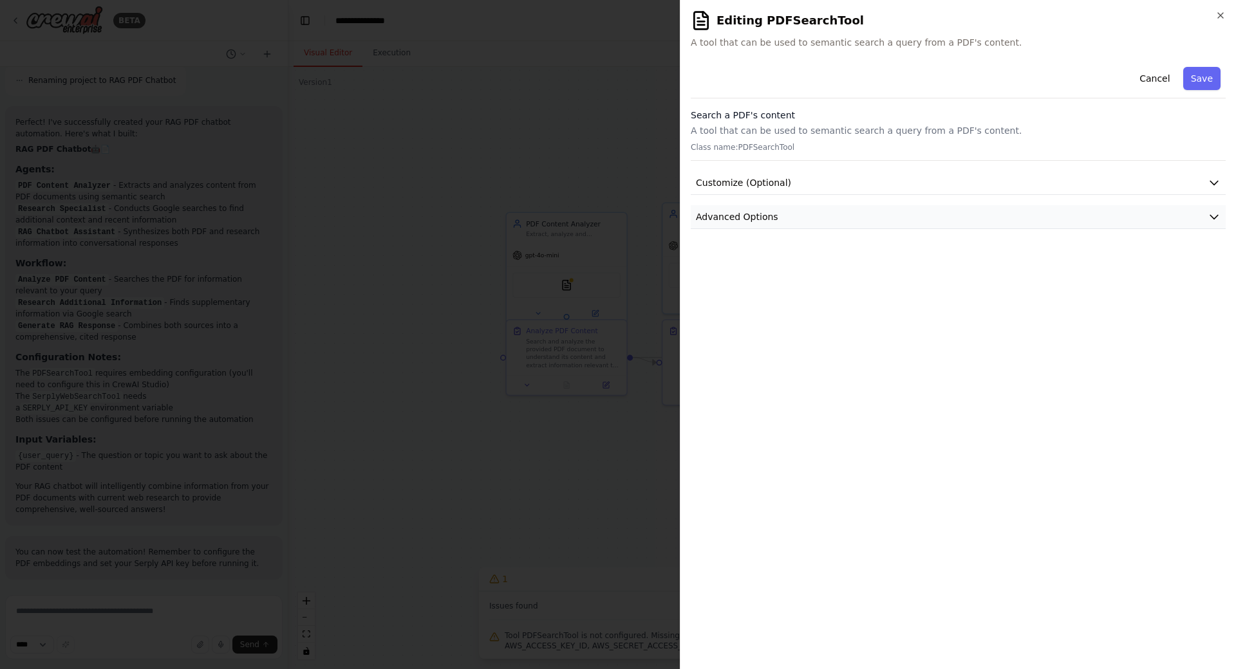
click at [743, 218] on span "Advanced Options" at bounding box center [737, 216] width 82 height 13
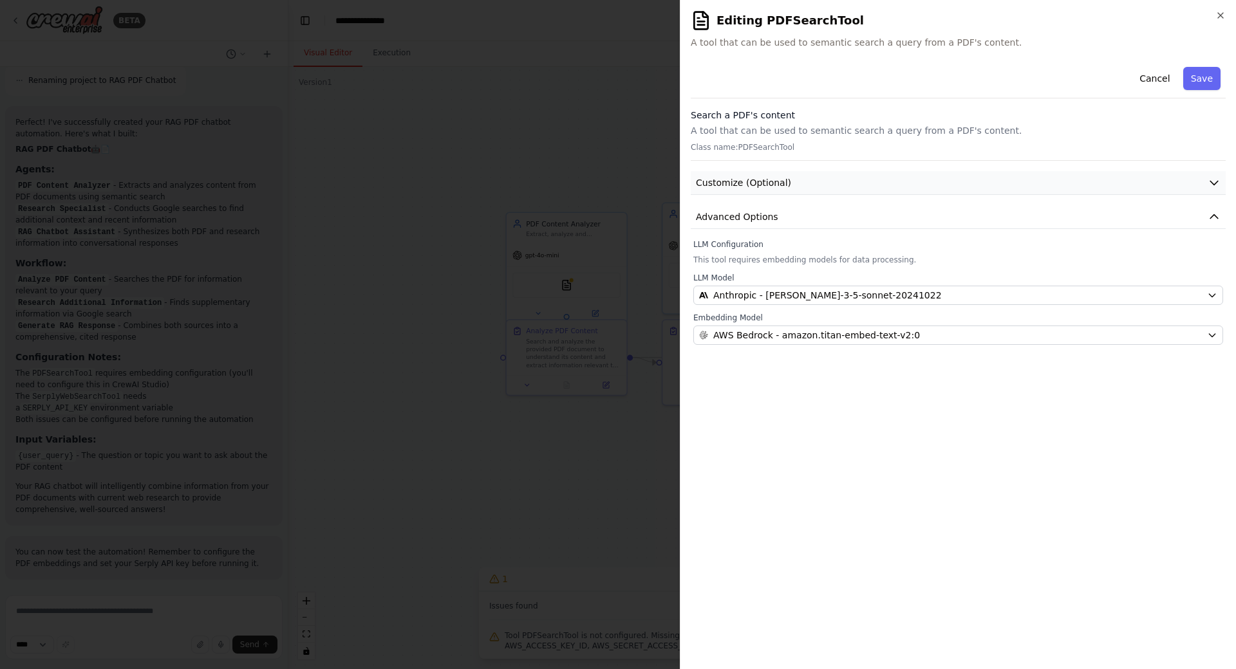
click at [736, 181] on span "Customize (Optional)" at bounding box center [743, 182] width 95 height 13
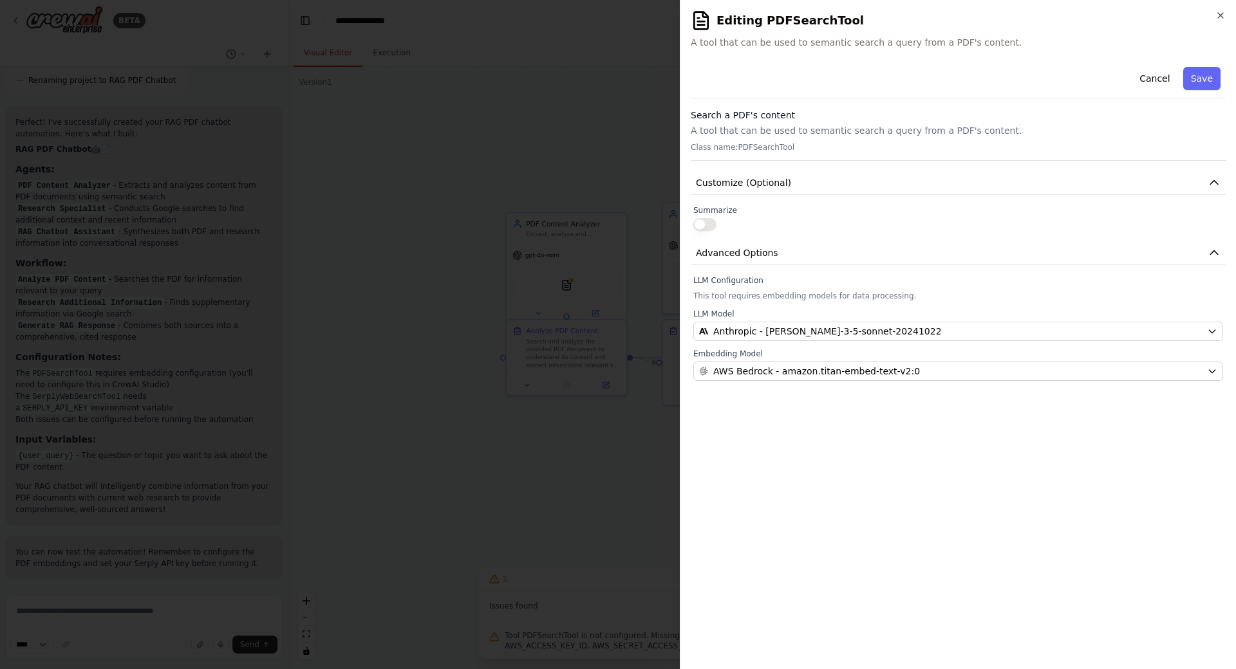
click at [715, 222] on button "button" at bounding box center [704, 224] width 23 height 13
click at [712, 230] on button "button" at bounding box center [704, 224] width 23 height 13
click at [711, 230] on button "button" at bounding box center [704, 224] width 23 height 13
click at [709, 229] on button "button" at bounding box center [704, 224] width 23 height 13
click at [776, 141] on div "Search a PDF's content A tool that can be used to semantic search a query from …" at bounding box center [958, 135] width 535 height 52
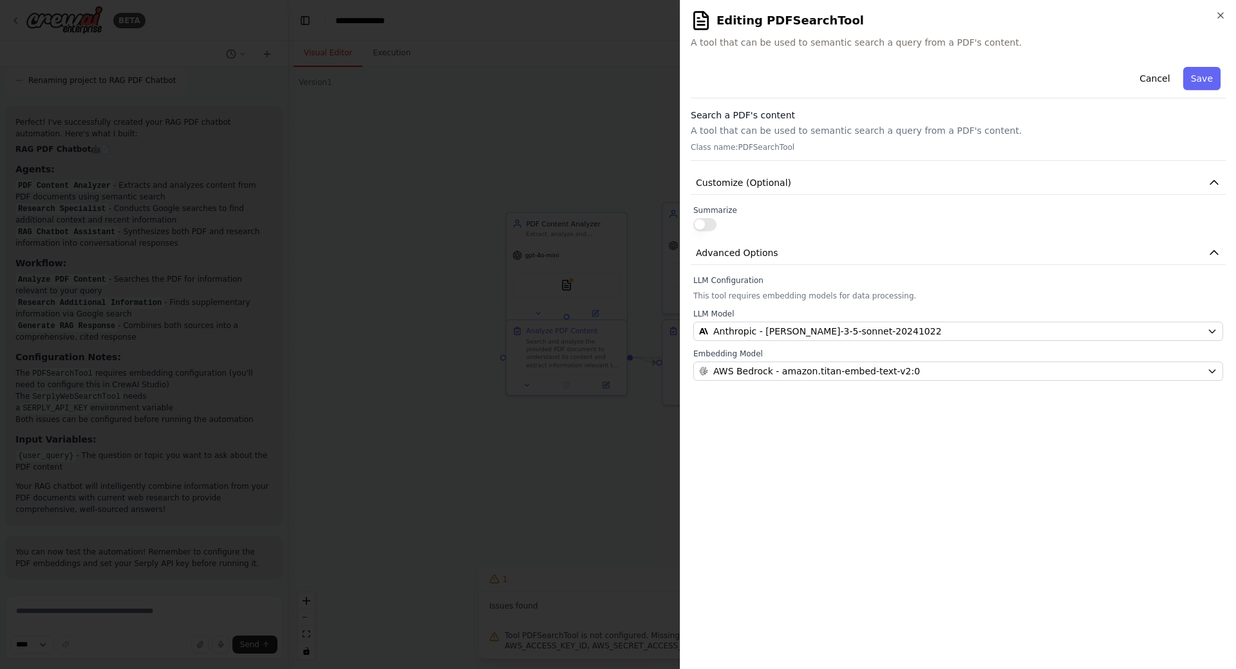
drag, startPoint x: 781, startPoint y: 71, endPoint x: 778, endPoint y: 97, distance: 26.6
click at [781, 77] on div "Cancel Save" at bounding box center [958, 80] width 535 height 37
click at [763, 135] on p "A tool that can be used to semantic search a query from a PDF's content." at bounding box center [958, 130] width 535 height 13
click at [766, 70] on div "Cancel Save" at bounding box center [958, 80] width 535 height 37
click at [695, 46] on span "A tool that can be used to semantic search a query from a PDF's content." at bounding box center [958, 42] width 535 height 13
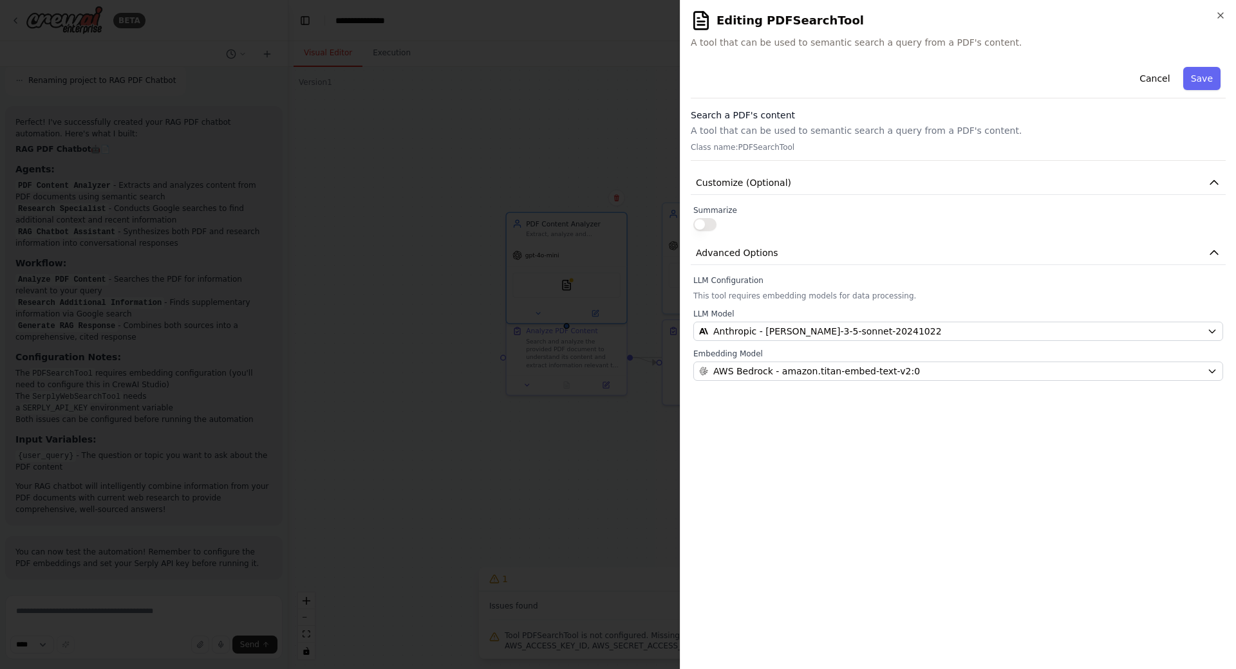
click at [799, 23] on h2 "Editing PDFSearchTool" at bounding box center [958, 20] width 535 height 21
click at [1195, 80] on button "Save" at bounding box center [1201, 78] width 37 height 23
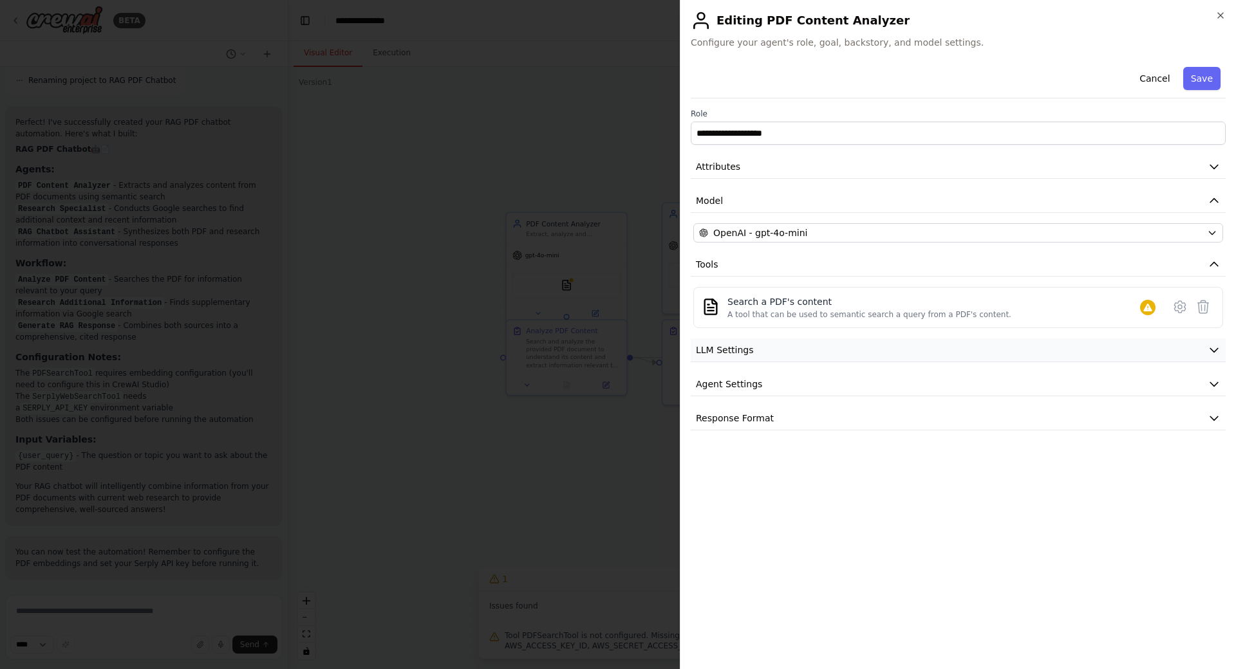
click at [747, 350] on span "LLM Settings" at bounding box center [725, 350] width 58 height 13
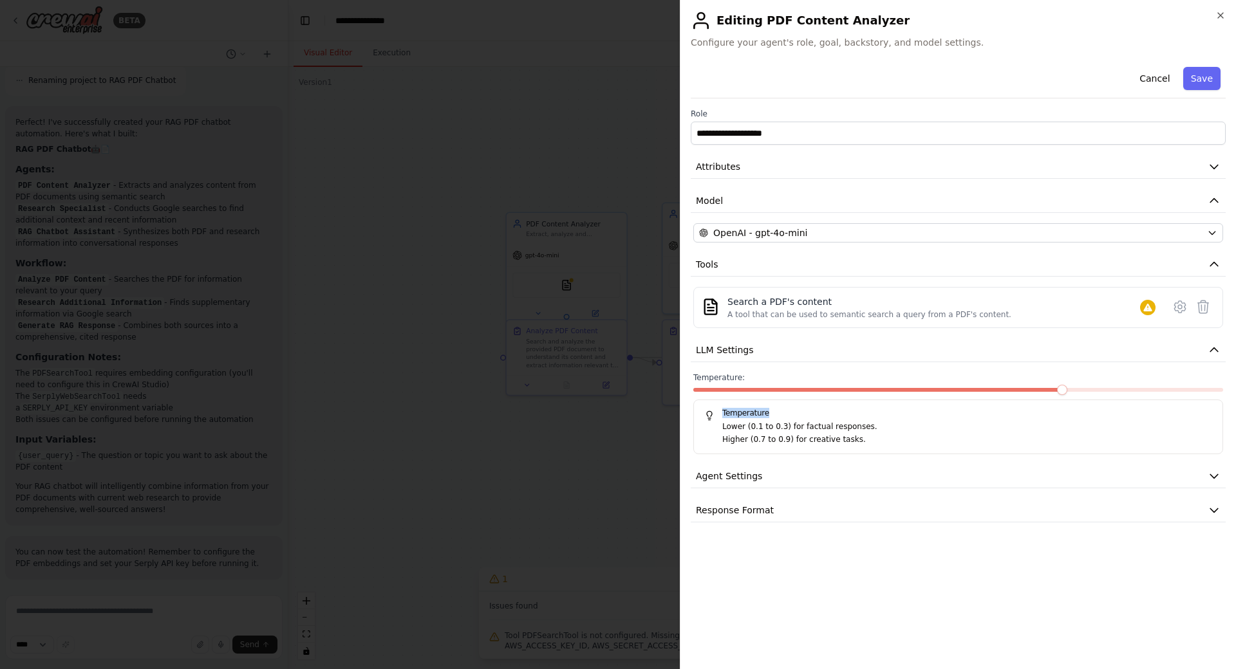
drag, startPoint x: 781, startPoint y: 397, endPoint x: 825, endPoint y: 396, distance: 43.8
click at [814, 396] on div "Temperature: Temperature Lower (0.1 to 0.3) for factual responses. Higher (0.7 …" at bounding box center [958, 414] width 530 height 82
click at [825, 396] on div at bounding box center [958, 392] width 530 height 9
click at [778, 482] on button "Agent Settings" at bounding box center [958, 477] width 535 height 24
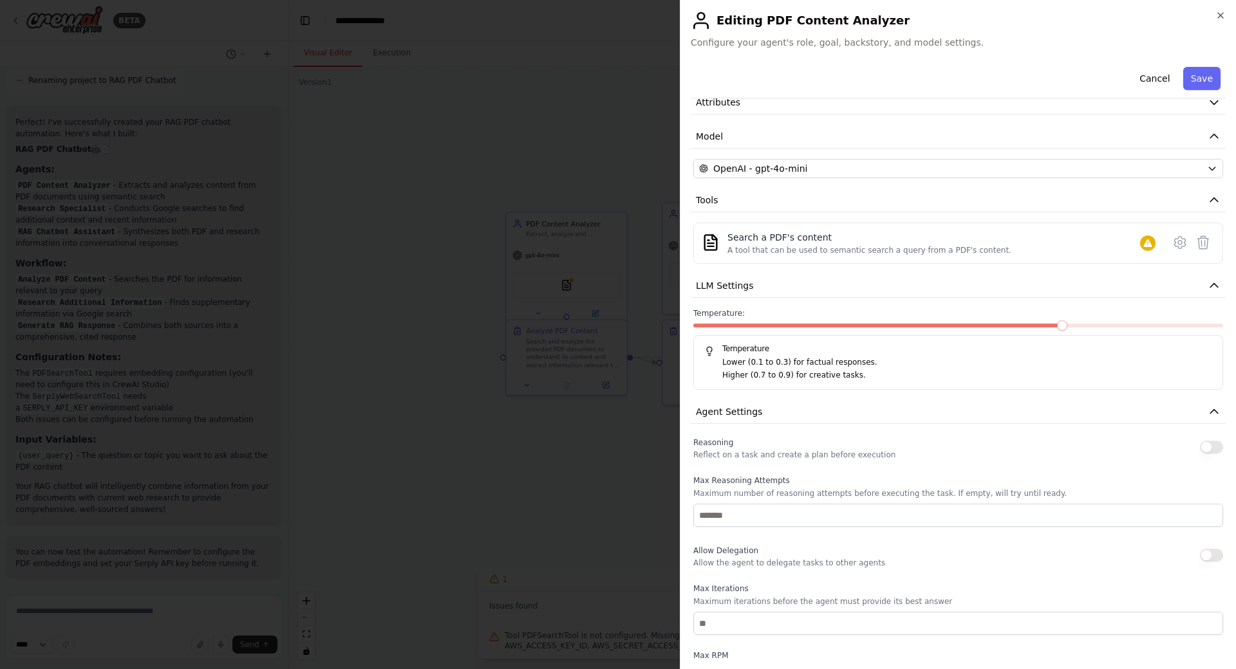
scroll to position [129, 0]
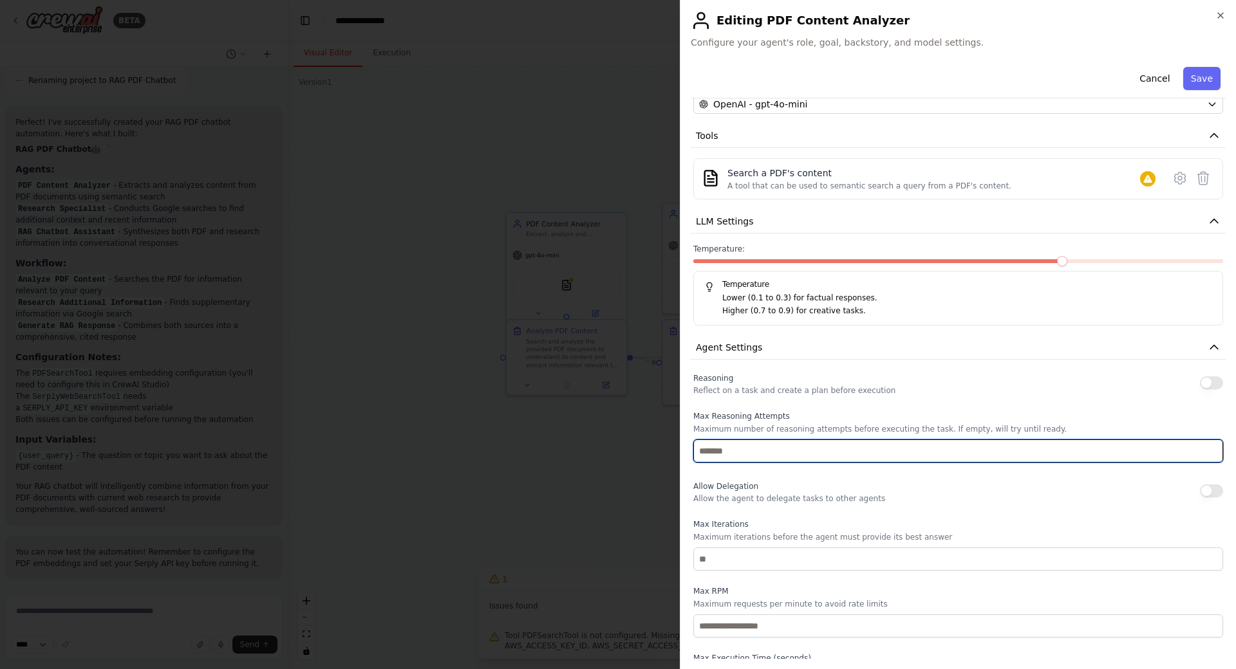
click at [738, 454] on input "number" at bounding box center [958, 451] width 530 height 23
type input "*"
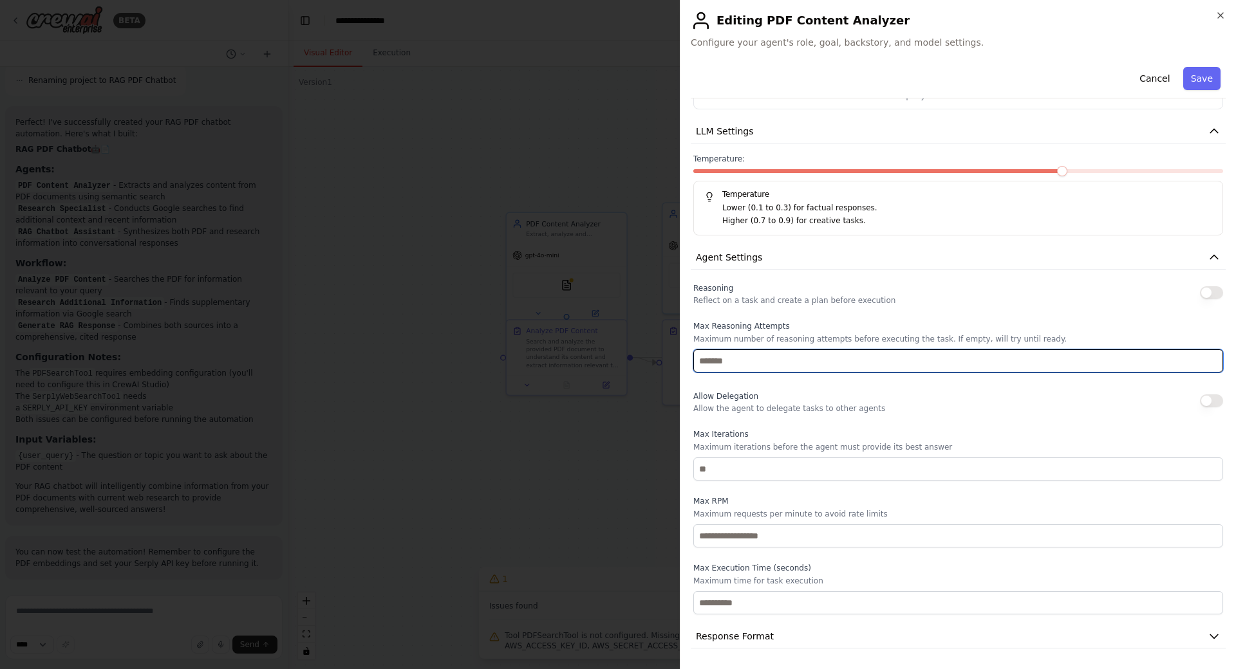
scroll to position [297, 0]
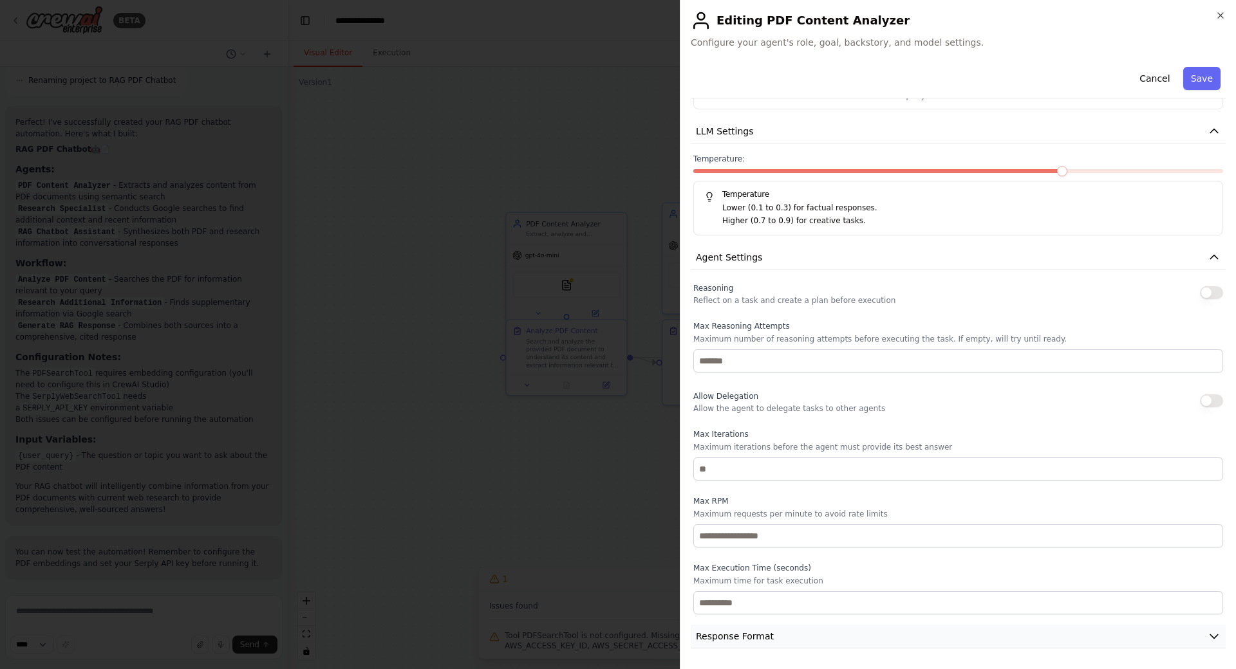
click at [762, 630] on span "Response Format" at bounding box center [735, 636] width 78 height 13
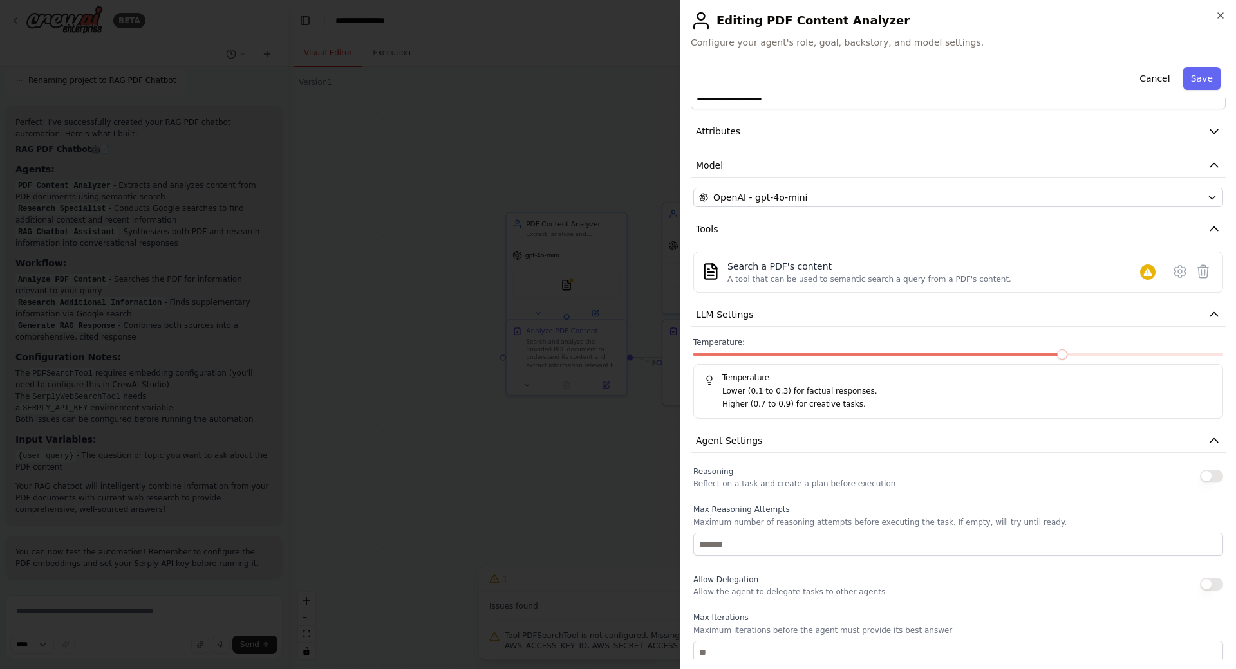
scroll to position [0, 0]
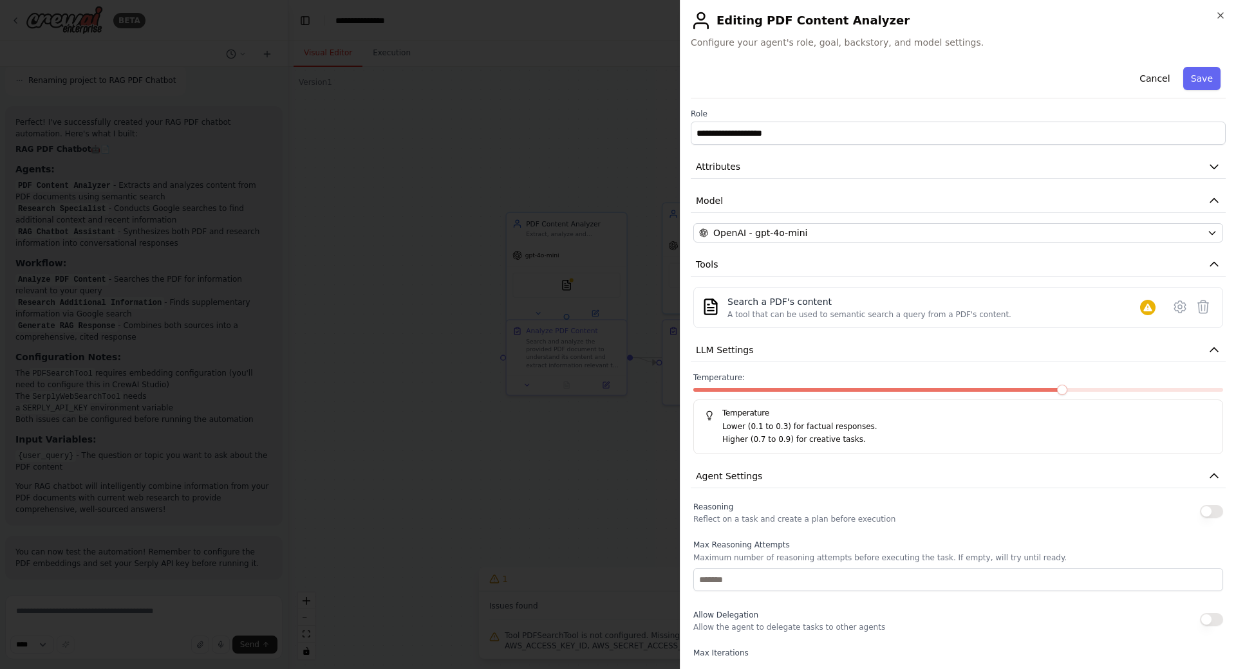
click at [759, 145] on div "**********" at bounding box center [958, 500] width 535 height 877
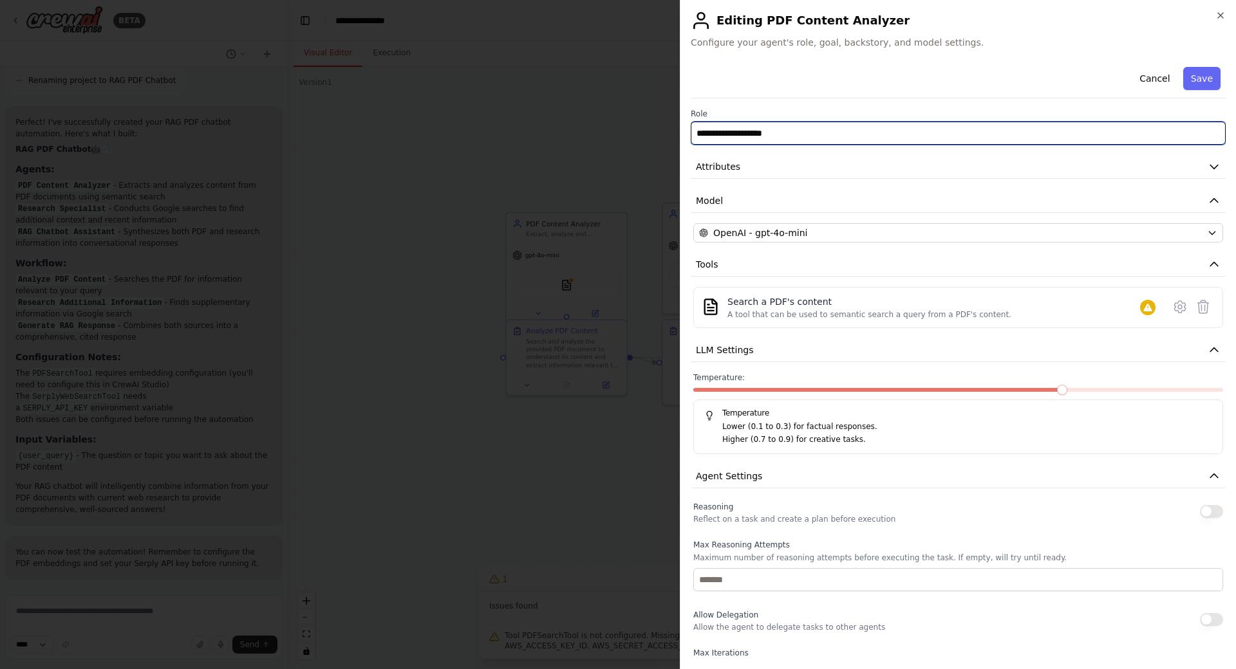
click at [760, 133] on input "**********" at bounding box center [958, 133] width 535 height 23
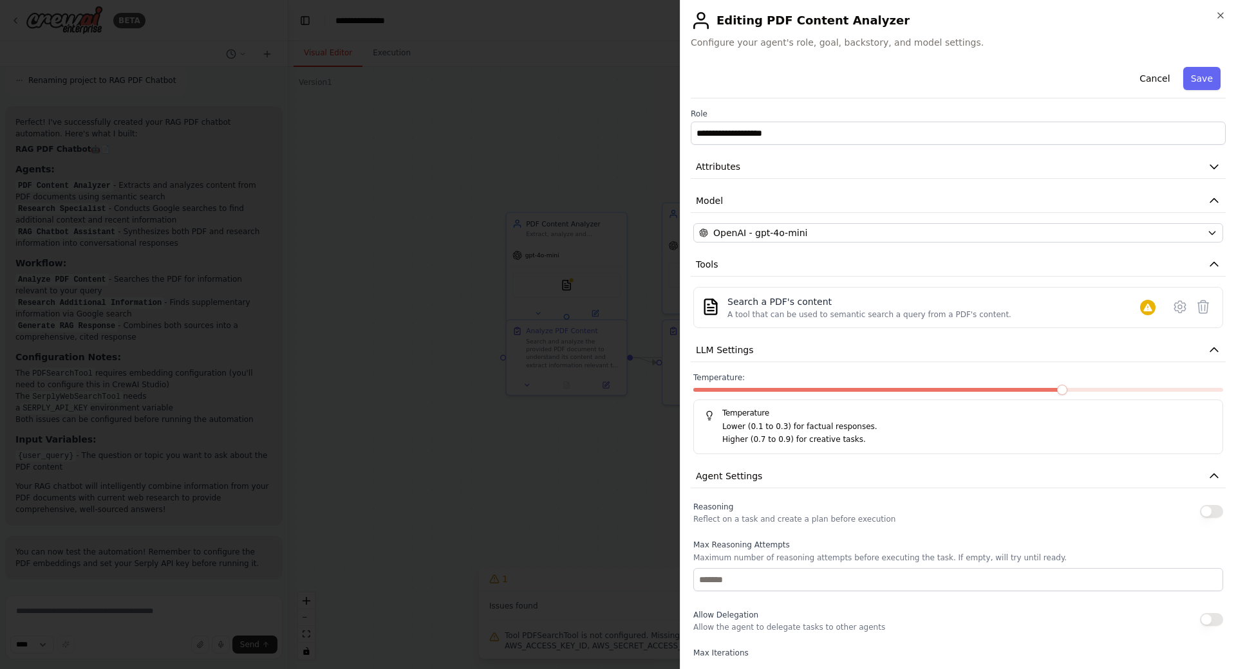
click at [1027, 180] on div "**********" at bounding box center [958, 500] width 535 height 877
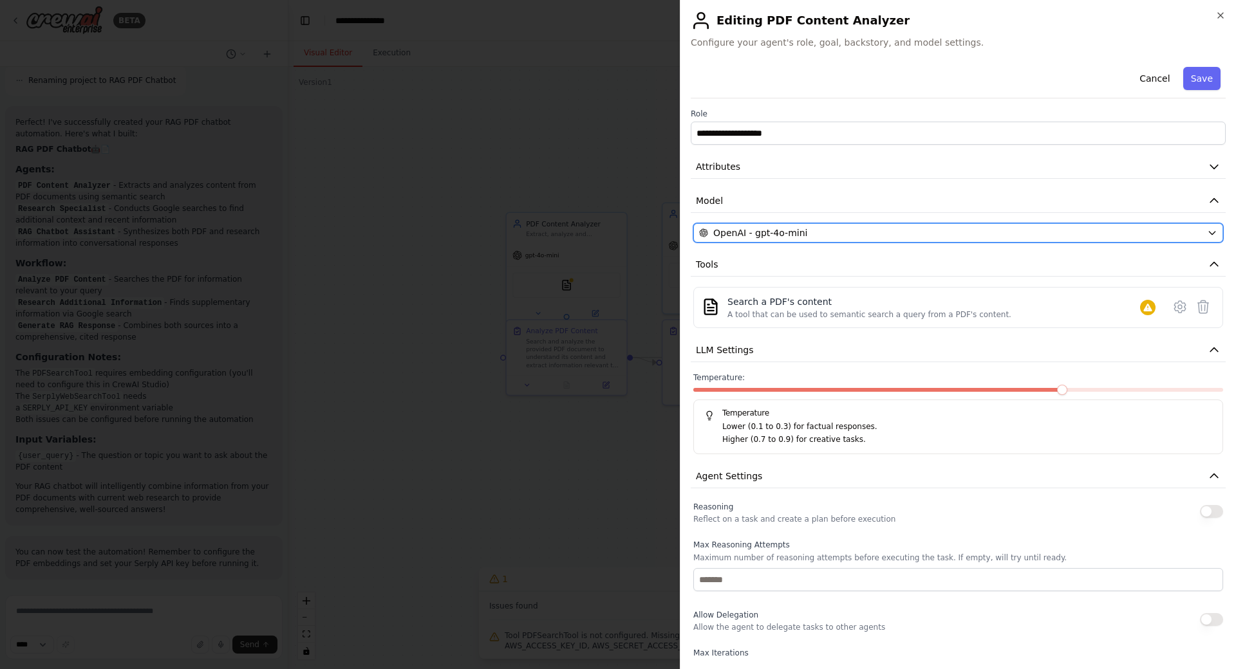
click at [794, 234] on span "OpenAI - gpt-4o-mini" at bounding box center [760, 233] width 94 height 13
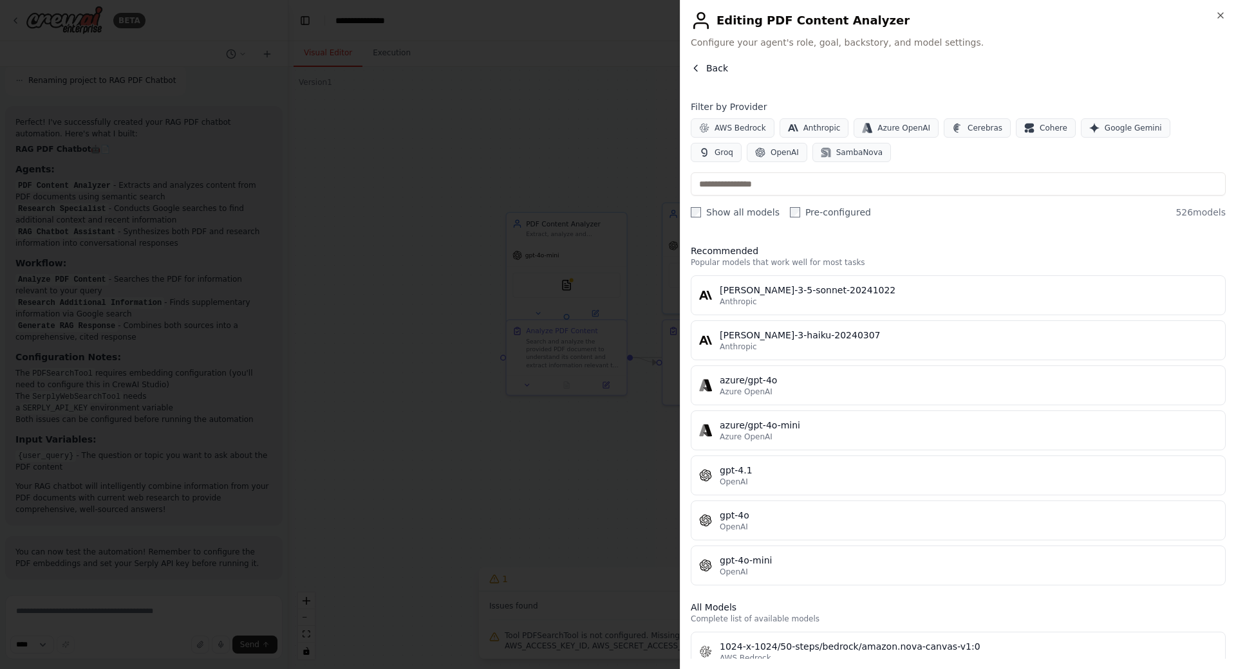
click at [694, 73] on icon "button" at bounding box center [696, 68] width 10 height 10
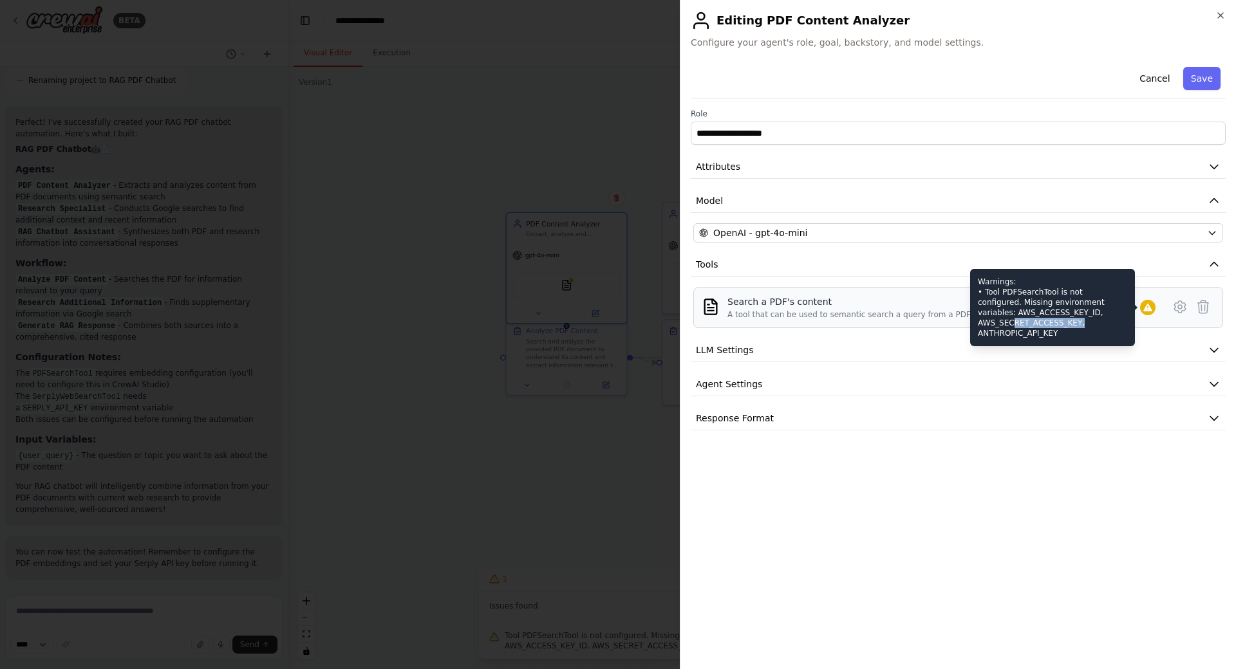
drag, startPoint x: 1079, startPoint y: 326, endPoint x: 1010, endPoint y: 320, distance: 69.1
click at [1010, 320] on div "Warnings: • Tool PDFSearchTool is not configured. Missing environment variables…" at bounding box center [1052, 307] width 165 height 77
click at [1012, 319] on div "Warnings: • Tool PDFSearchTool is not configured. Missing environment variables…" at bounding box center [1052, 307] width 165 height 77
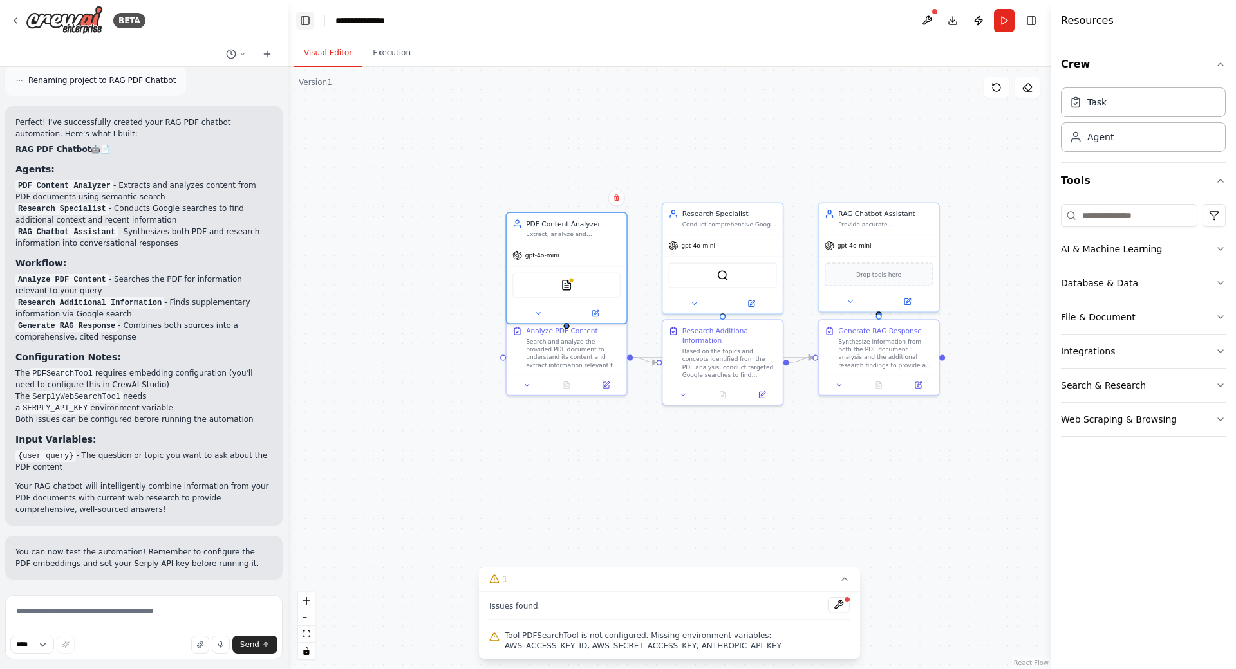
click at [303, 20] on button "Toggle Left Sidebar" at bounding box center [305, 21] width 18 height 18
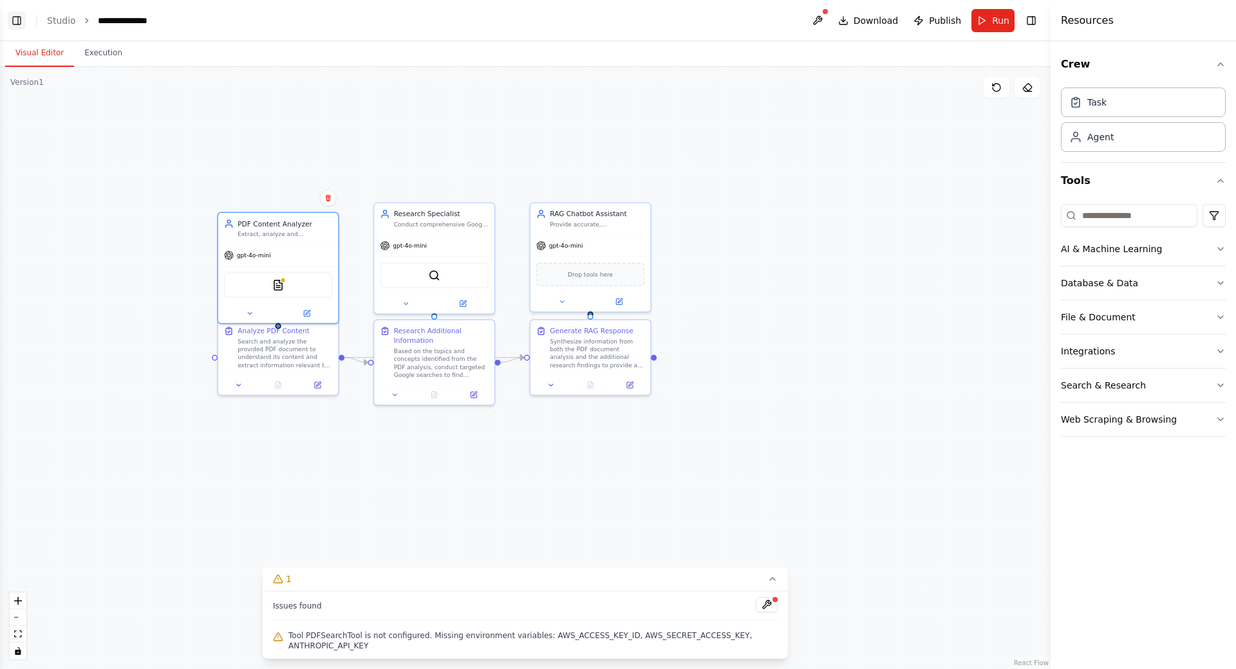
click at [12, 21] on button "Toggle Left Sidebar" at bounding box center [17, 21] width 18 height 18
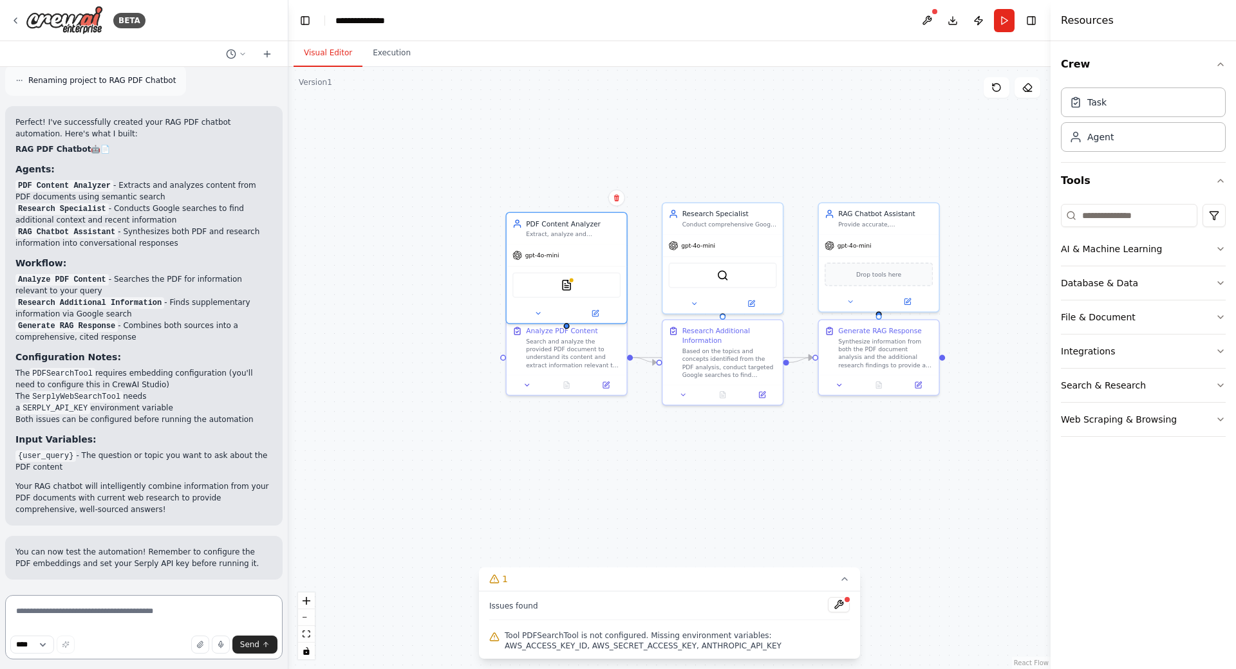
click at [252, 595] on textarea at bounding box center [143, 627] width 277 height 64
click at [251, 636] on button "Send" at bounding box center [254, 645] width 45 height 18
click at [162, 595] on textarea at bounding box center [143, 627] width 277 height 64
click at [494, 446] on div ".deletable-edge-delete-btn { width: 20px; height: 20px; border: 0px solid #ffff…" at bounding box center [669, 368] width 762 height 602
click at [1118, 140] on div "Agent" at bounding box center [1143, 137] width 165 height 30
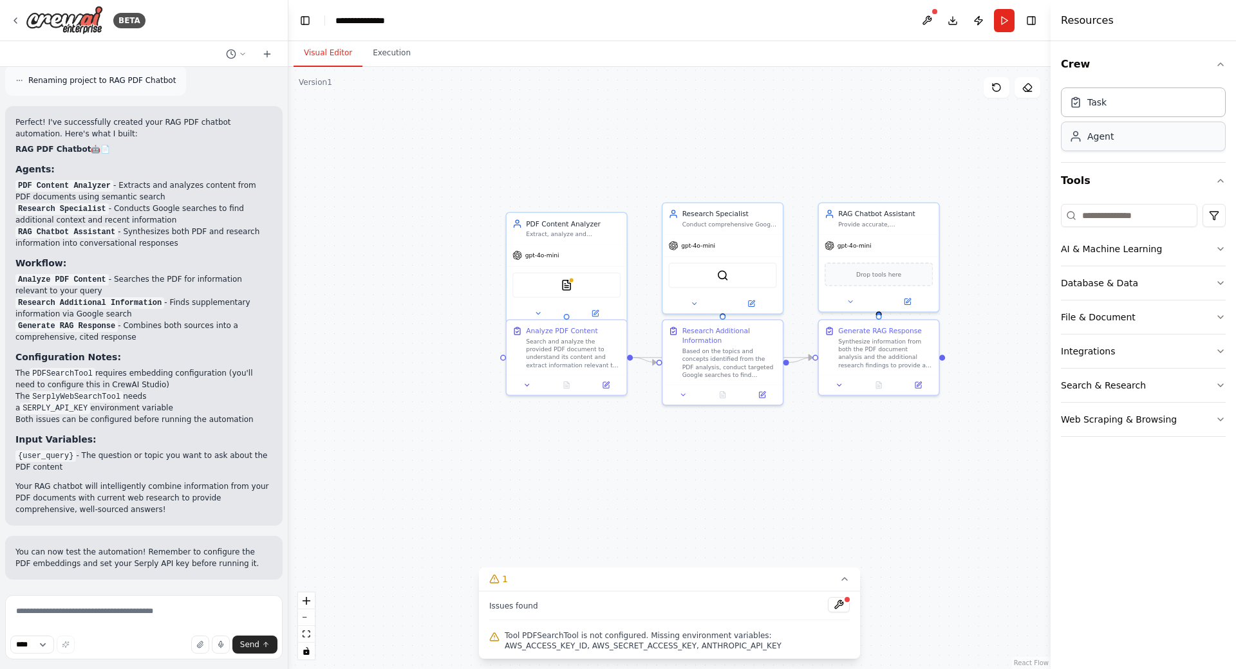
click at [1110, 136] on div "Agent" at bounding box center [1100, 136] width 26 height 13
click at [1114, 109] on div "Task" at bounding box center [1143, 102] width 165 height 30
click at [1099, 59] on button "Crew" at bounding box center [1143, 64] width 165 height 36
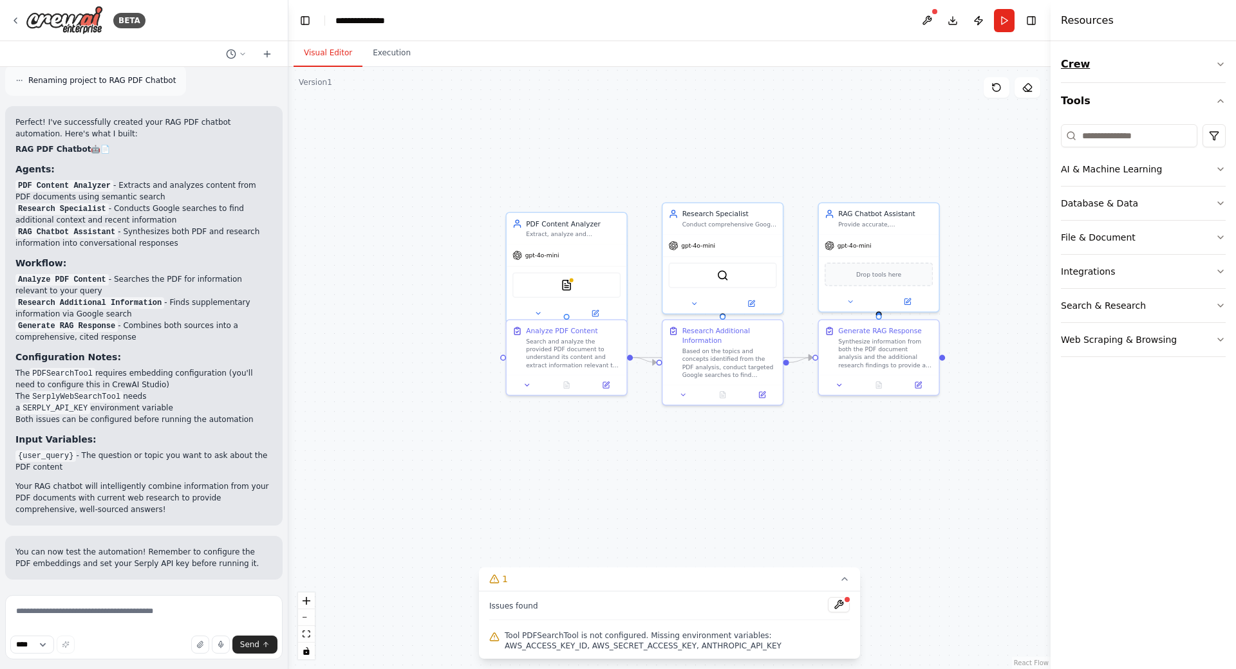
click at [1097, 56] on button "Crew" at bounding box center [1143, 64] width 165 height 36
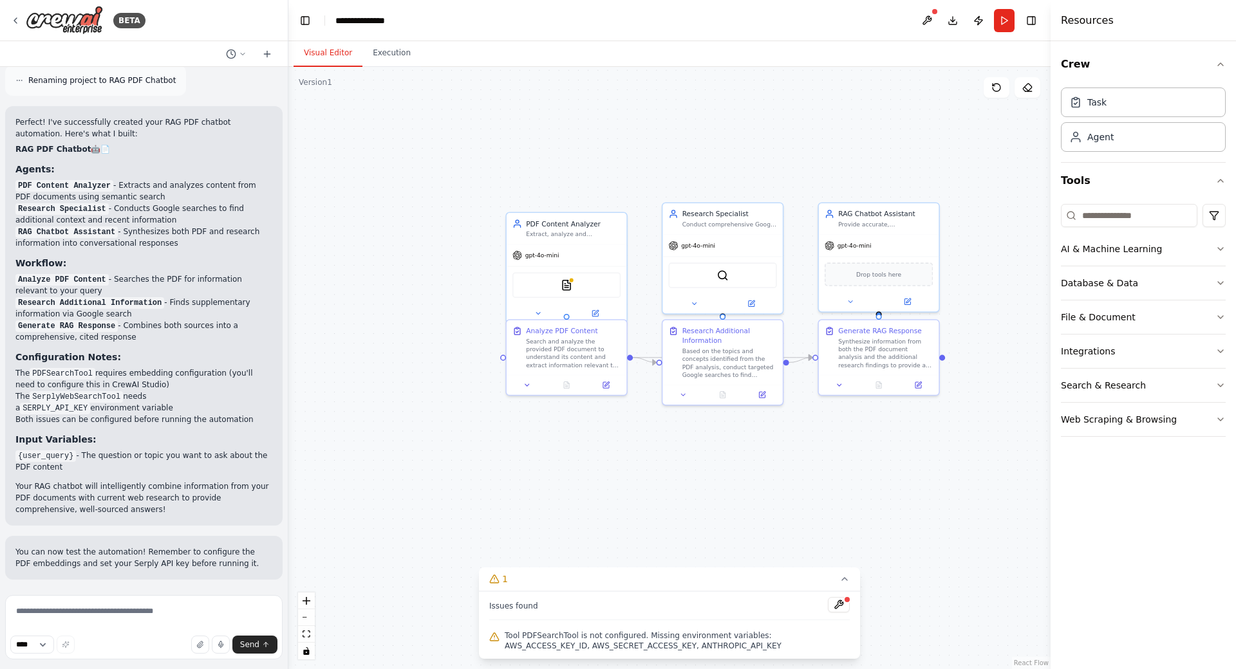
click at [1107, 21] on div "Resources" at bounding box center [1142, 20] width 185 height 41
click at [1036, 20] on button "Toggle Right Sidebar" at bounding box center [1031, 21] width 18 height 18
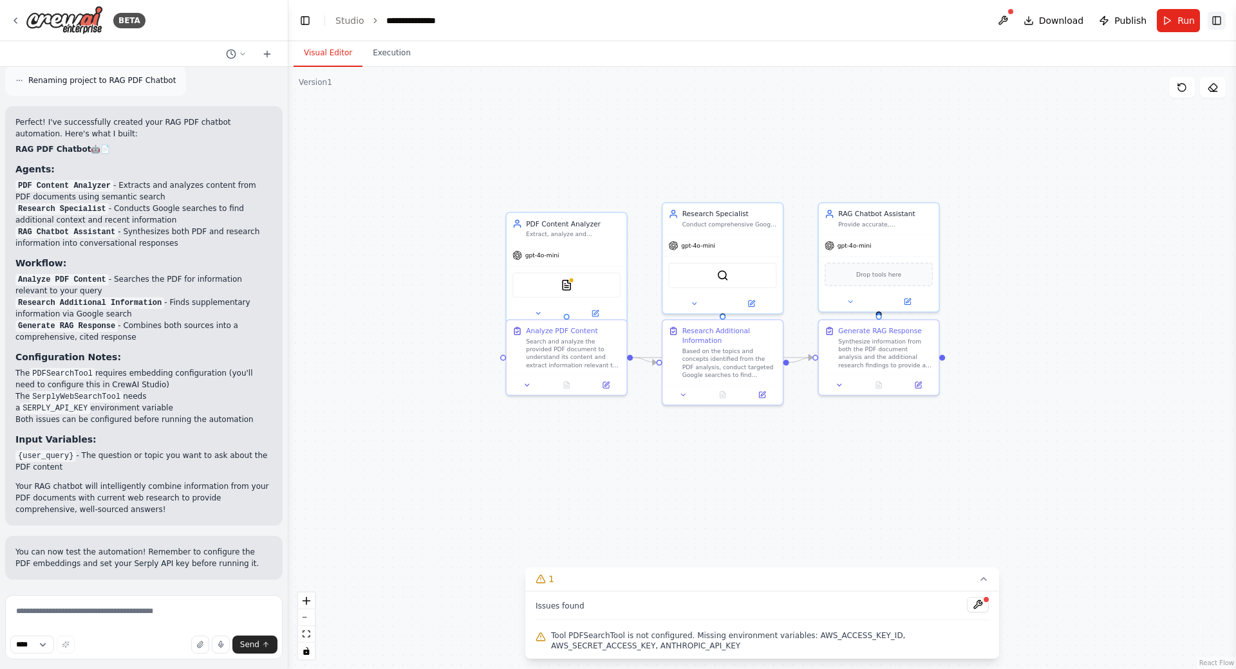
click at [1223, 26] on button "Toggle Right Sidebar" at bounding box center [1216, 21] width 18 height 18
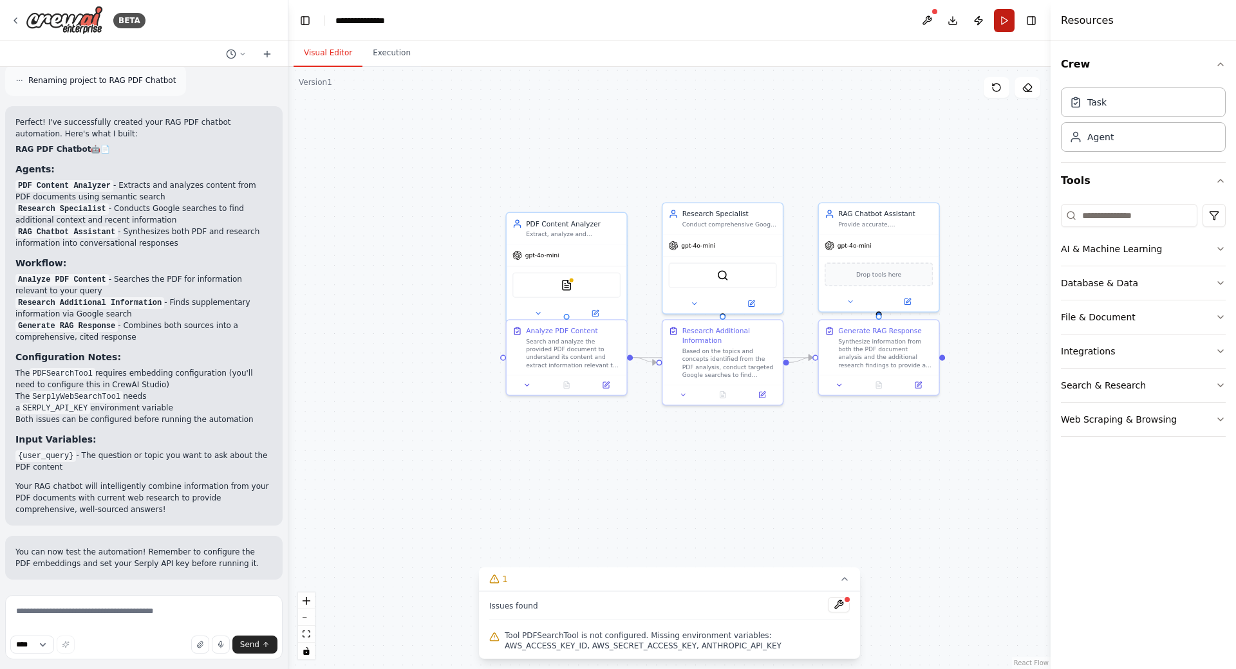
click at [1004, 21] on button "Run" at bounding box center [1004, 20] width 21 height 23
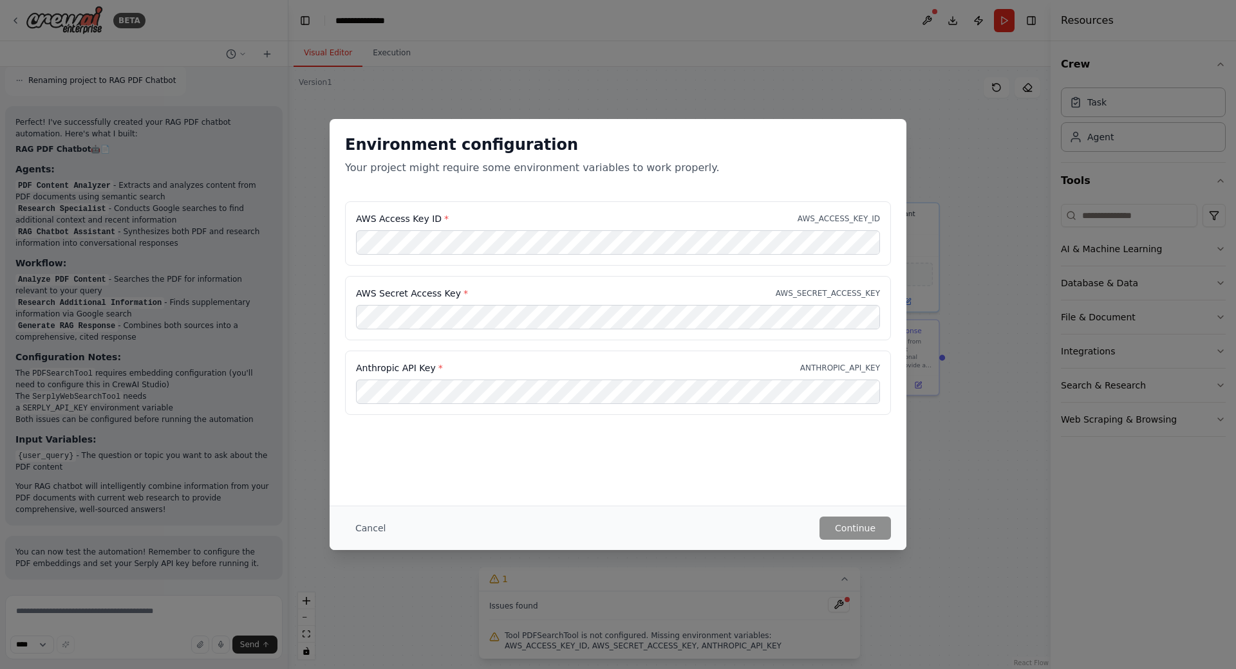
click at [467, 287] on div "AWS Secret Access Key * AWS_SECRET_ACCESS_KEY" at bounding box center [618, 293] width 524 height 13
click at [468, 287] on div "AWS Secret Access Key * AWS_SECRET_ACCESS_KEY" at bounding box center [618, 293] width 524 height 13
click at [623, 276] on div "AWS Secret Access Key * AWS_SECRET_ACCESS_KEY" at bounding box center [618, 308] width 546 height 64
click at [343, 286] on div "AWS Access Key ID * AWS_ACCESS_KEY_ID AWS Secret Access Key * AWS_SECRET_ACCESS…" at bounding box center [618, 315] width 577 height 229
click at [379, 395] on div "Environment configuration Your project might require some environment variables…" at bounding box center [618, 312] width 577 height 387
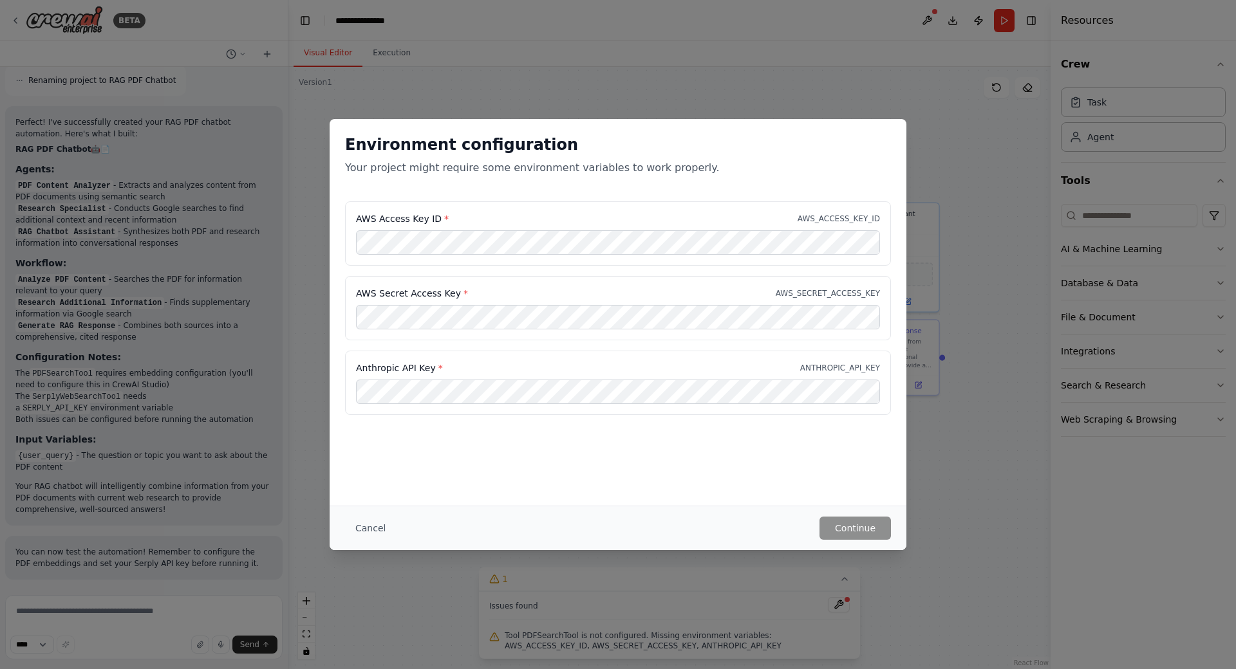
click at [138, 233] on div "Environment configuration Your project might require some environment variables…" at bounding box center [618, 334] width 1236 height 669
click at [219, 89] on div "Environment configuration Your project might require some environment variables…" at bounding box center [618, 334] width 1236 height 669
click at [579, 40] on div "Environment configuration Your project might require some environment variables…" at bounding box center [618, 334] width 1236 height 669
